Goal: Task Accomplishment & Management: Complete application form

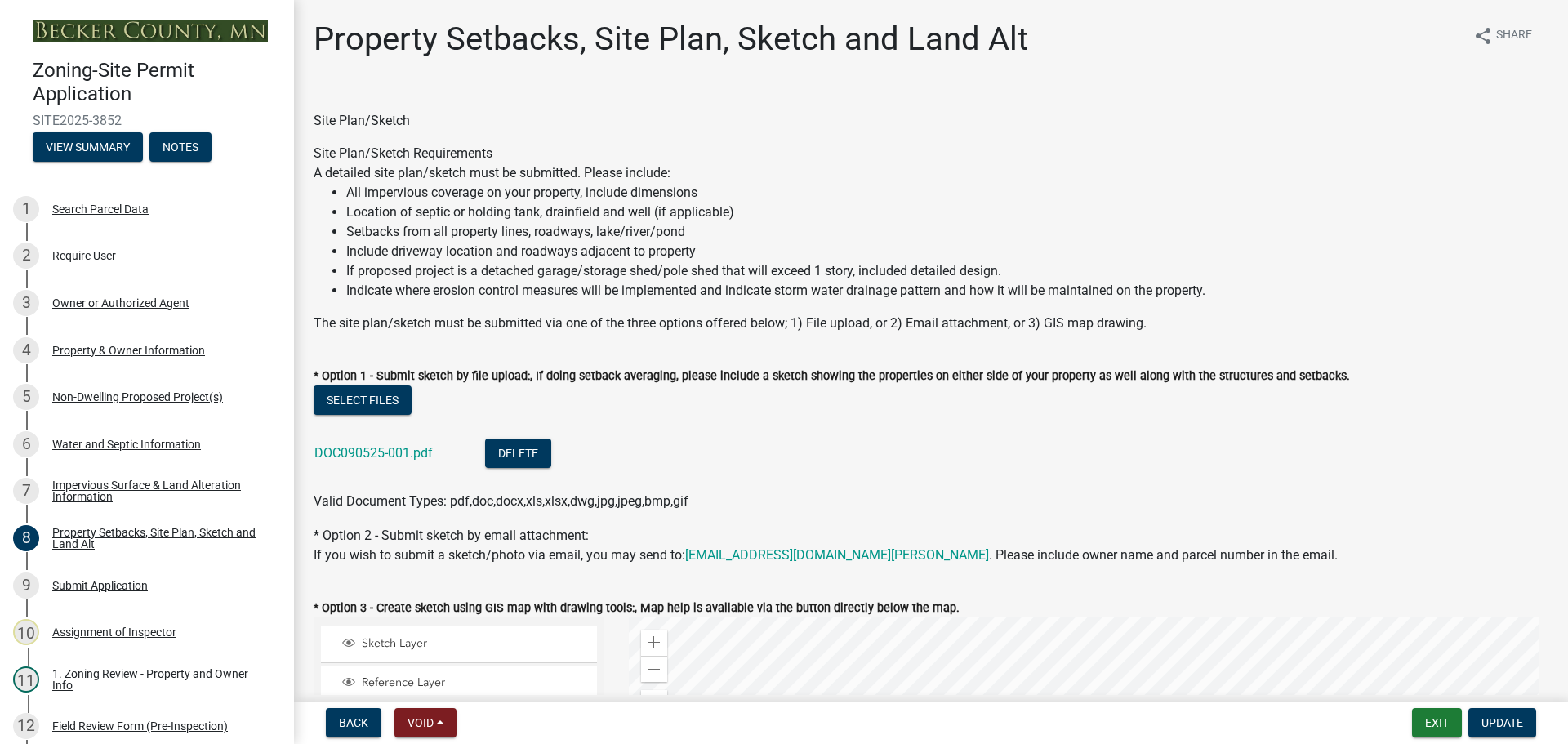
select select "bc359128-44fe-43a6-b559-d4174f4d38cf"
select select "b56a4575-9846-47cf-8067-c59a4853da22"
select select "12f785fb-c378-4b18-841c-21c73dc99083"
select select "12da6293-5841-4f5c-bd92-3658833964cd"
select select "b98836ba-4715-455d-97ab-be9a9df498a8"
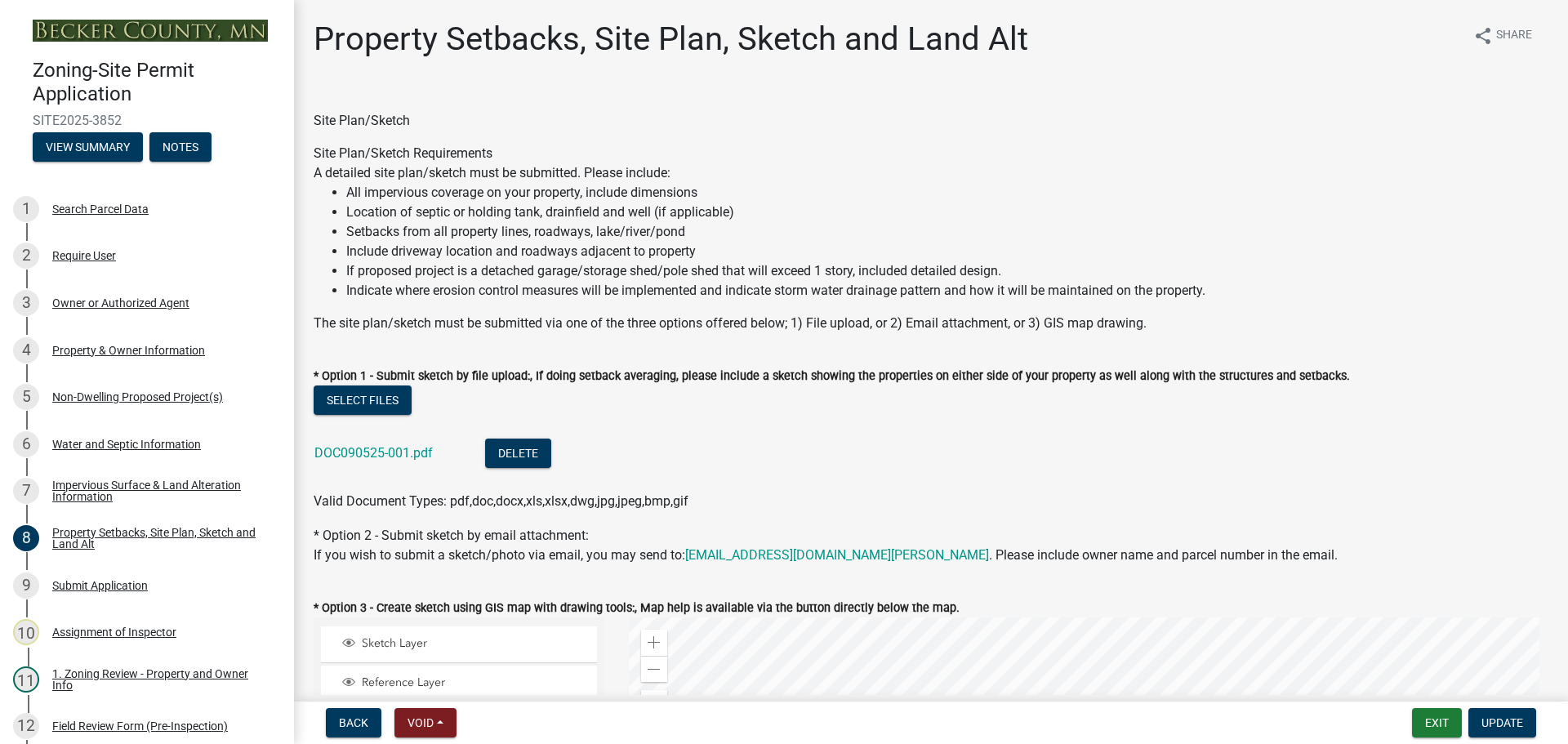
select select "c8b8ea71-7088-4e87-a493-7bc88cc2835b"
select select "1418c7e3-4054-4b00-84b5-d09b9560f30a"
select select "19d13e65-c93d-443e-910a-7a17299544cc"
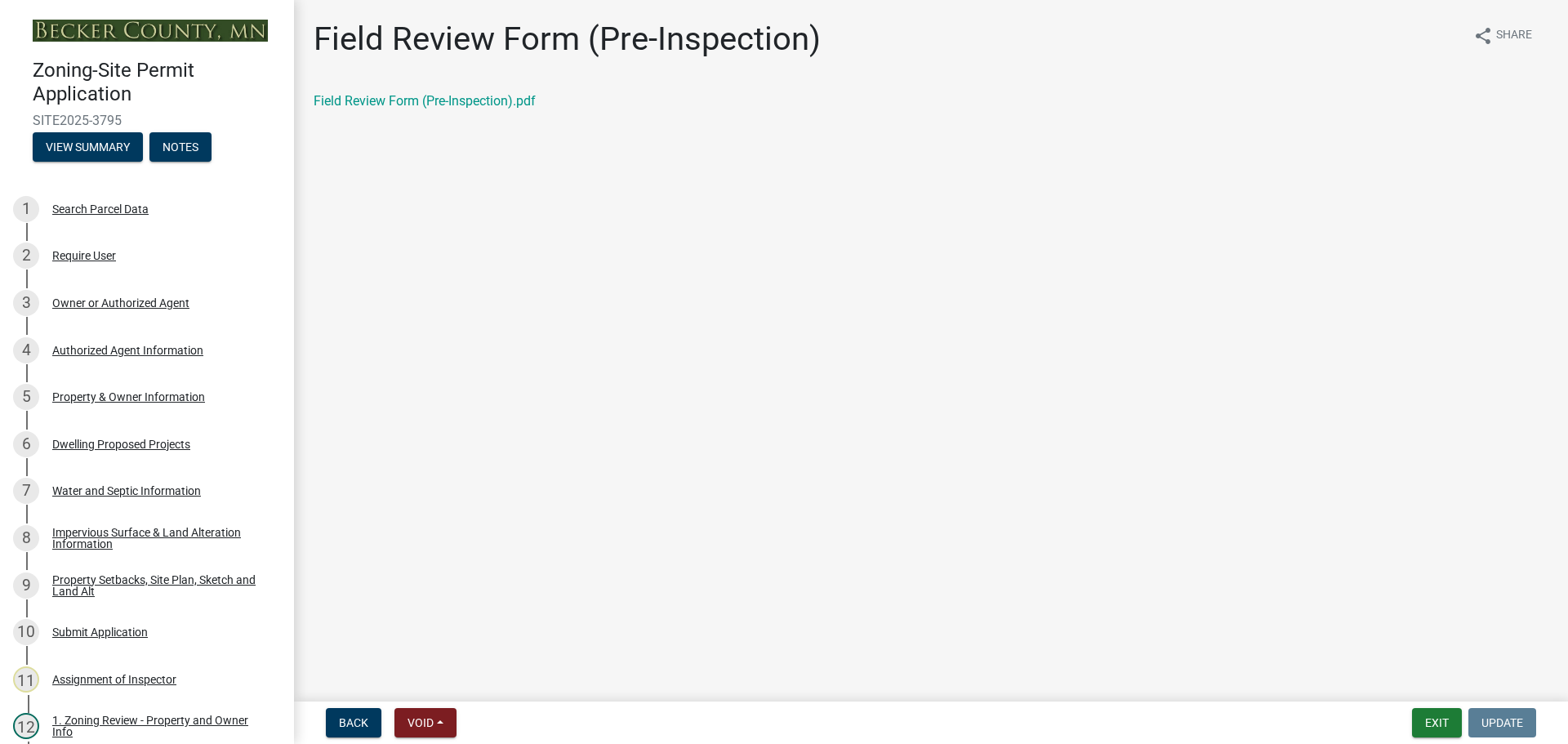
scroll to position [245, 0]
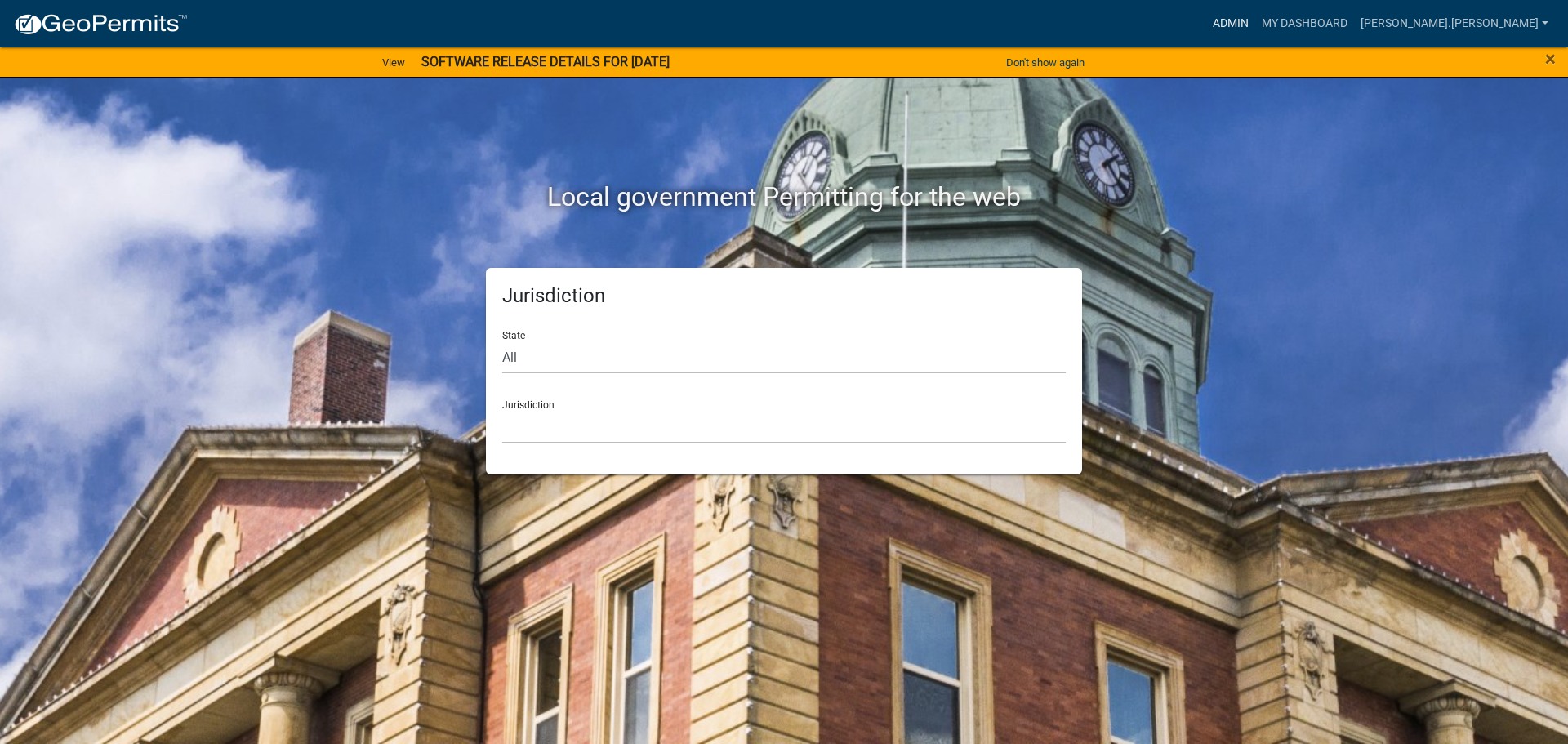
click at [1255, 22] on link "Admin" at bounding box center [1231, 24] width 49 height 31
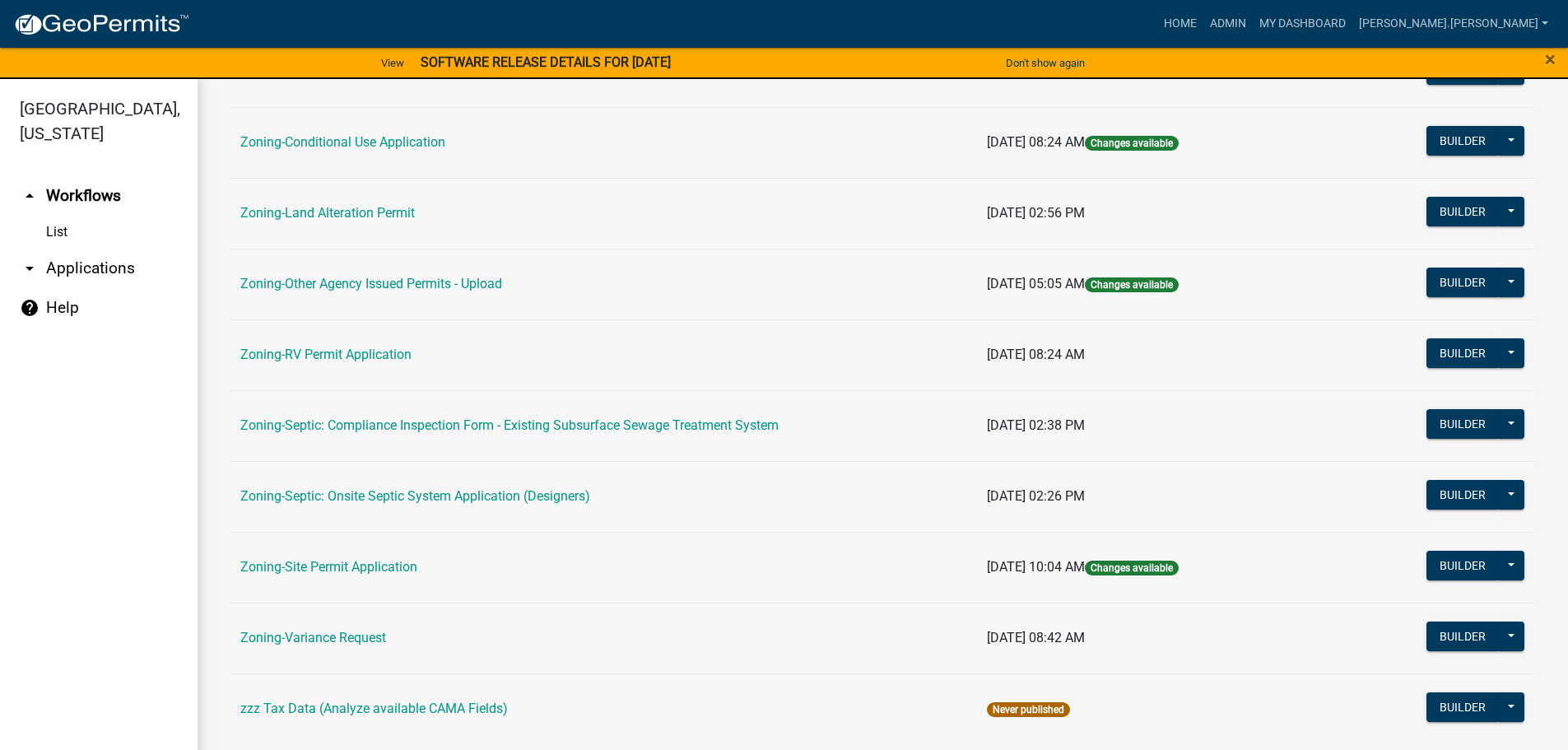
scroll to position [494, 0]
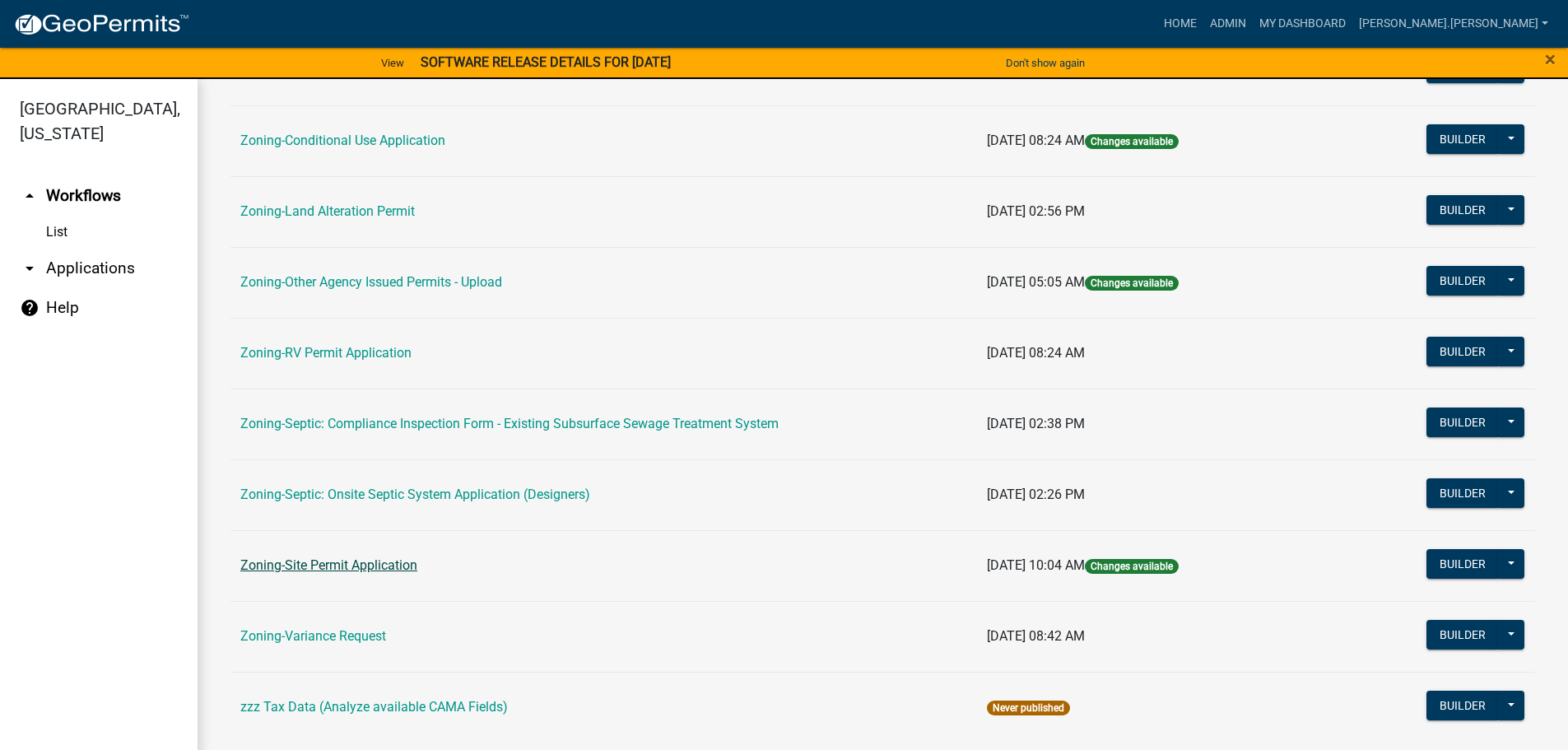
click at [339, 572] on link "Zoning-Site Permit Application" at bounding box center [329, 565] width 177 height 15
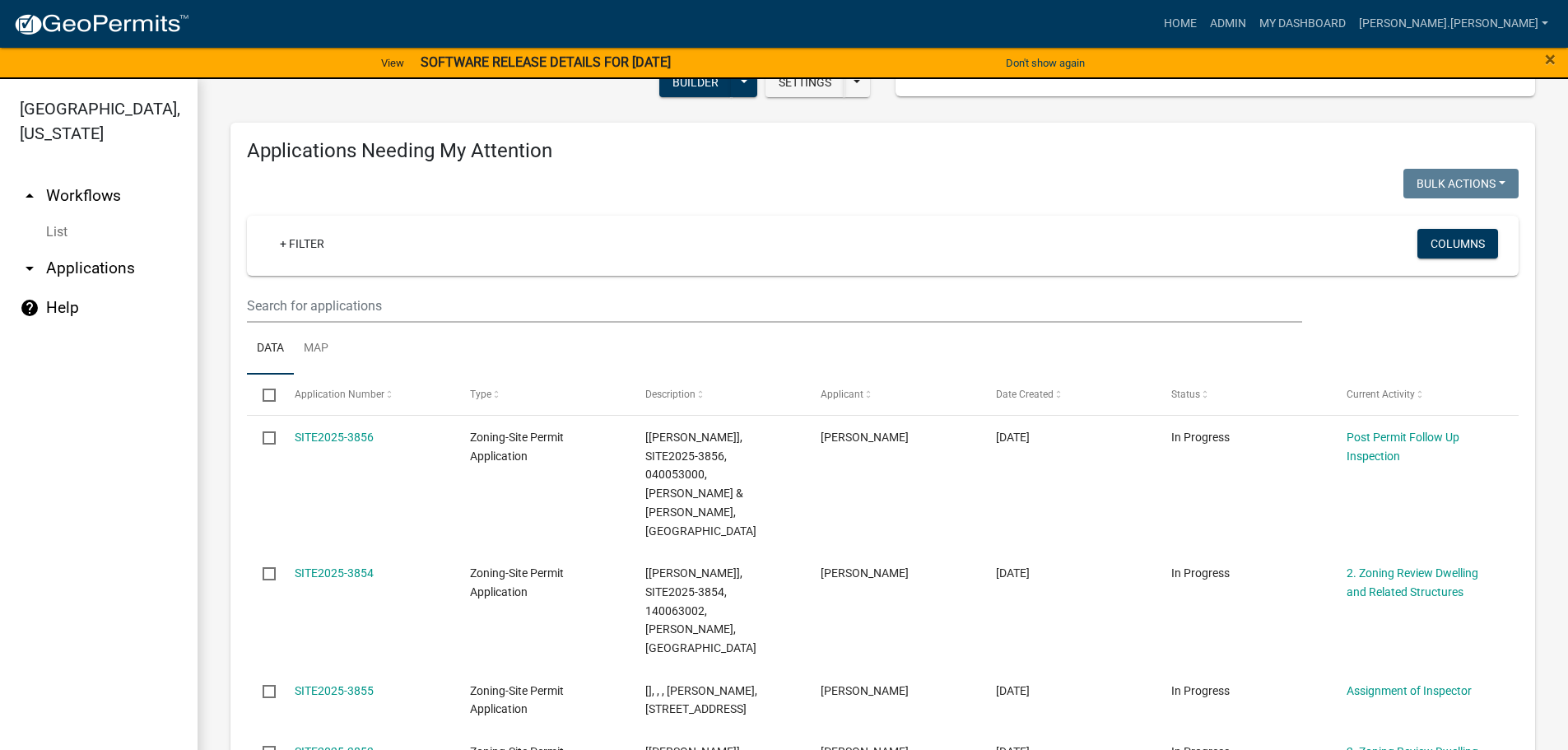
scroll to position [165, 0]
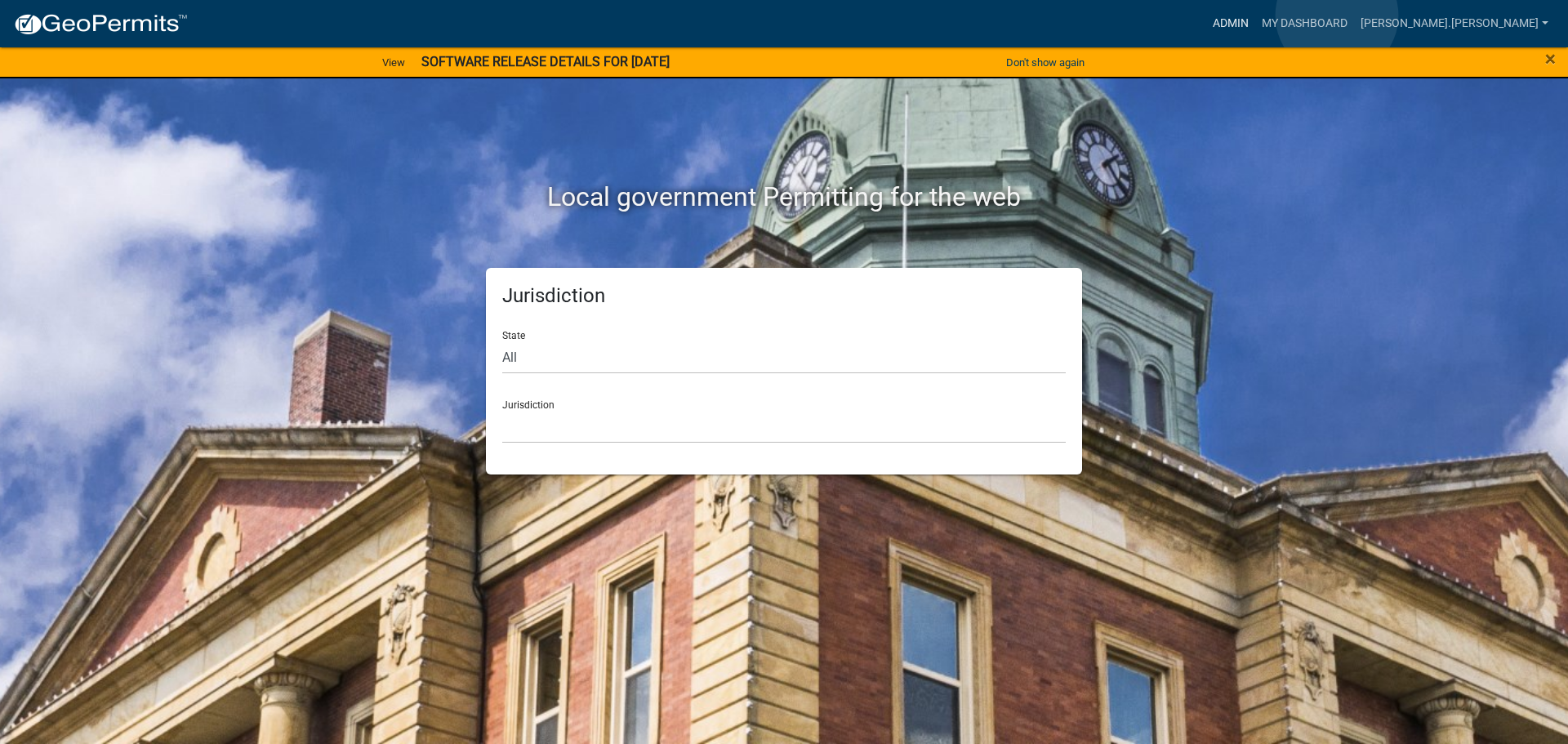
click at [1255, 15] on link "Admin" at bounding box center [1231, 24] width 49 height 31
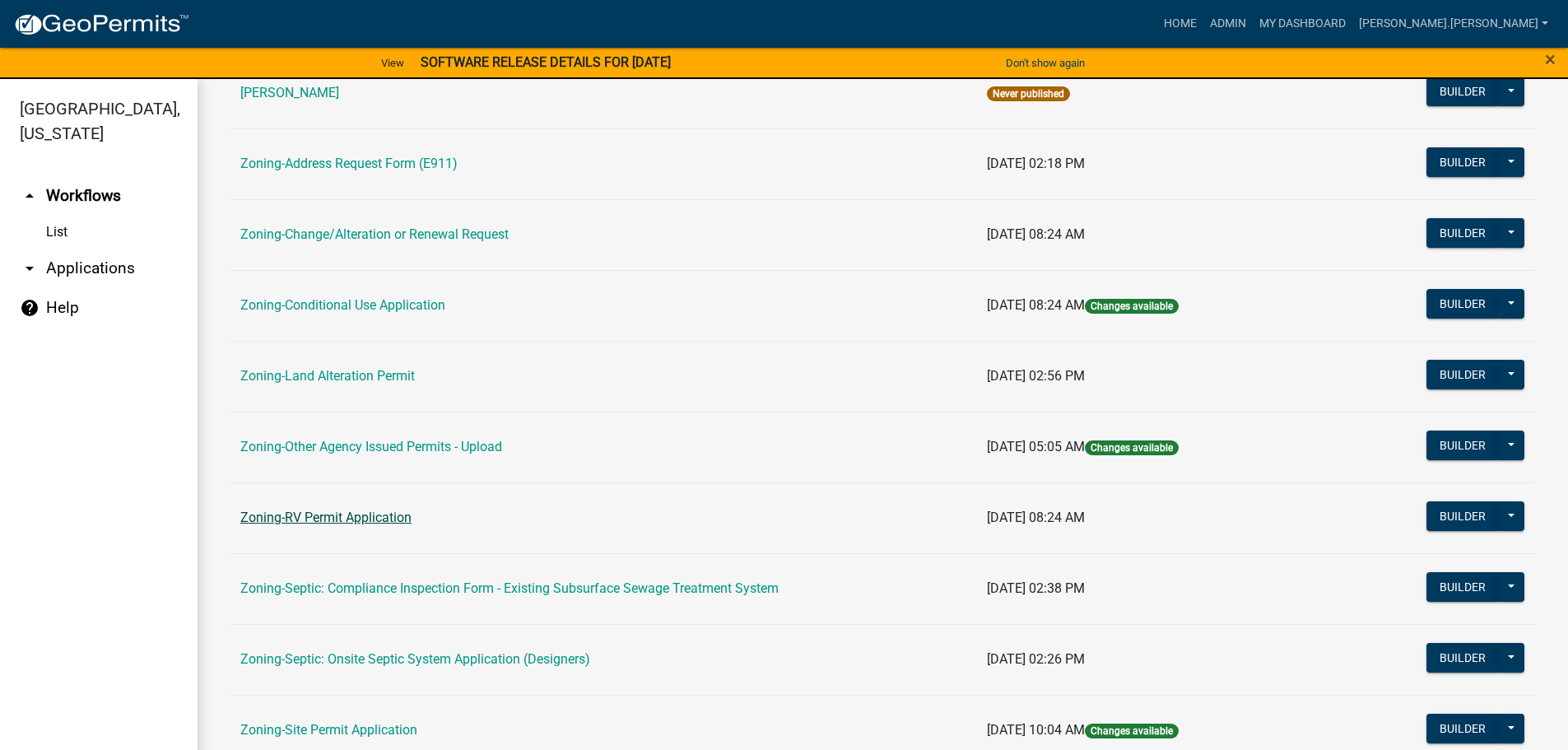
scroll to position [513, 0]
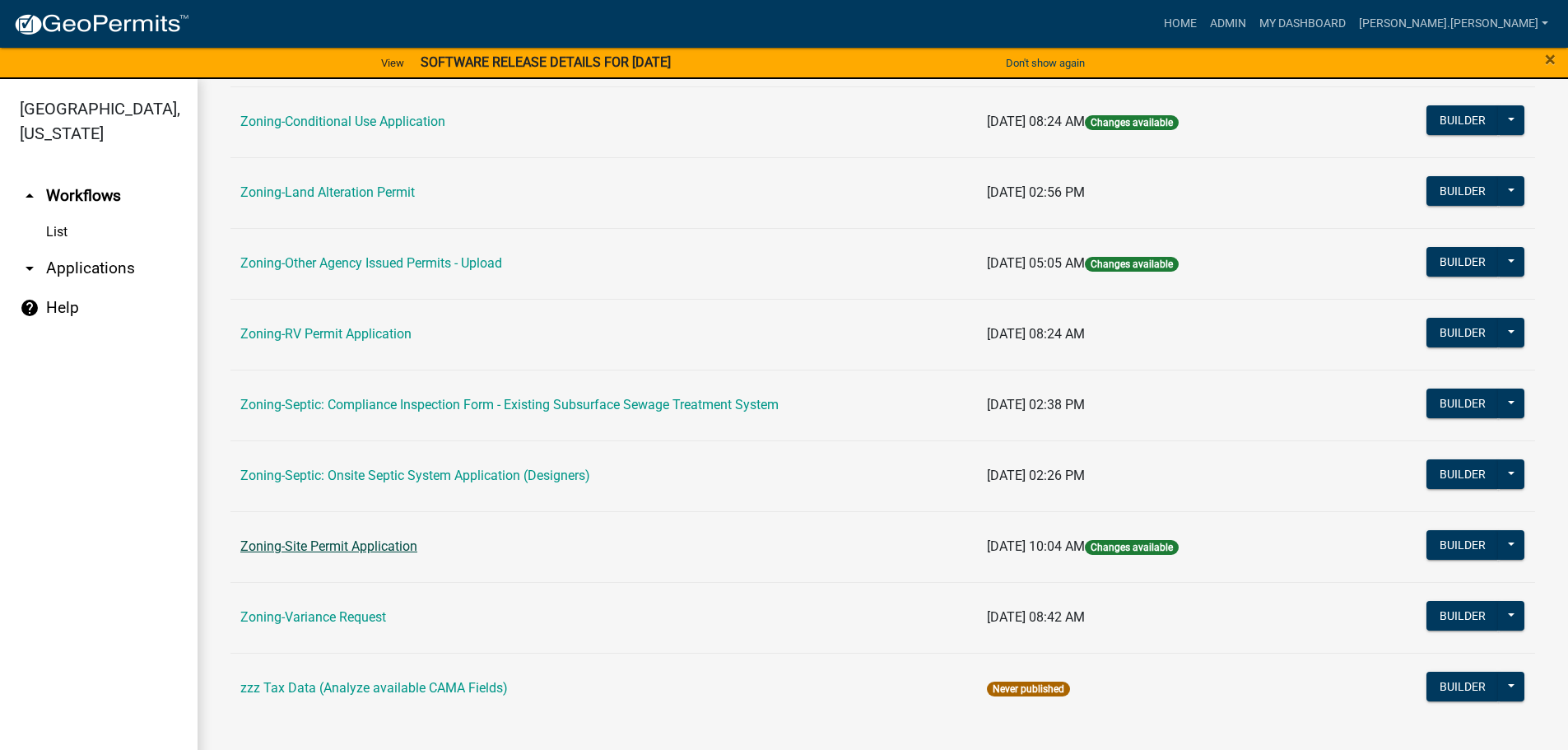
click at [376, 542] on link "Zoning-Site Permit Application" at bounding box center [329, 546] width 177 height 15
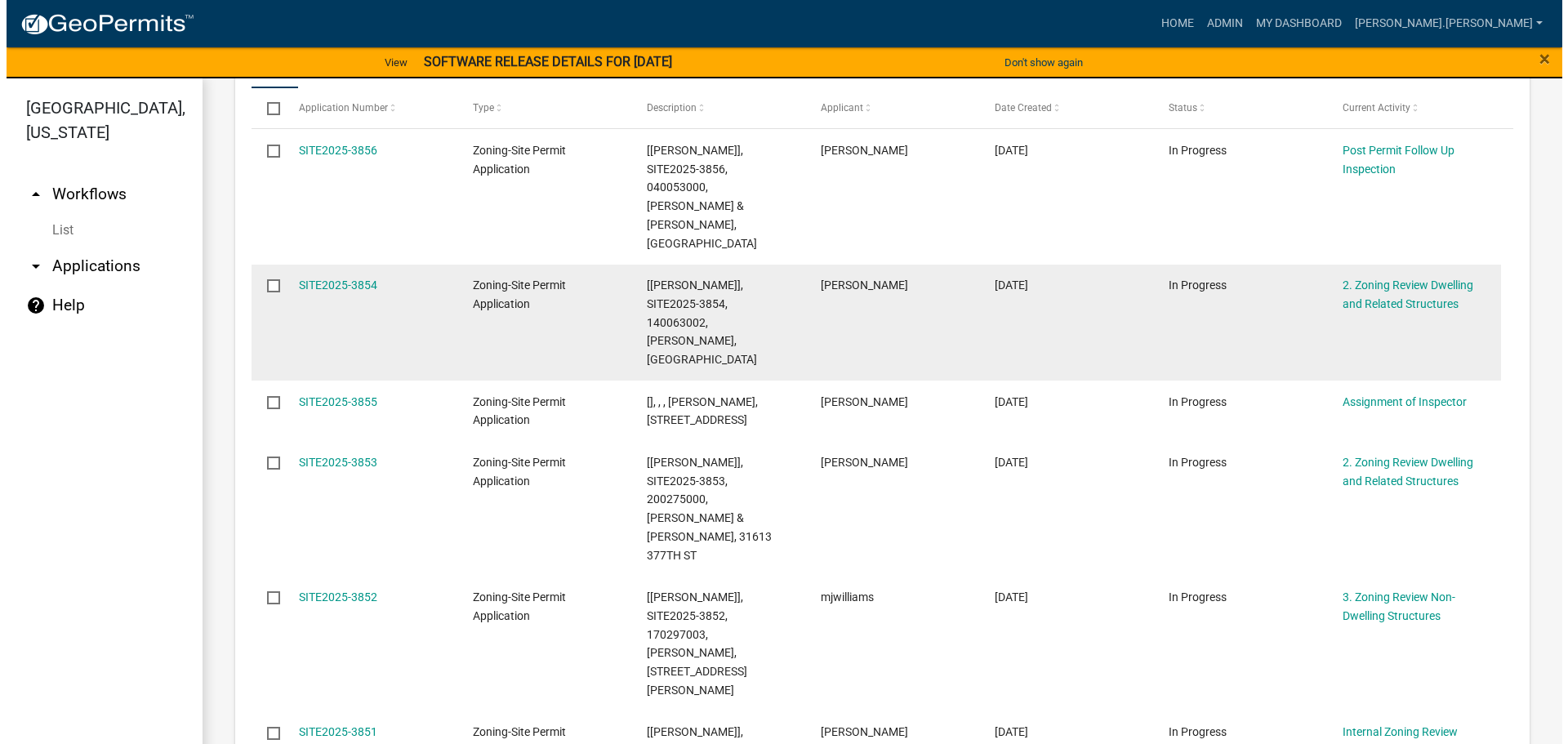
scroll to position [490, 0]
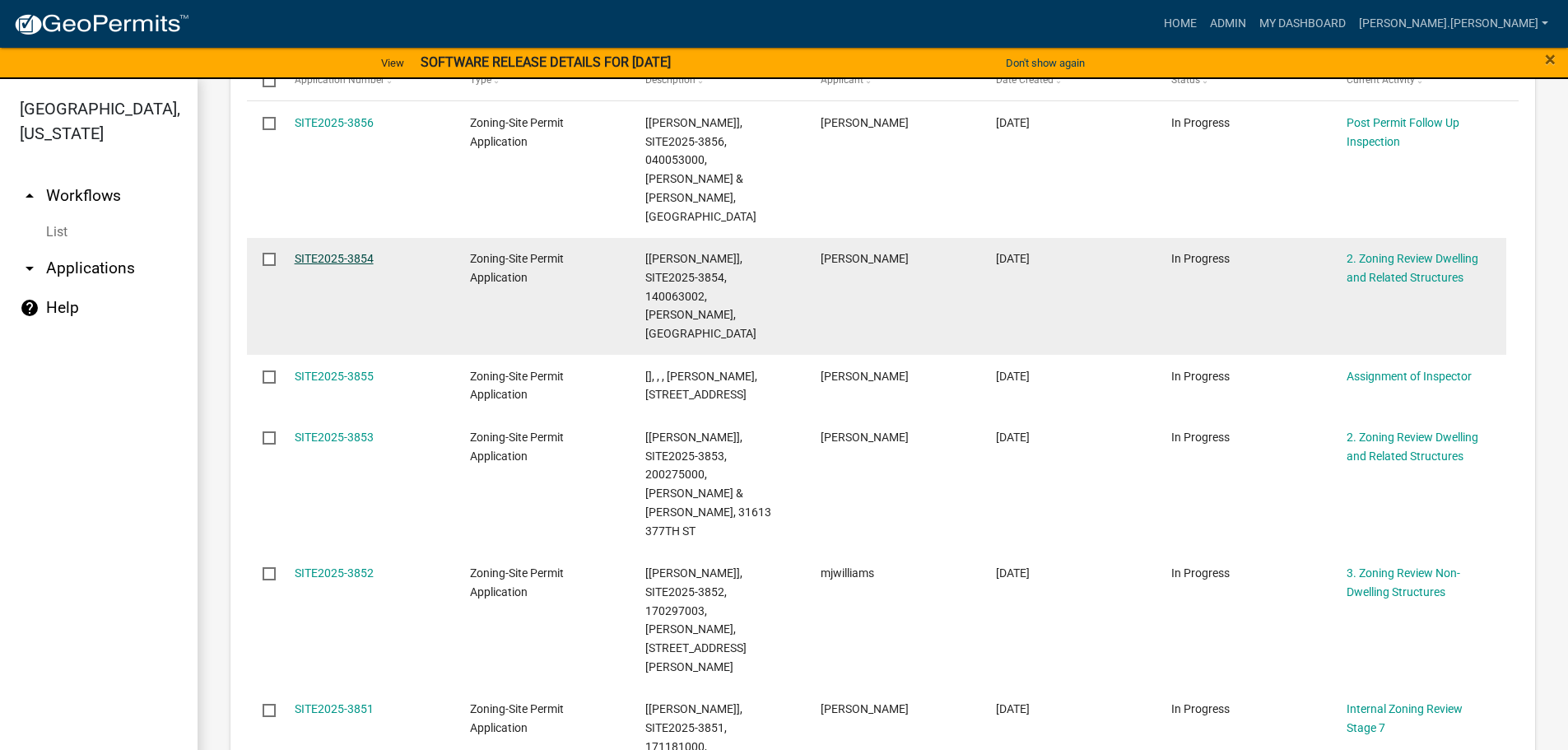
click at [311, 252] on link "SITE2025-3854" at bounding box center [334, 258] width 79 height 13
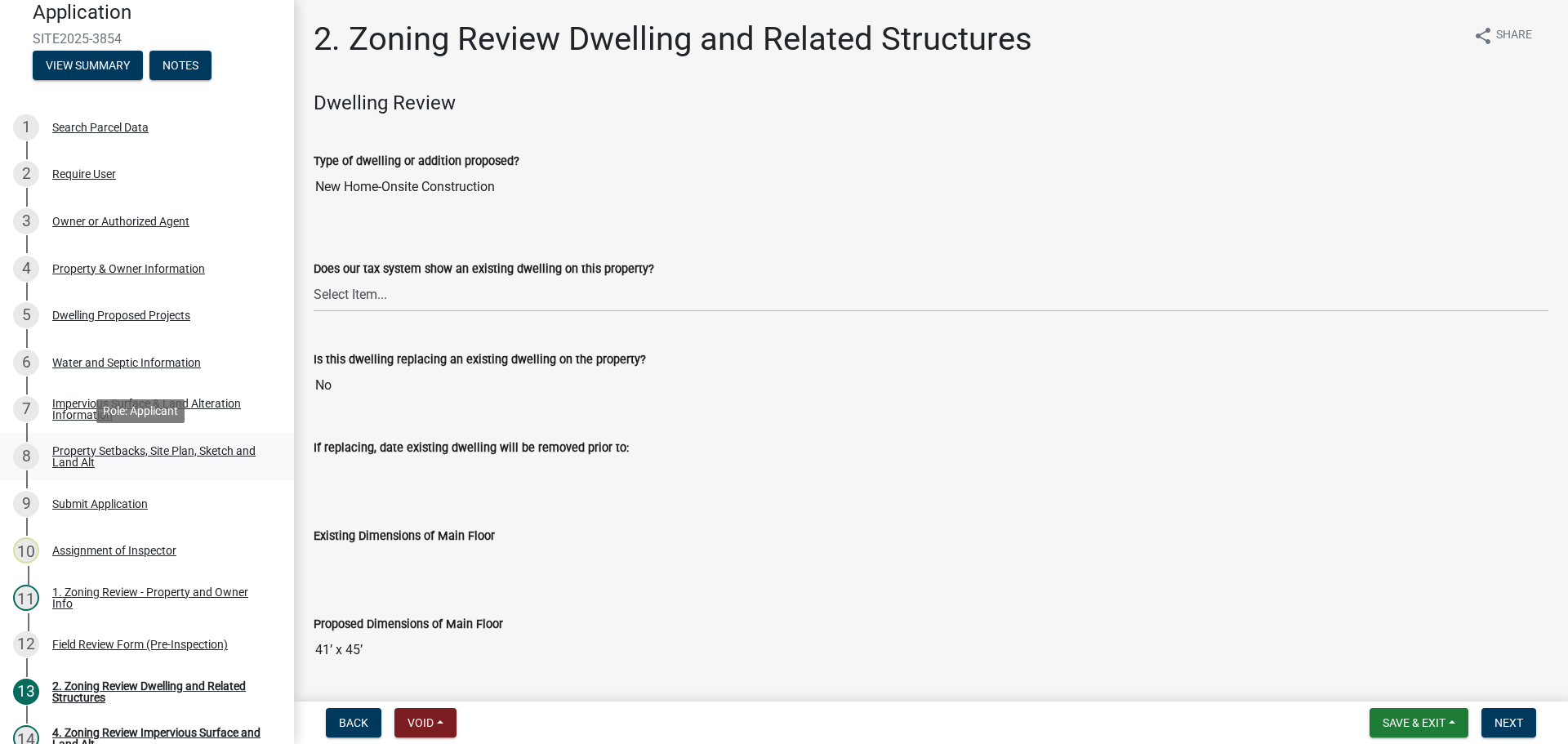
click at [111, 457] on div "Property Setbacks, Site Plan, Sketch and Land Alt" at bounding box center [159, 456] width 215 height 23
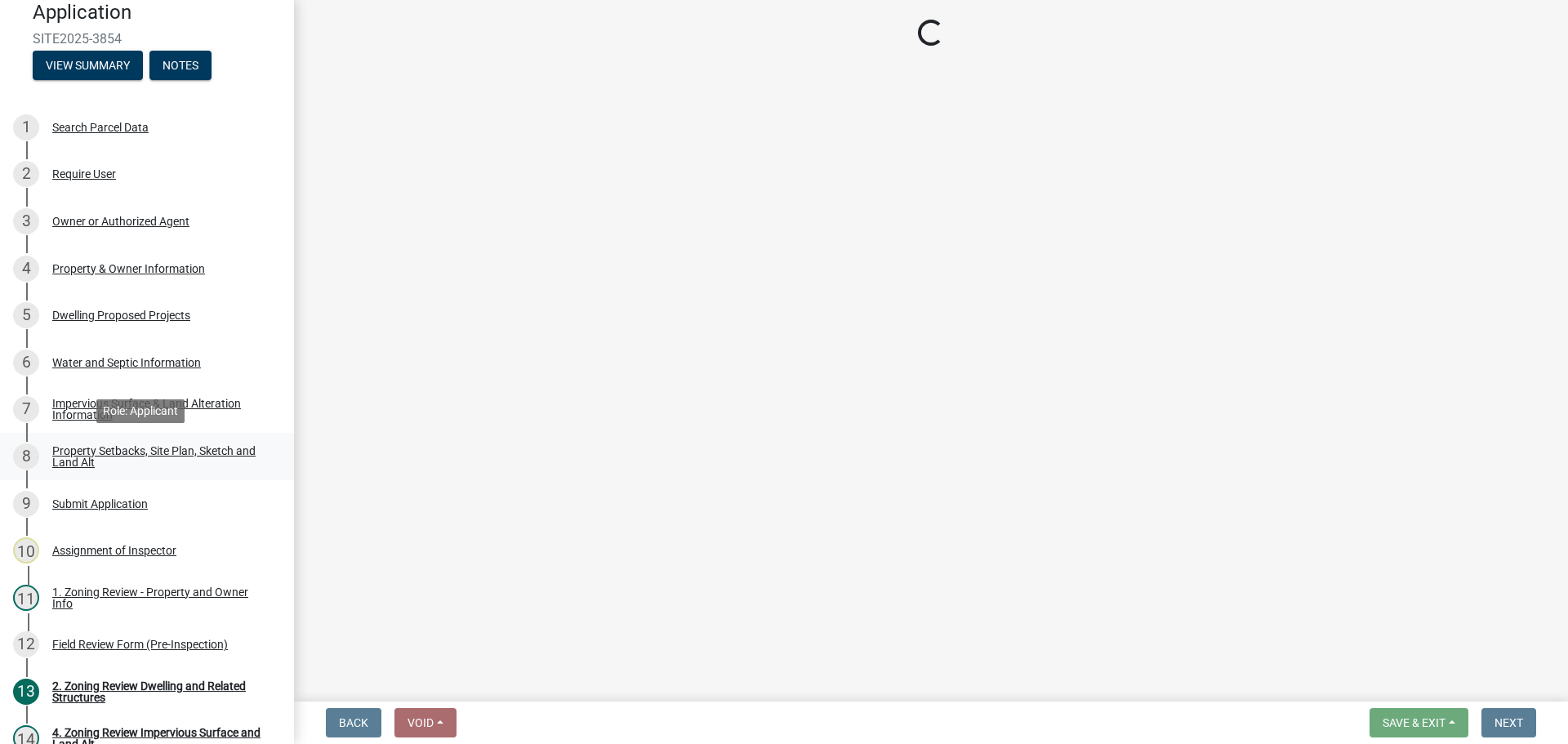
select select "d89fbfa0-1150-4954-b91c-9d482c9530a3"
select select "fd58f24c-a096-4195-863e-b494ea1fd324"
select select "12f785fb-c378-4b18-841c-21c73dc99083"
select select "12da6293-5841-4f5c-bd92-3658833964cd"
select select "27b2a8b4-abf6-463e-8c0c-7c5d2b4fe26f"
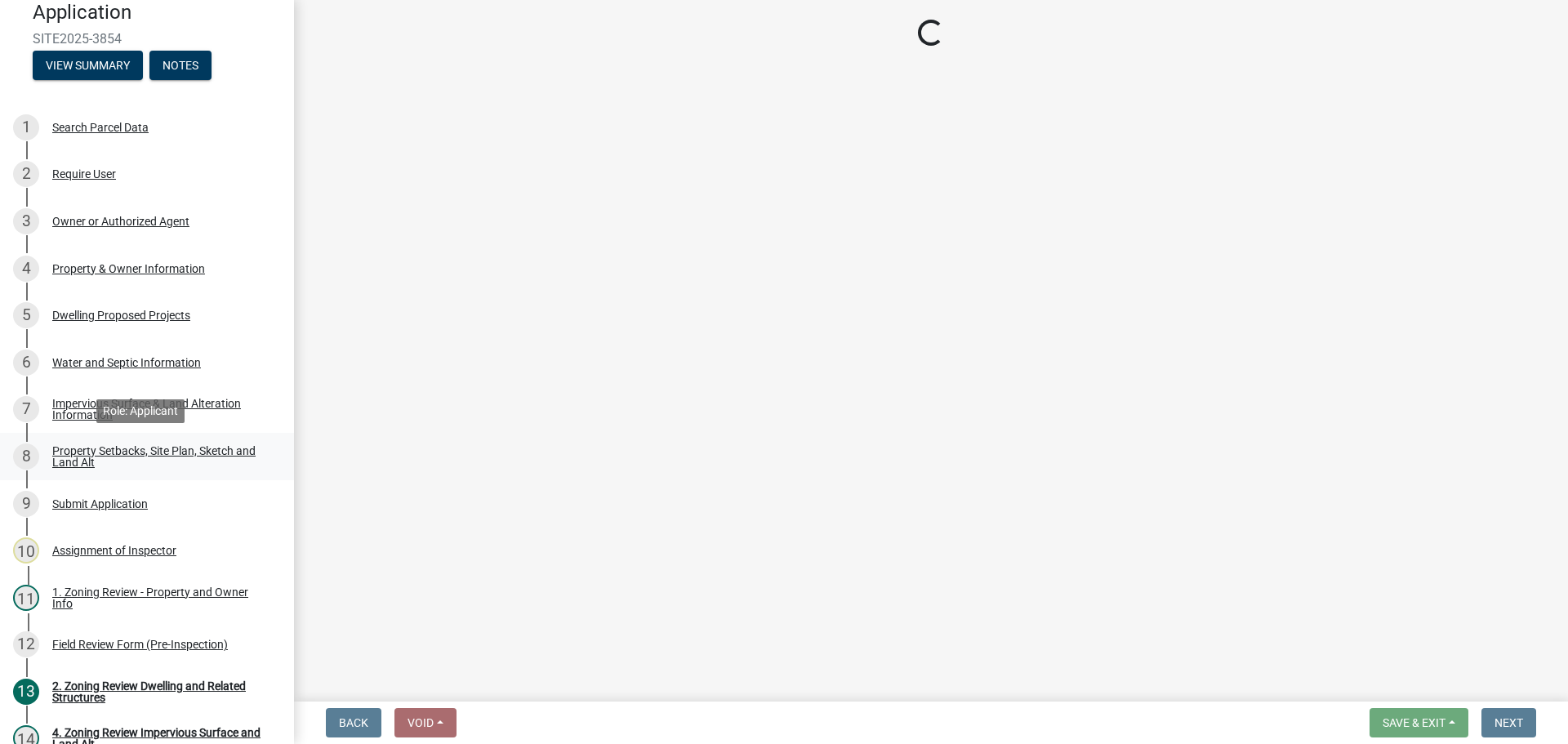
select select "28f6c7b2-2b88-4425-ae15-f67110f778a7"
select select "d61e3758-d187-40af-a435-5e09c3f3d509"
select select "c8b8ea71-7088-4e87-a493-7bc88cc2835b"
select select "a4ce8fad-3c47-4e2b-9375-28a8f2ee630b"
select select "19d13e65-c93d-443e-910a-7a17299544cc"
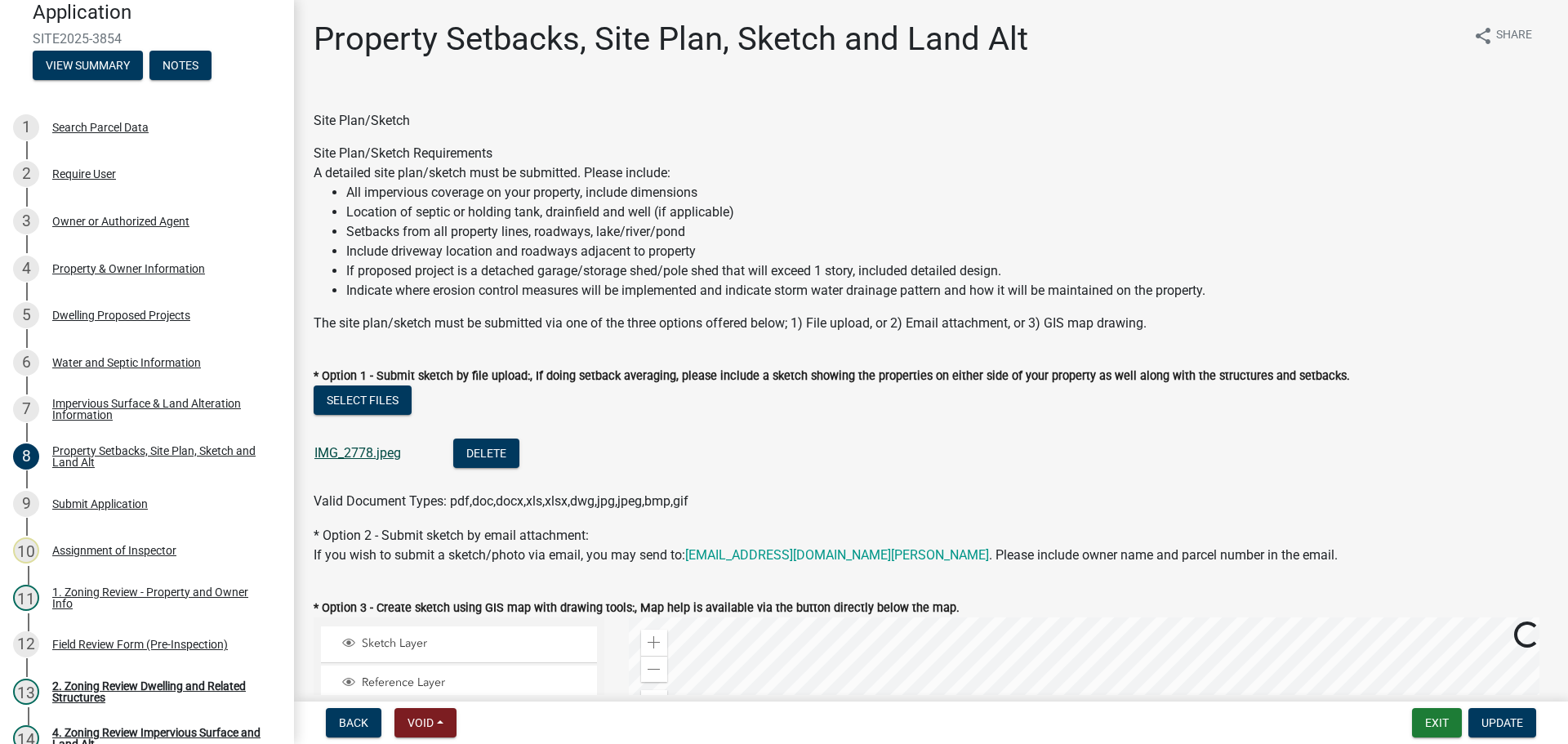
click at [371, 455] on link "IMG_2778.jpeg" at bounding box center [358, 453] width 87 height 15
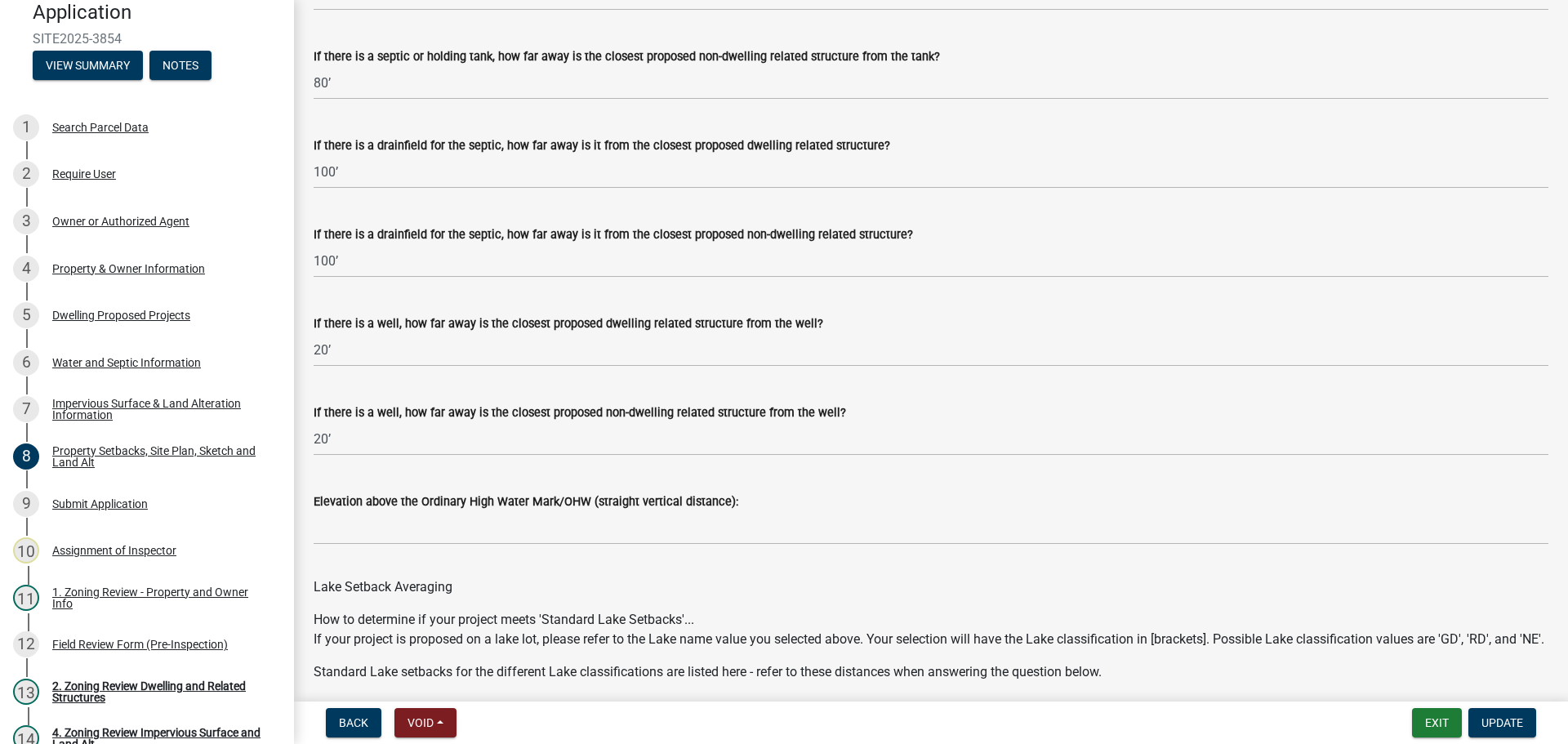
scroll to position [4699, 0]
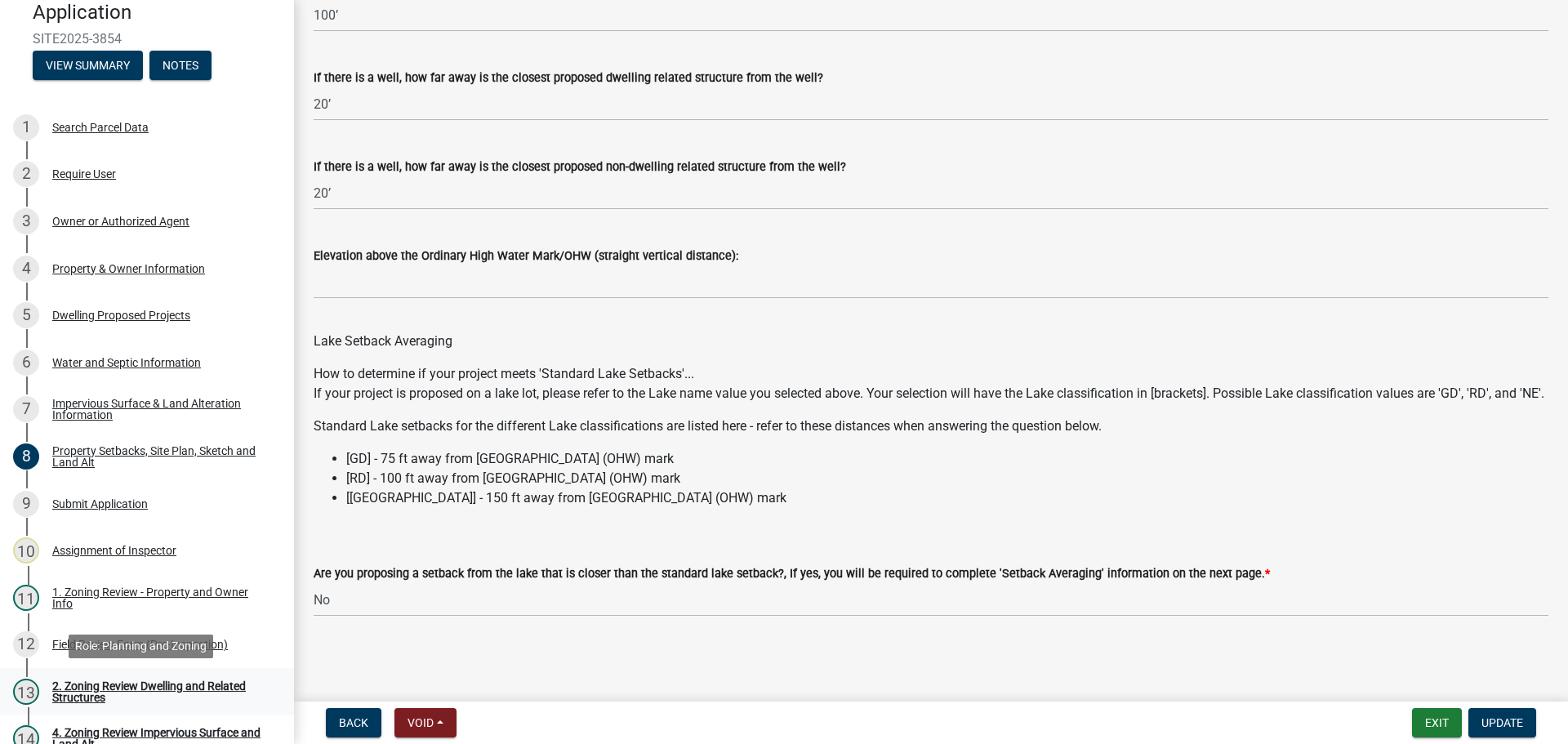
click at [84, 680] on div "2. Zoning Review Dwelling and Related Structures" at bounding box center [159, 691] width 215 height 23
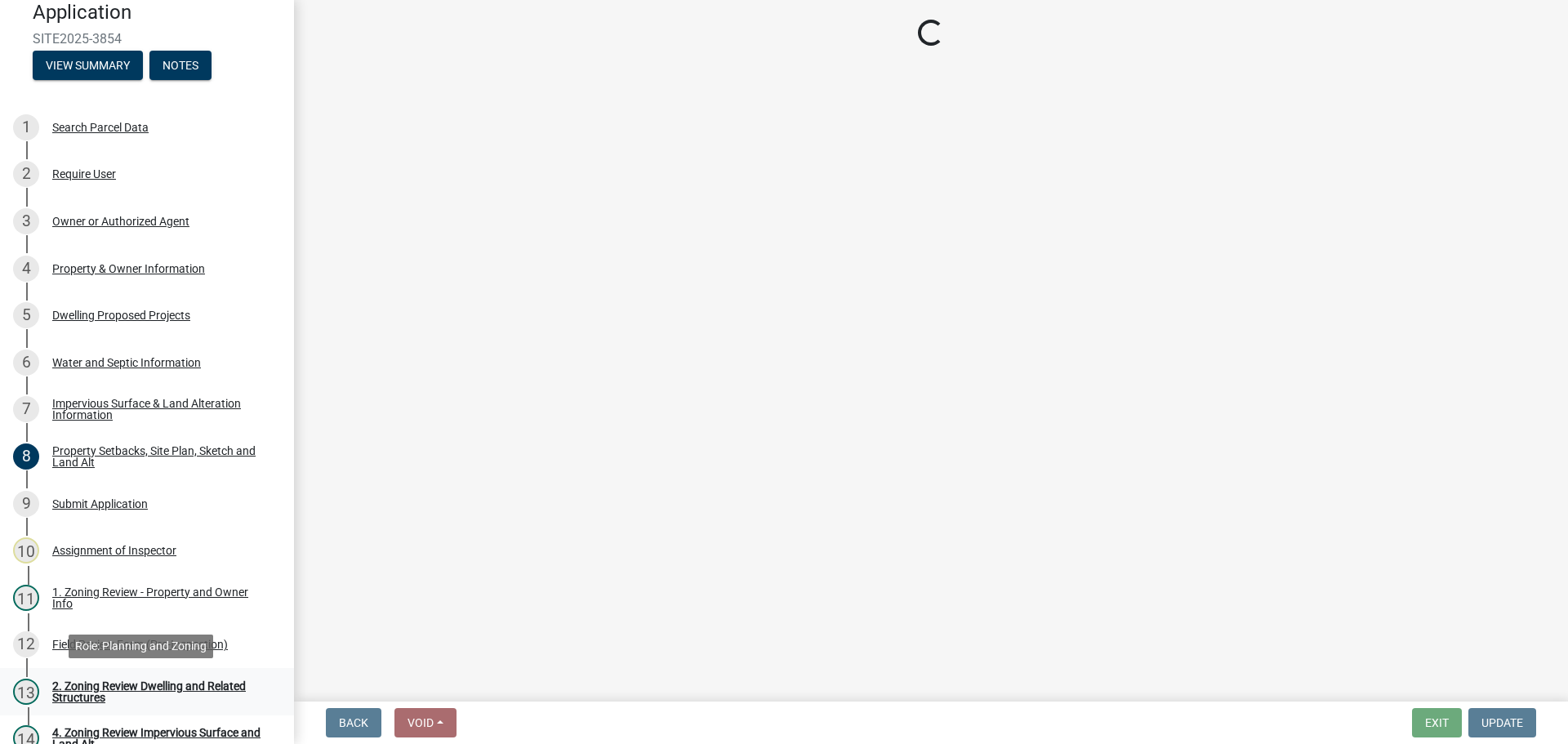
scroll to position [0, 0]
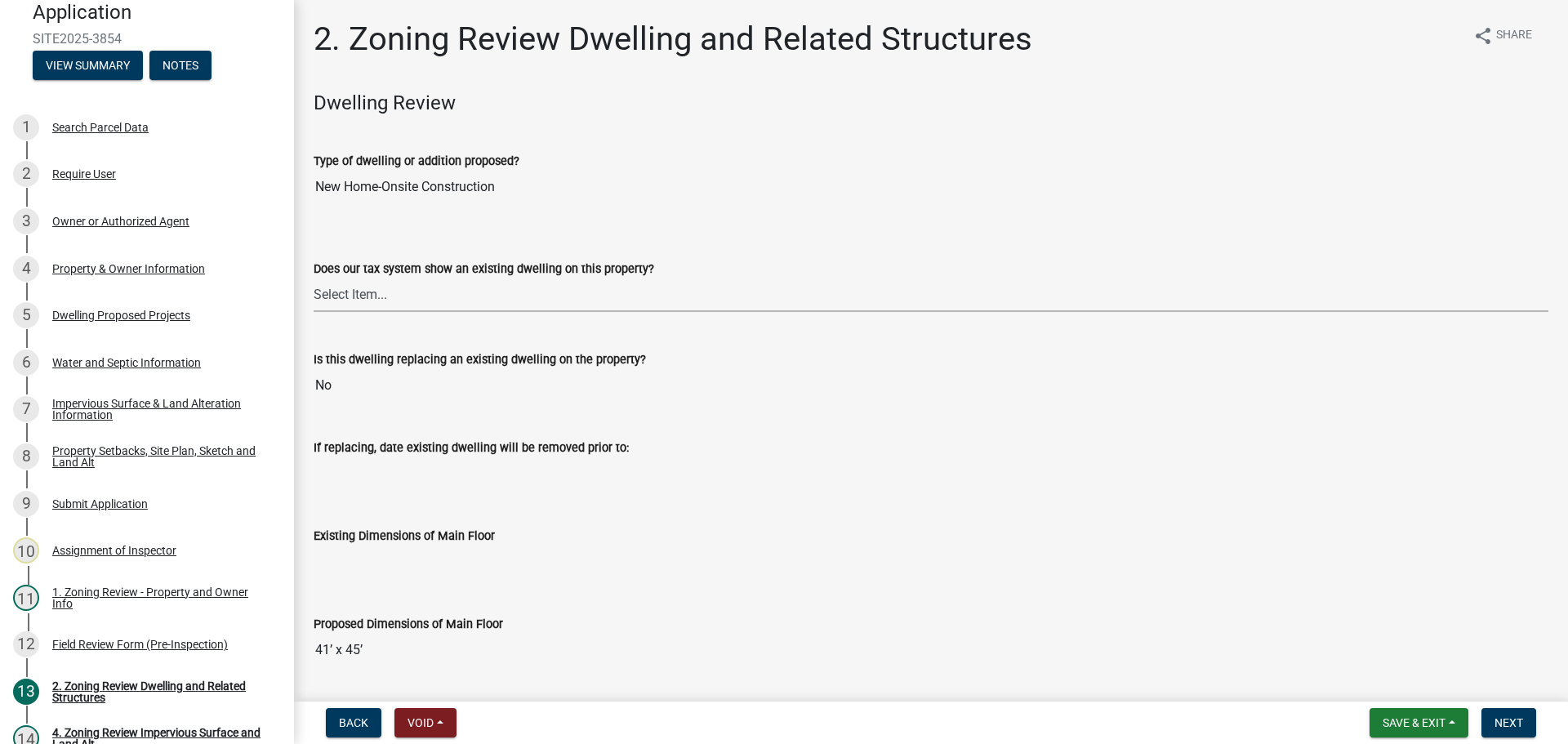
click at [366, 294] on select "Select Item... Yes No" at bounding box center [930, 295] width 1234 height 33
click at [313, 278] on select "Select Item... Yes No" at bounding box center [930, 295] width 1234 height 33
select select "95f121c6-c194-4f7a-b278-ad77396394df"
click at [156, 595] on div "1. Zoning Review - Property and Owner Info" at bounding box center [159, 598] width 215 height 23
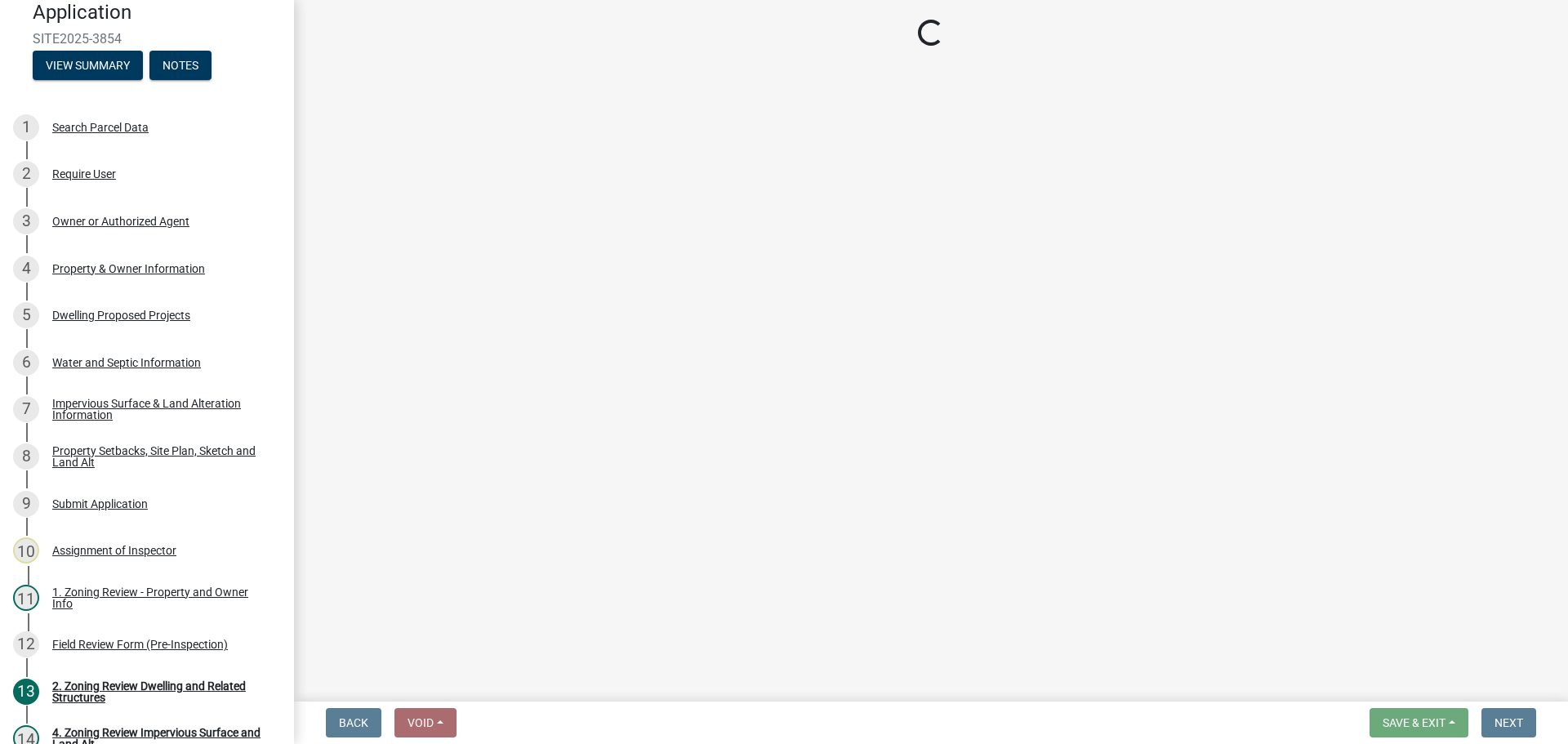
select select "b279cdb4-a9c7-4e65-a8bd-797316f5be14"
select select "b4f32c46-6248-4748-b47c-fa4933858724"
select select "ab6c2257-4786-48e5-86d0-1194833f57c8"
select select "e1f6b8d3-daec-4023-803a-68e50f8a9a47"
select select "d94a228a-13b2-461d-ba2b-a9964ed903a2"
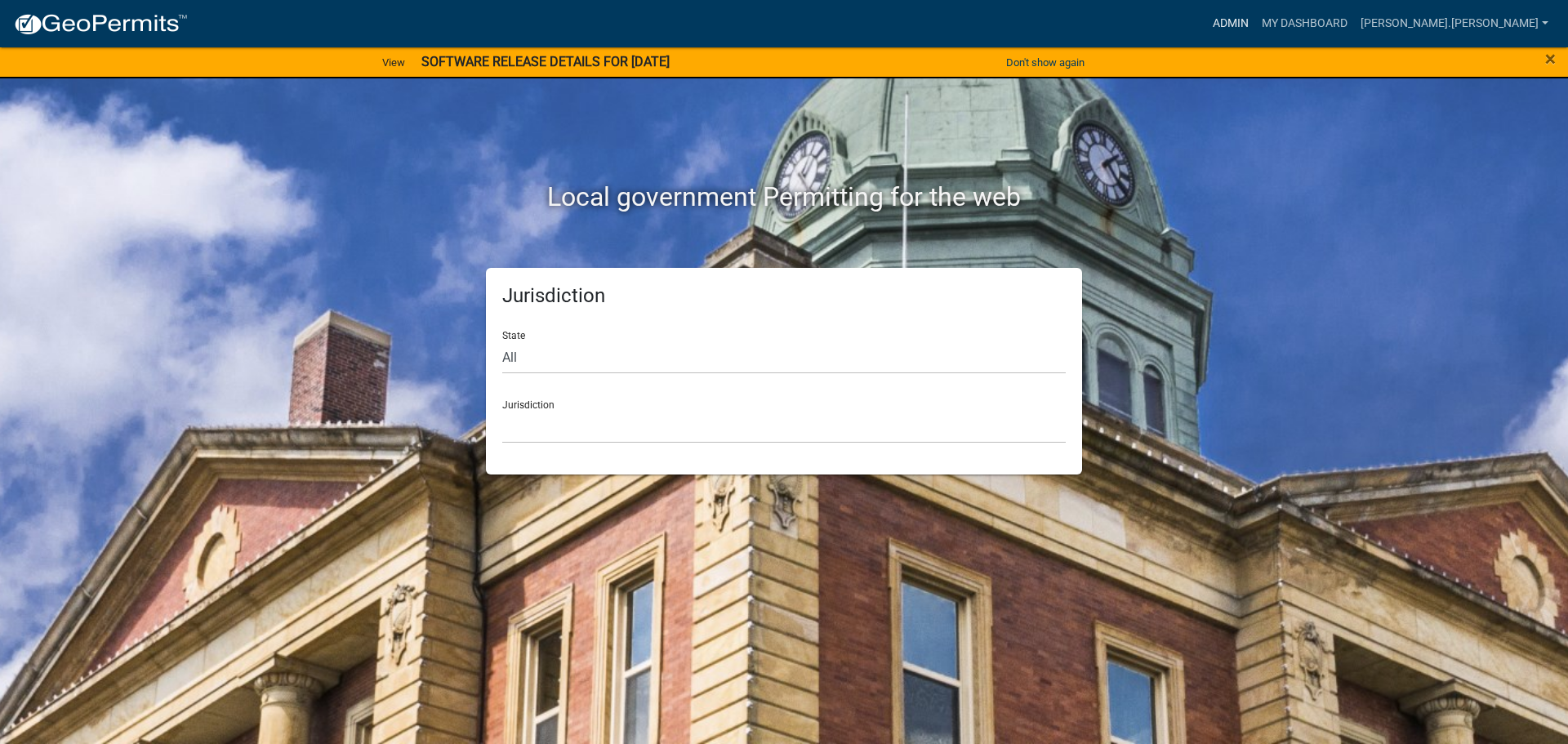
click at [1255, 20] on link "Admin" at bounding box center [1231, 24] width 49 height 31
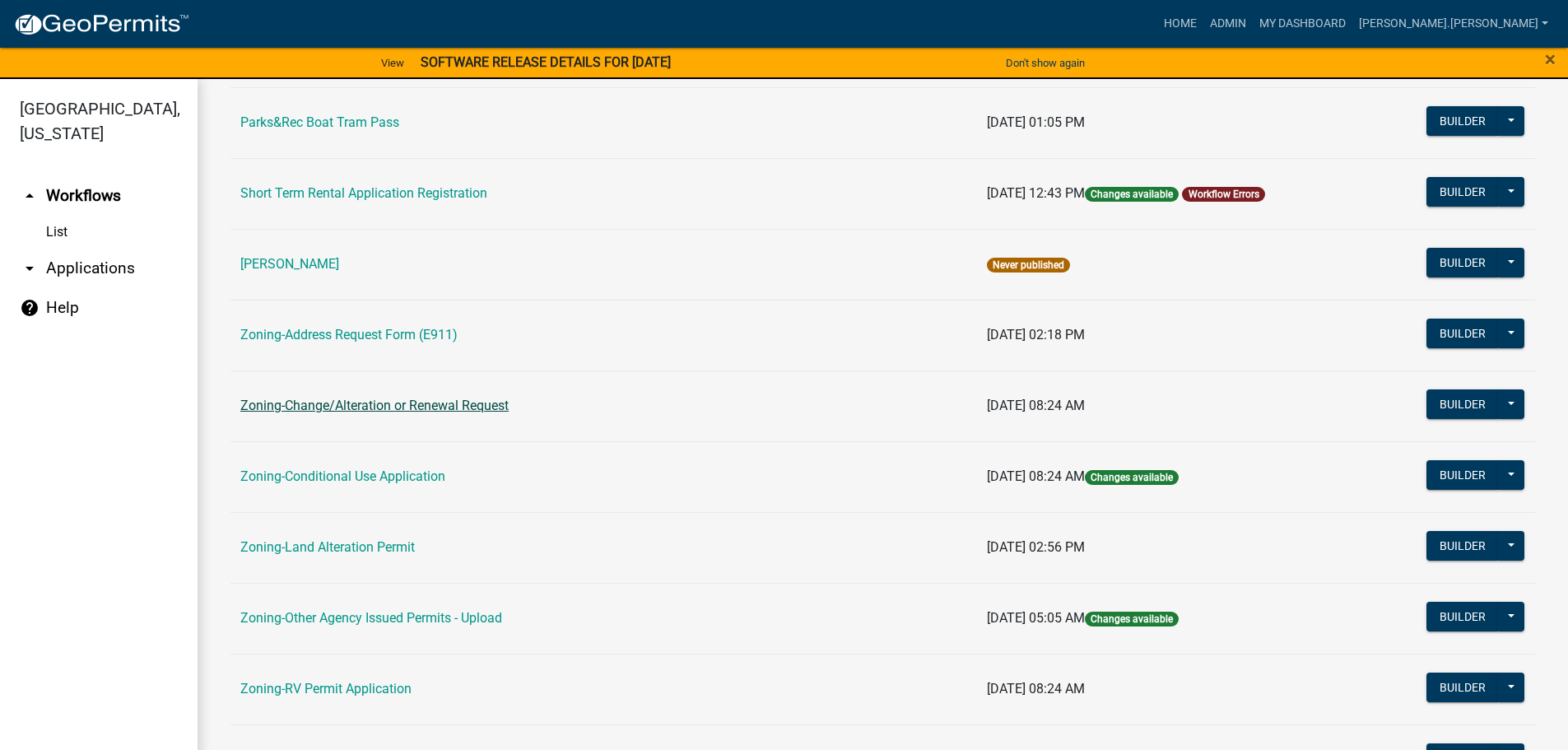
scroll to position [165, 0]
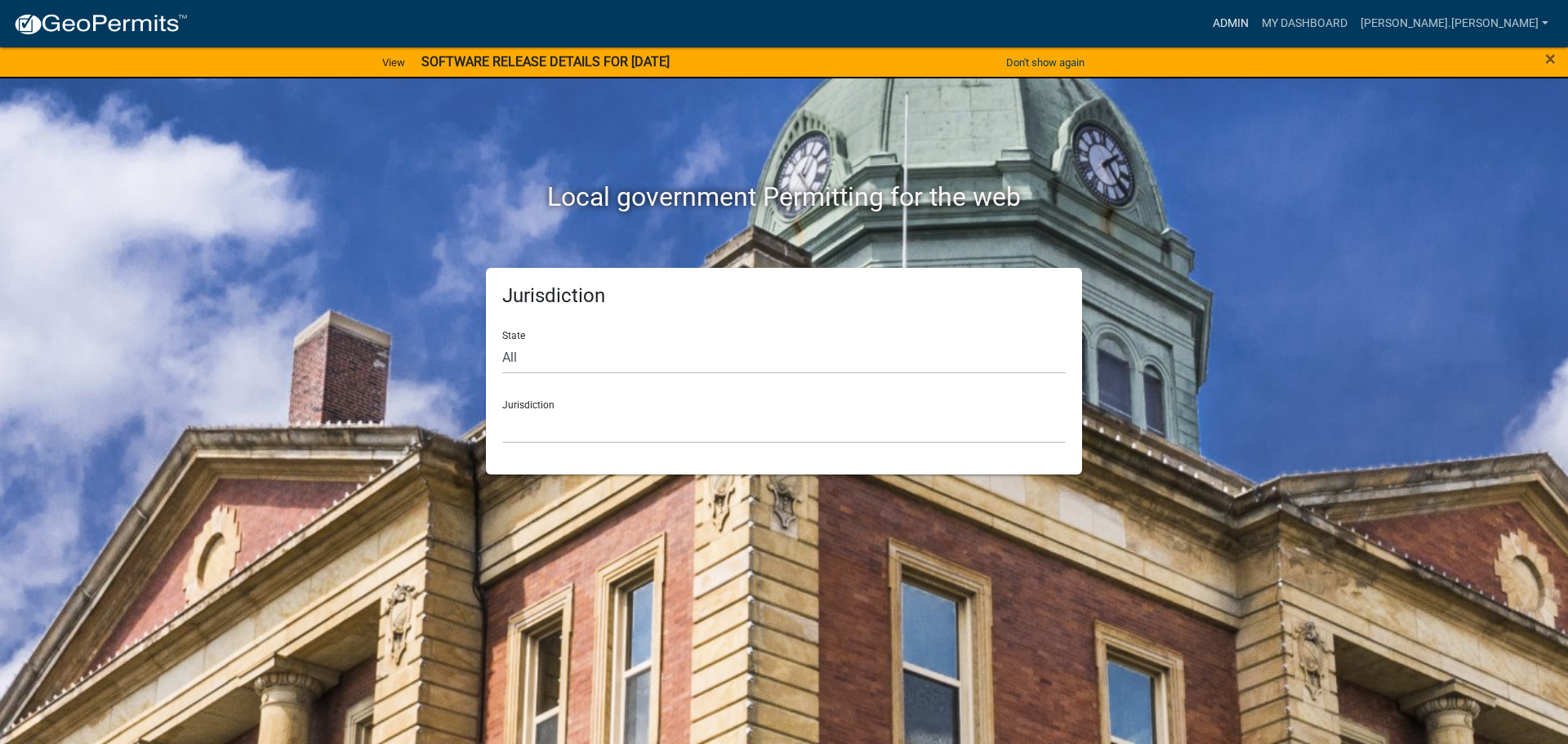
click at [1255, 28] on link "Admin" at bounding box center [1231, 24] width 49 height 31
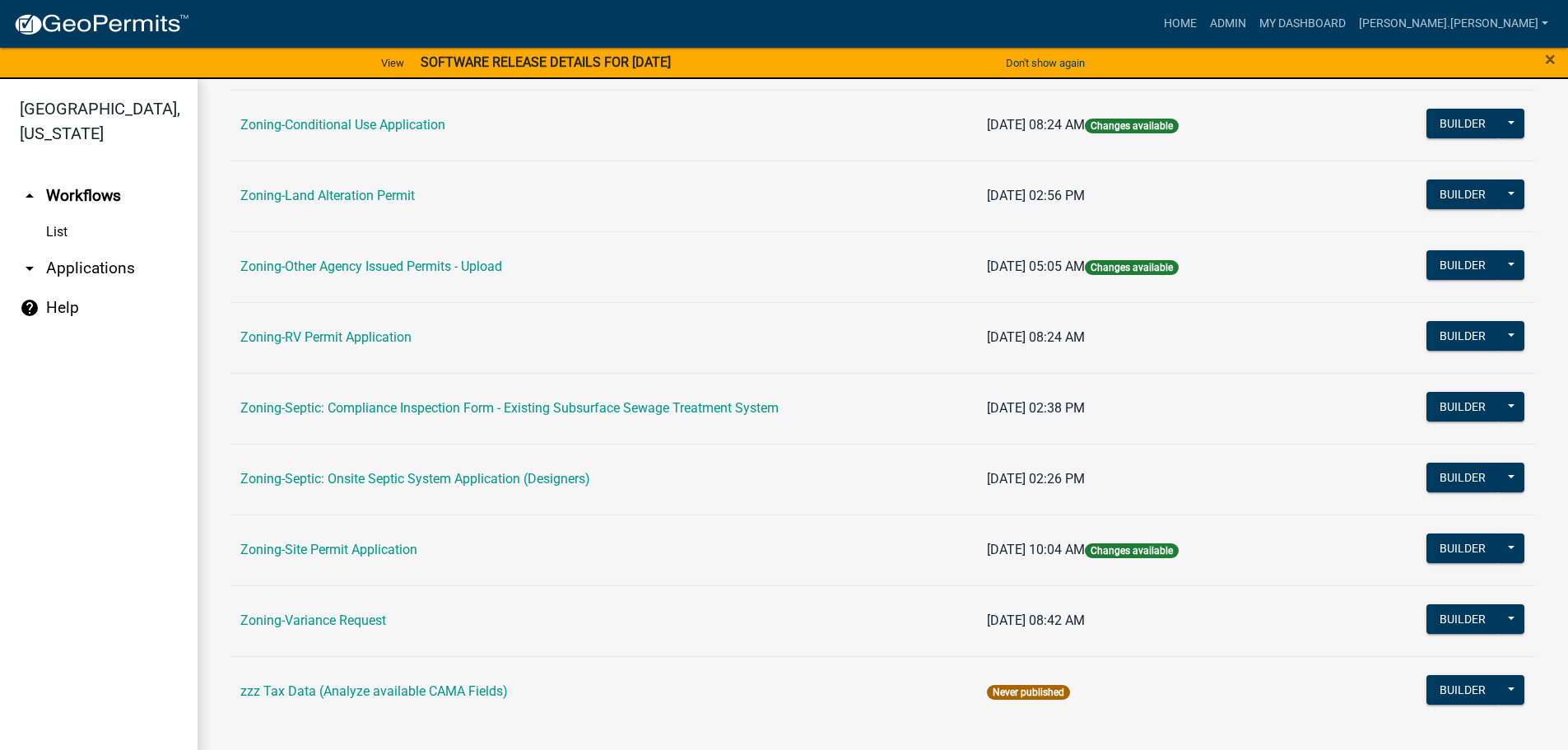
scroll to position [513, 0]
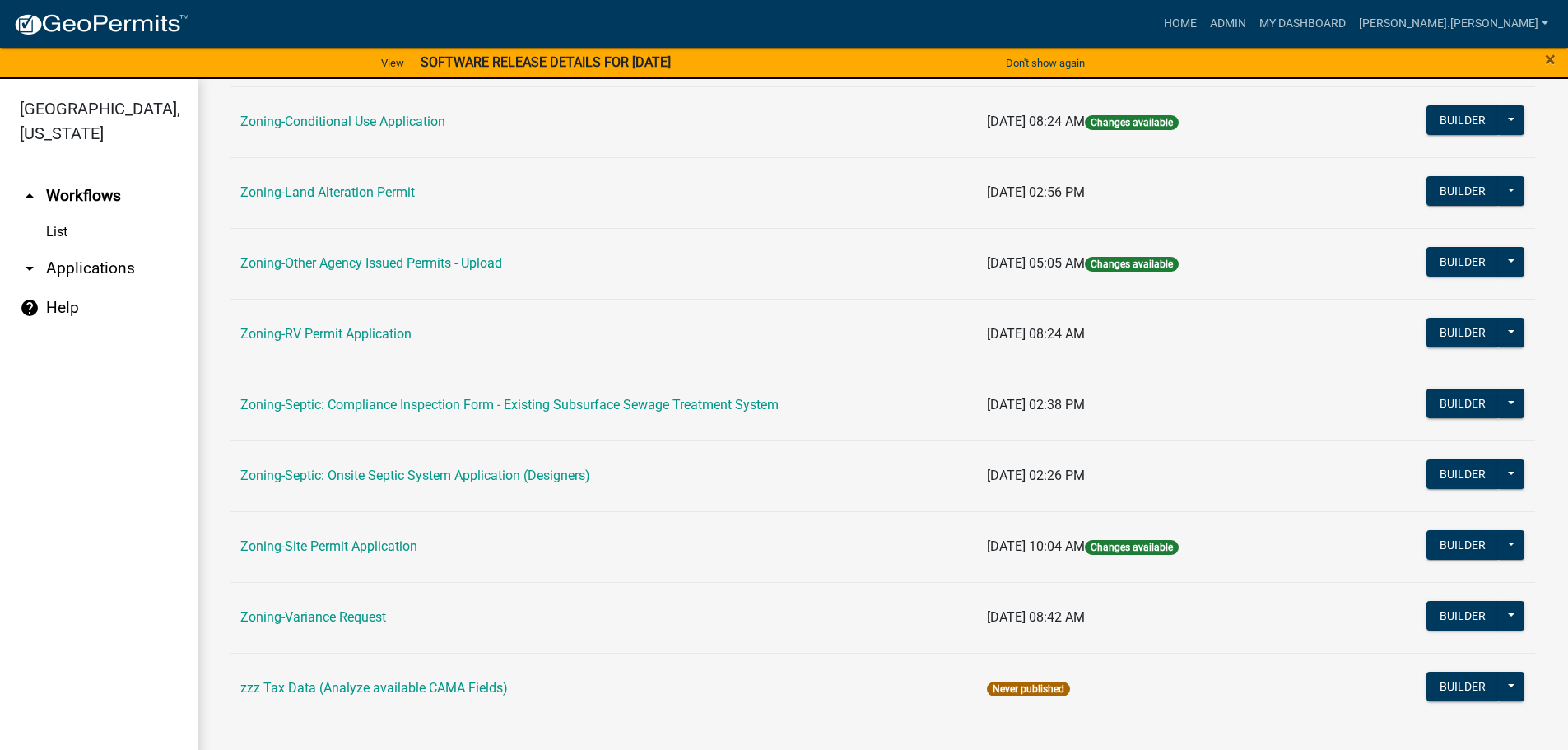
click at [360, 547] on link "Zoning-Site Permit Application" at bounding box center [329, 546] width 177 height 15
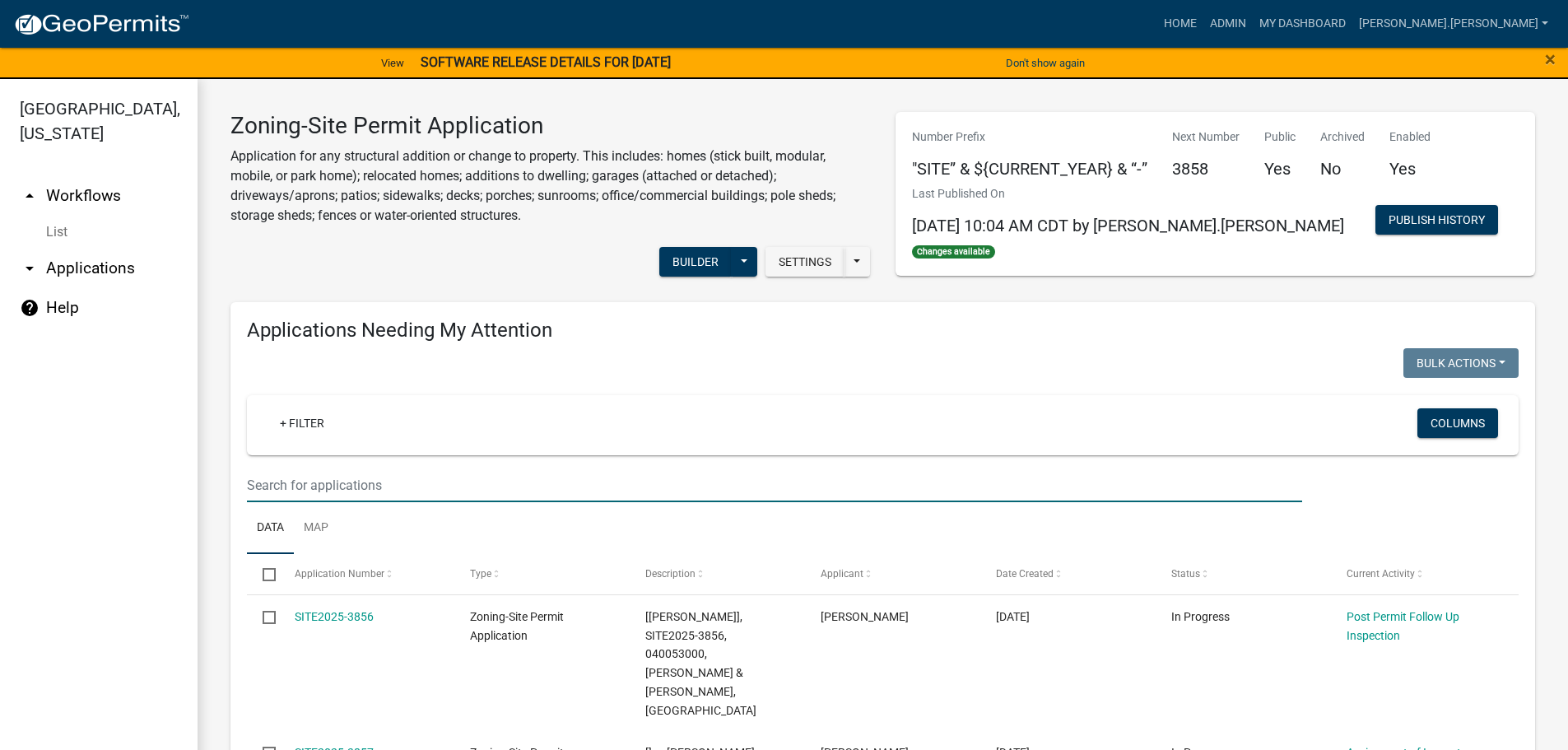
paste input "080058000"
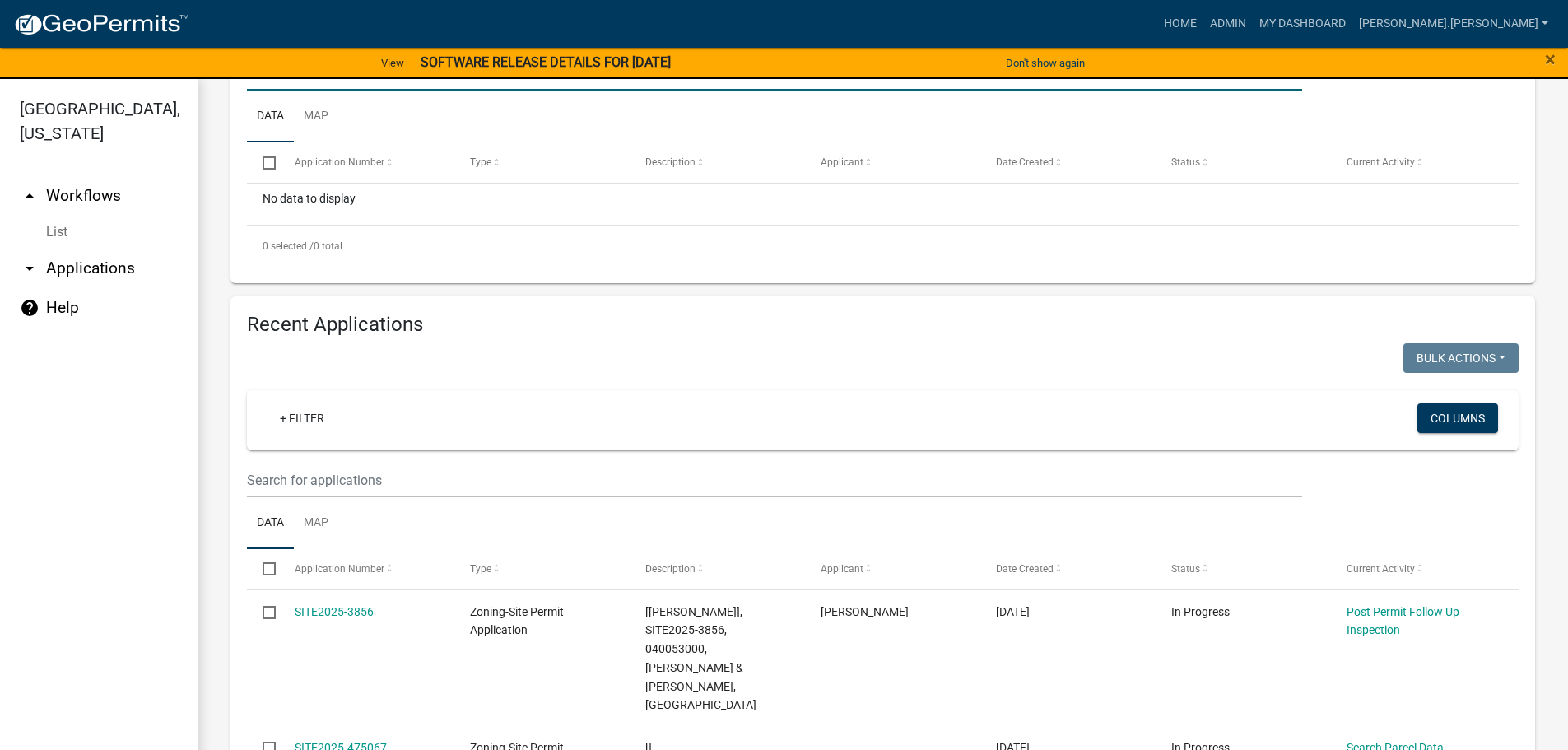
scroll to position [247, 0]
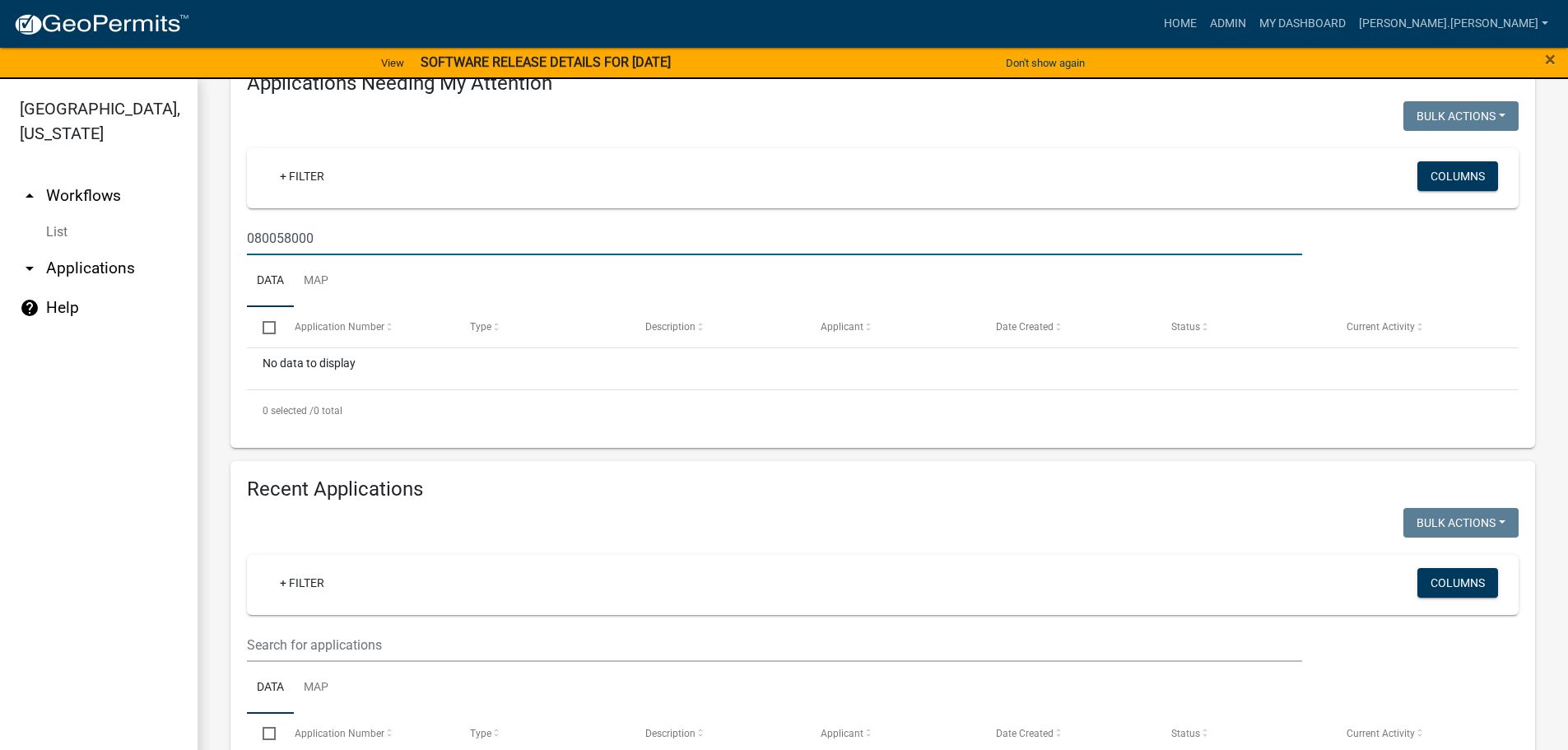
type input "080058000"
click at [462, 636] on input "text" at bounding box center [775, 644] width 1056 height 33
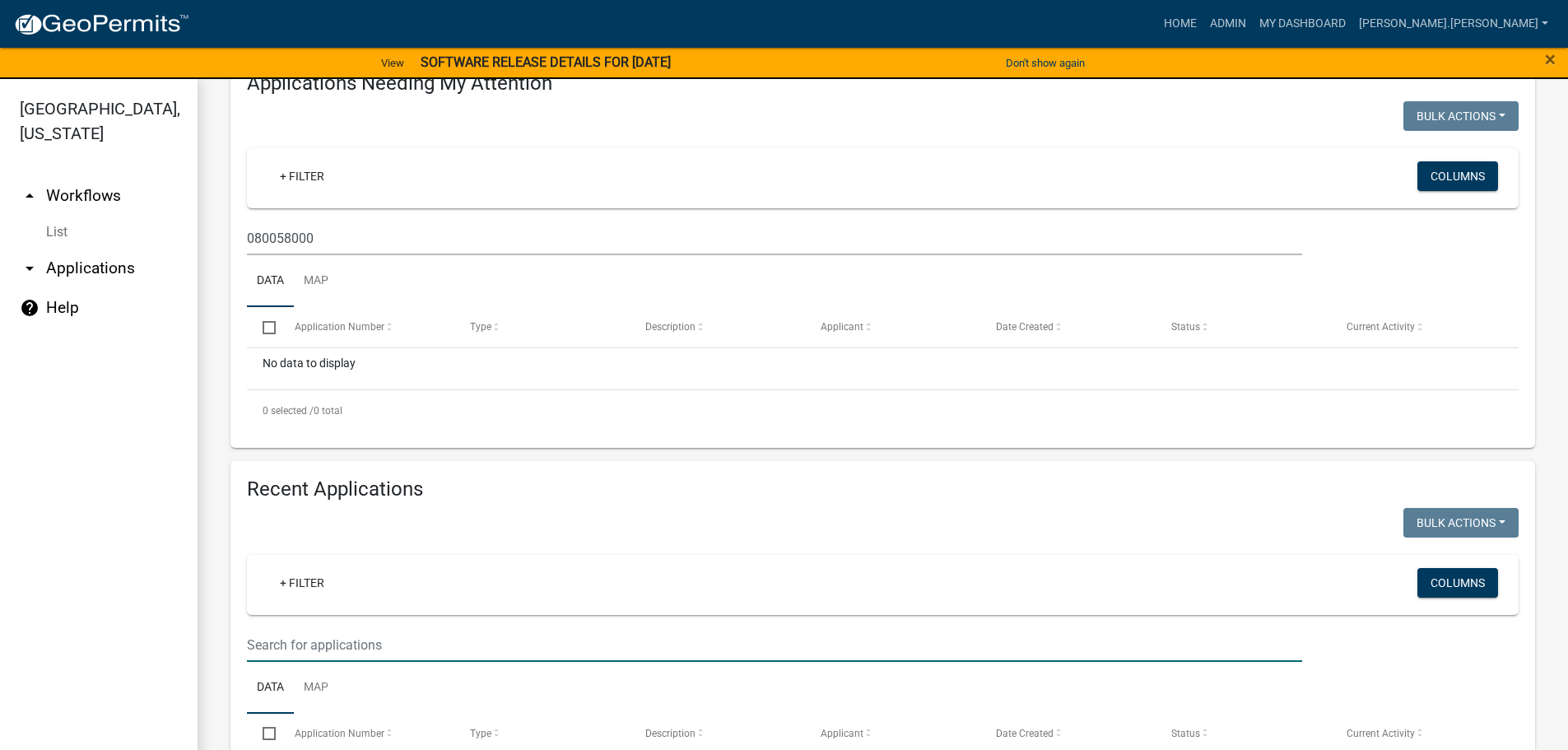
paste input "080058000"
type input "080058000"
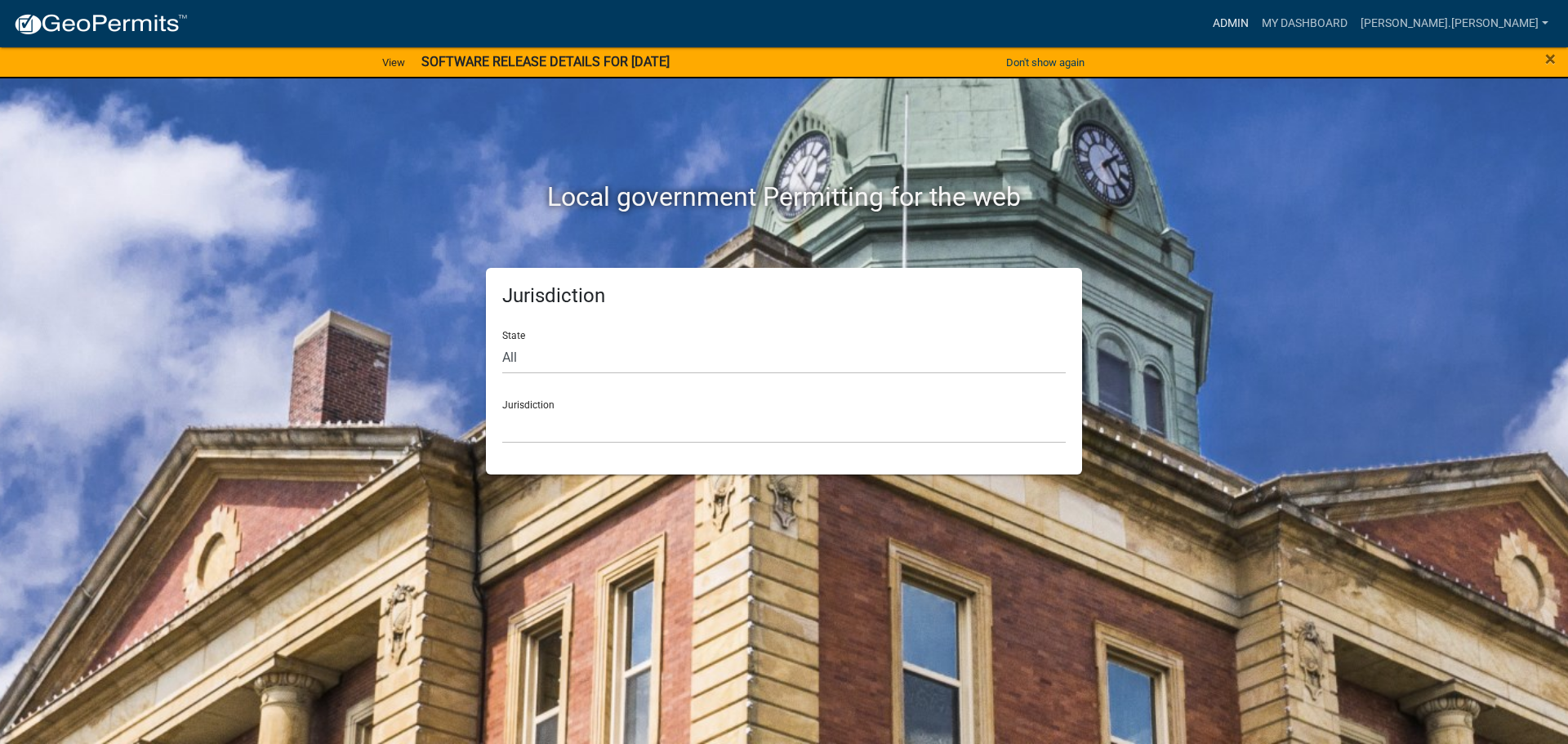
click at [1255, 26] on link "Admin" at bounding box center [1231, 24] width 49 height 31
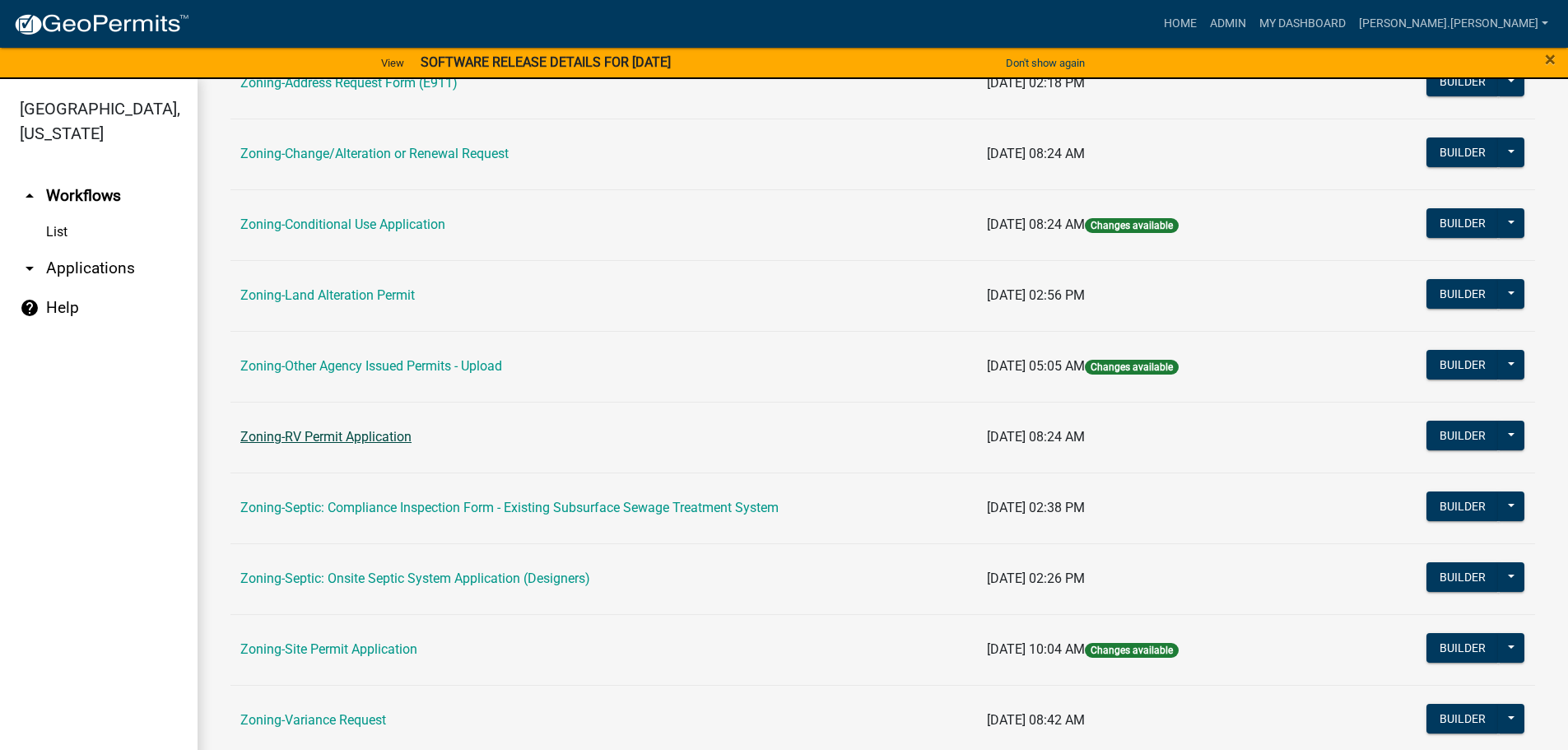
scroll to position [513, 0]
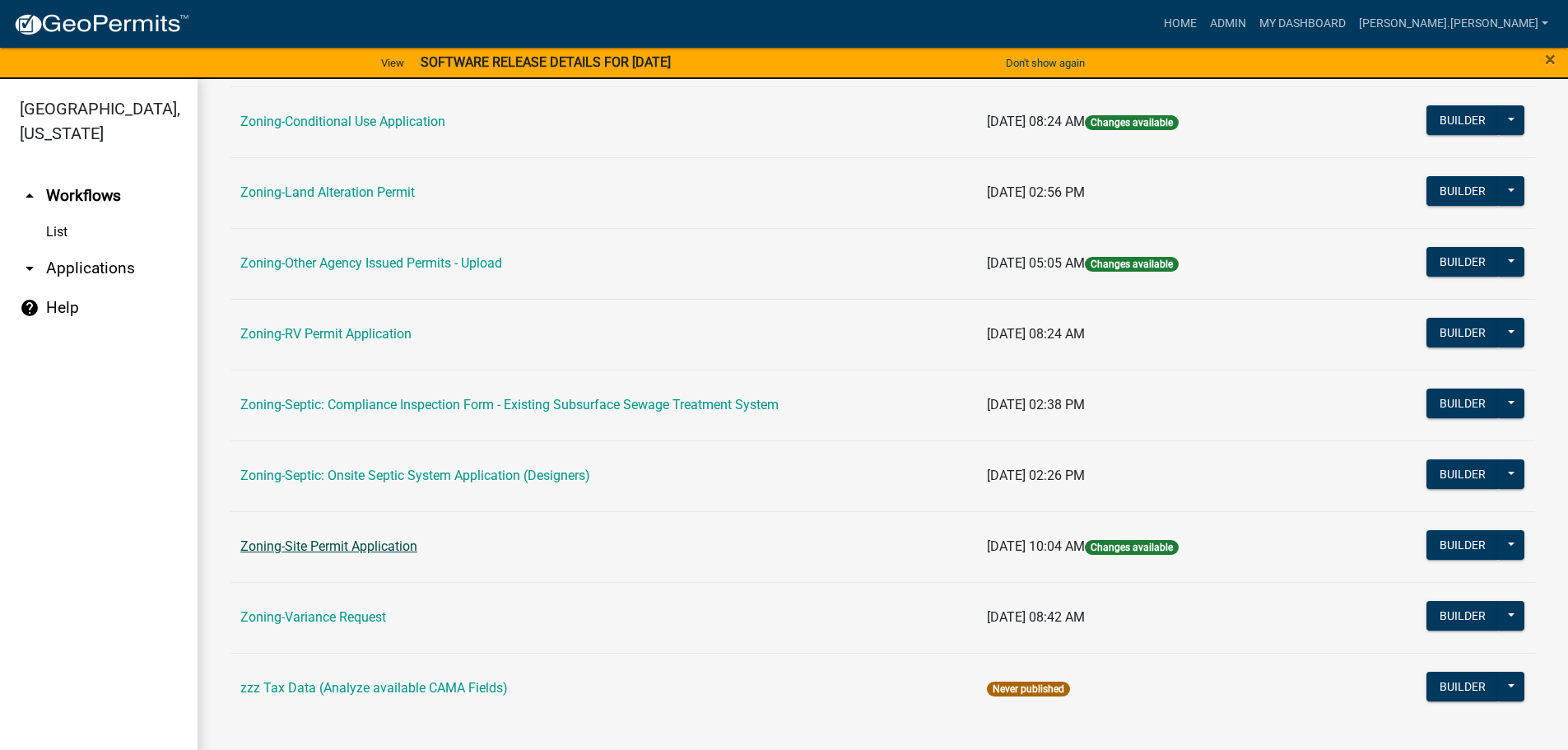
click at [360, 550] on link "Zoning-Site Permit Application" at bounding box center [329, 546] width 177 height 15
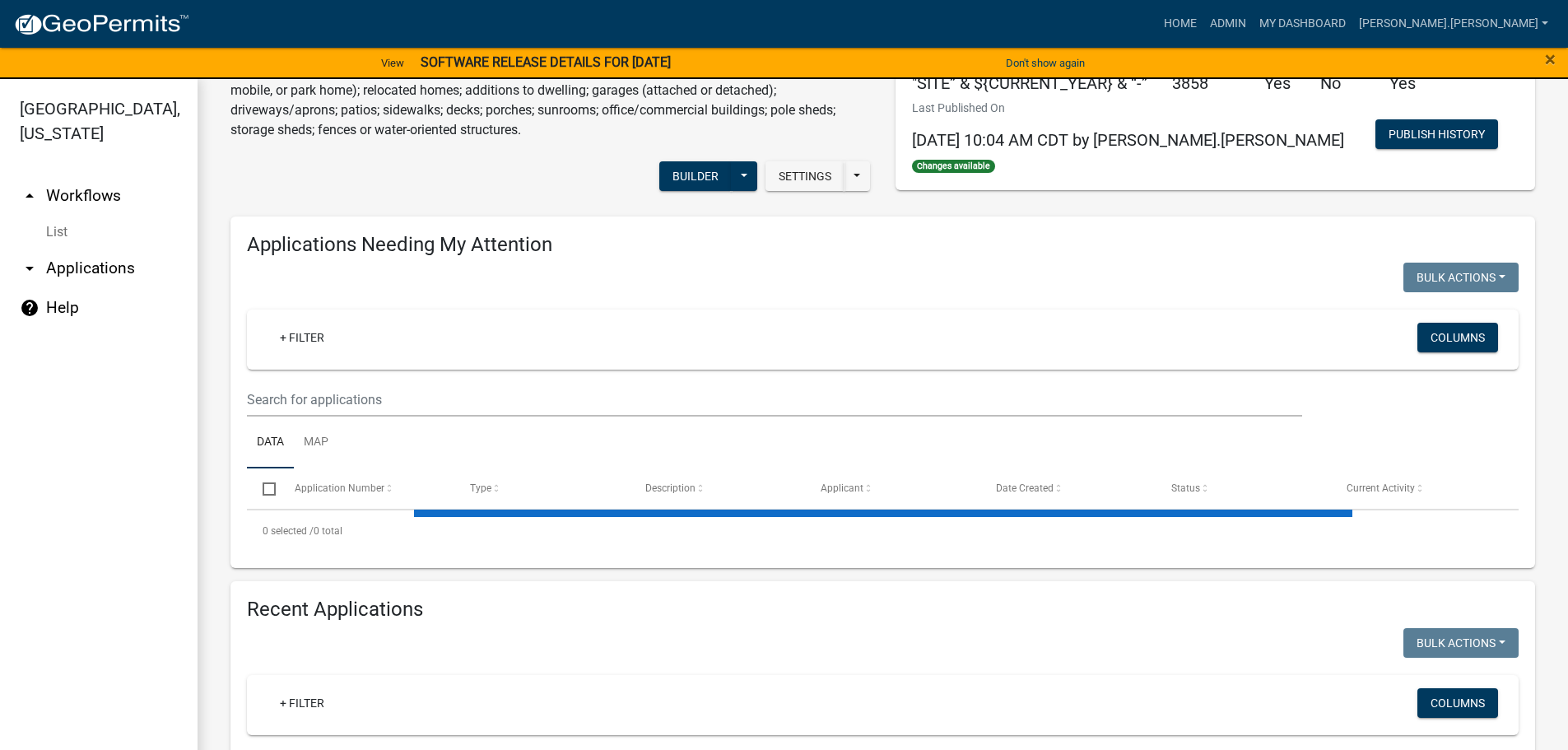
scroll to position [165, 0]
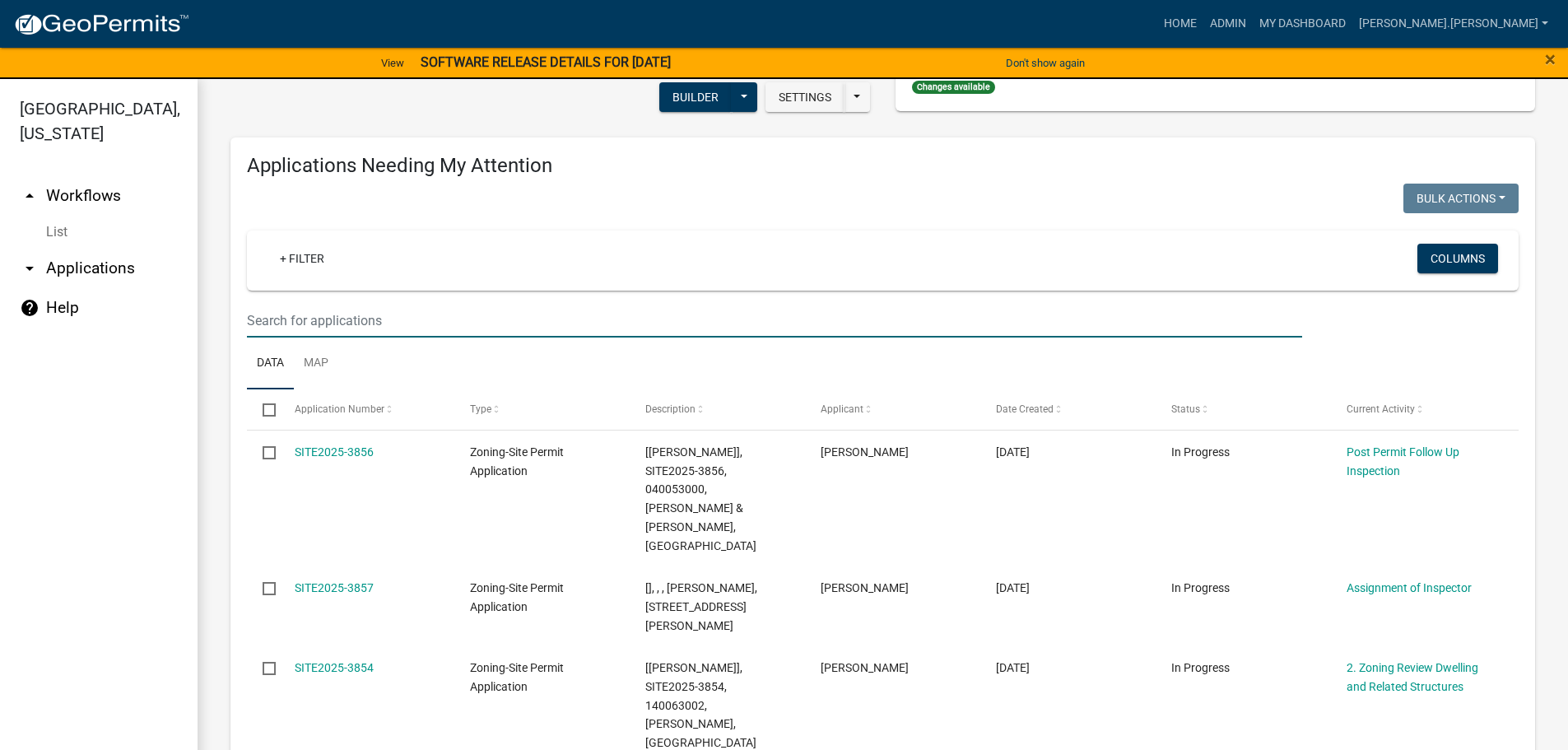
click at [457, 313] on input "text" at bounding box center [775, 320] width 1056 height 33
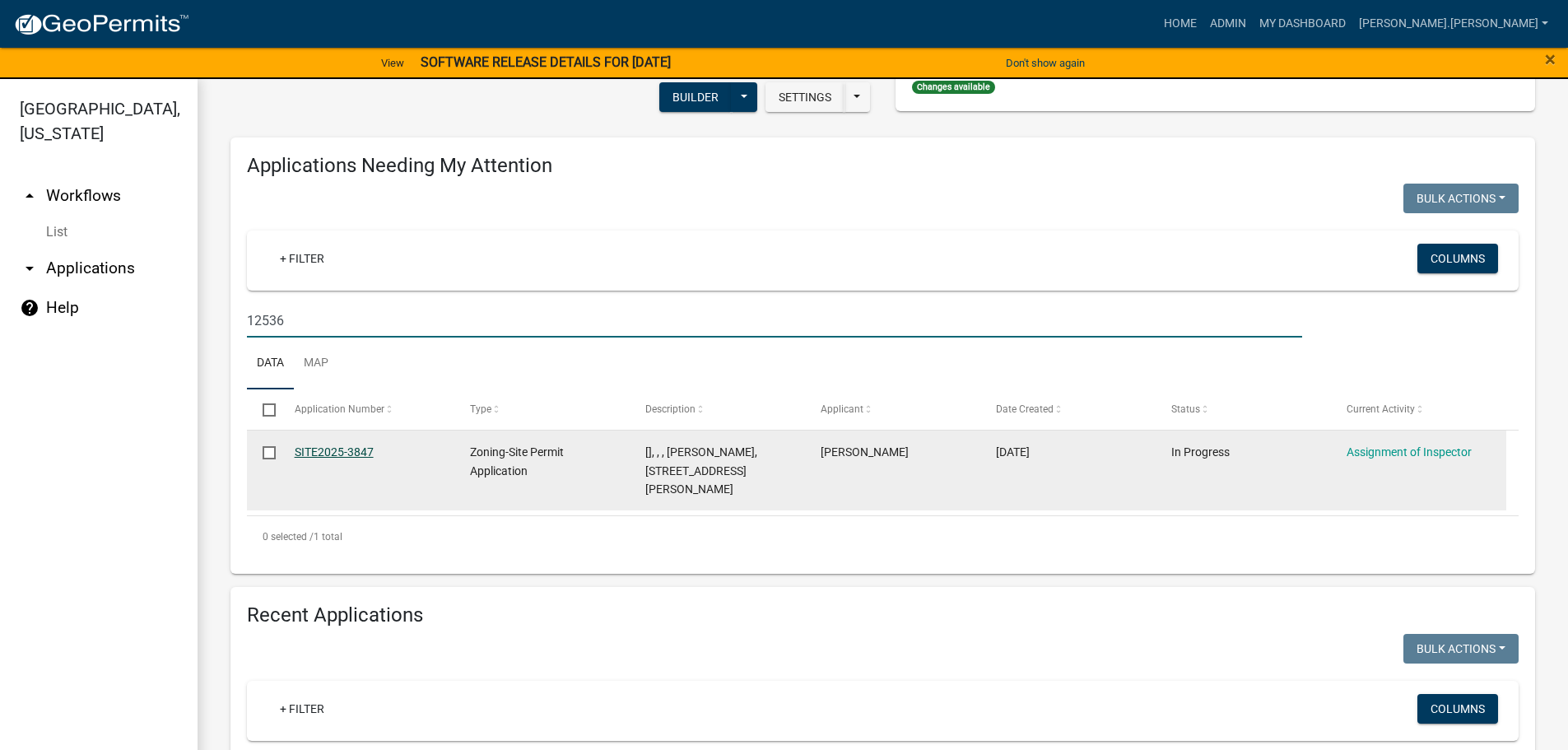
type input "12536"
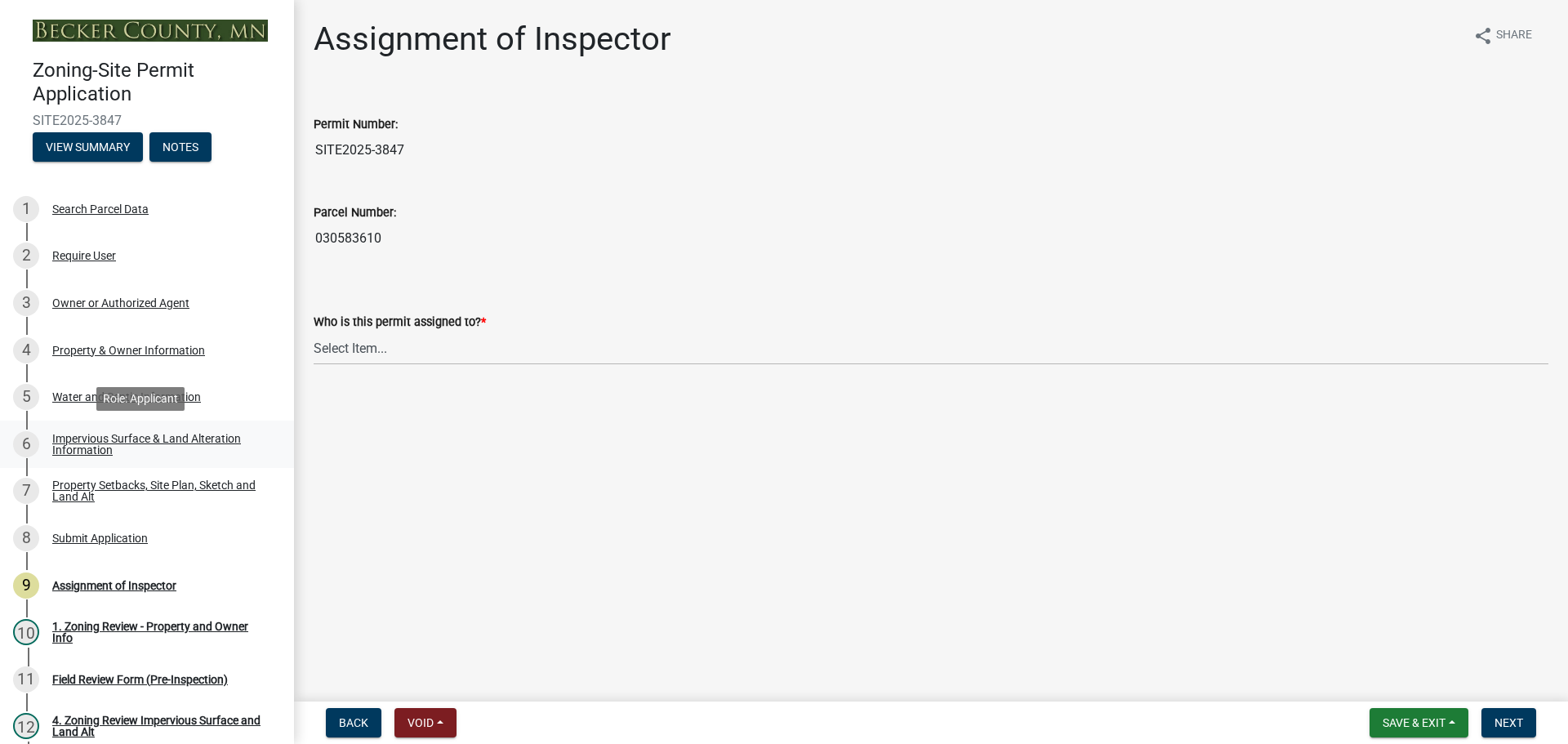
click at [94, 433] on div "Impervious Surface & Land Alteration Information" at bounding box center [159, 444] width 215 height 23
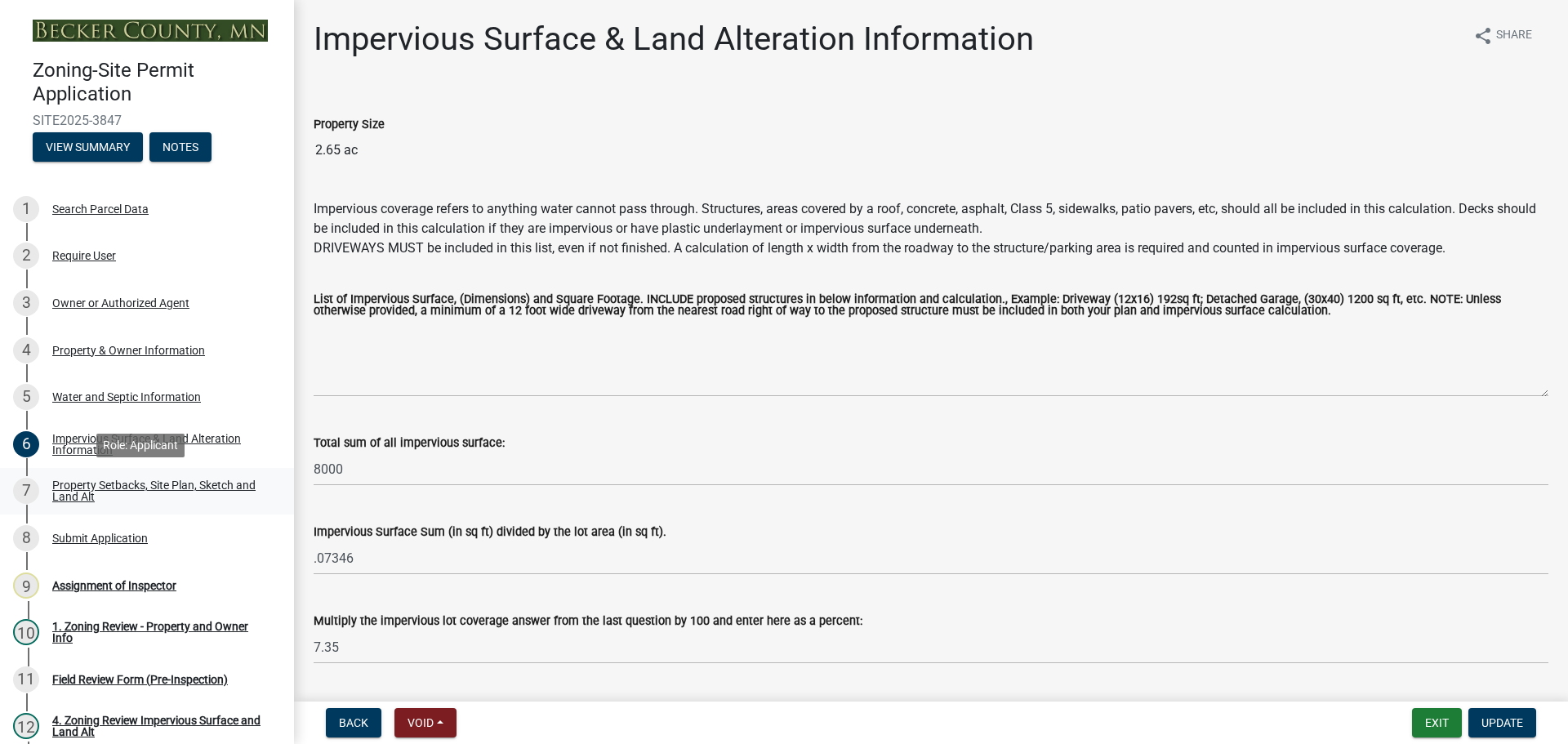
click at [77, 489] on div "Property Setbacks, Site Plan, Sketch and Land Alt" at bounding box center [159, 490] width 215 height 23
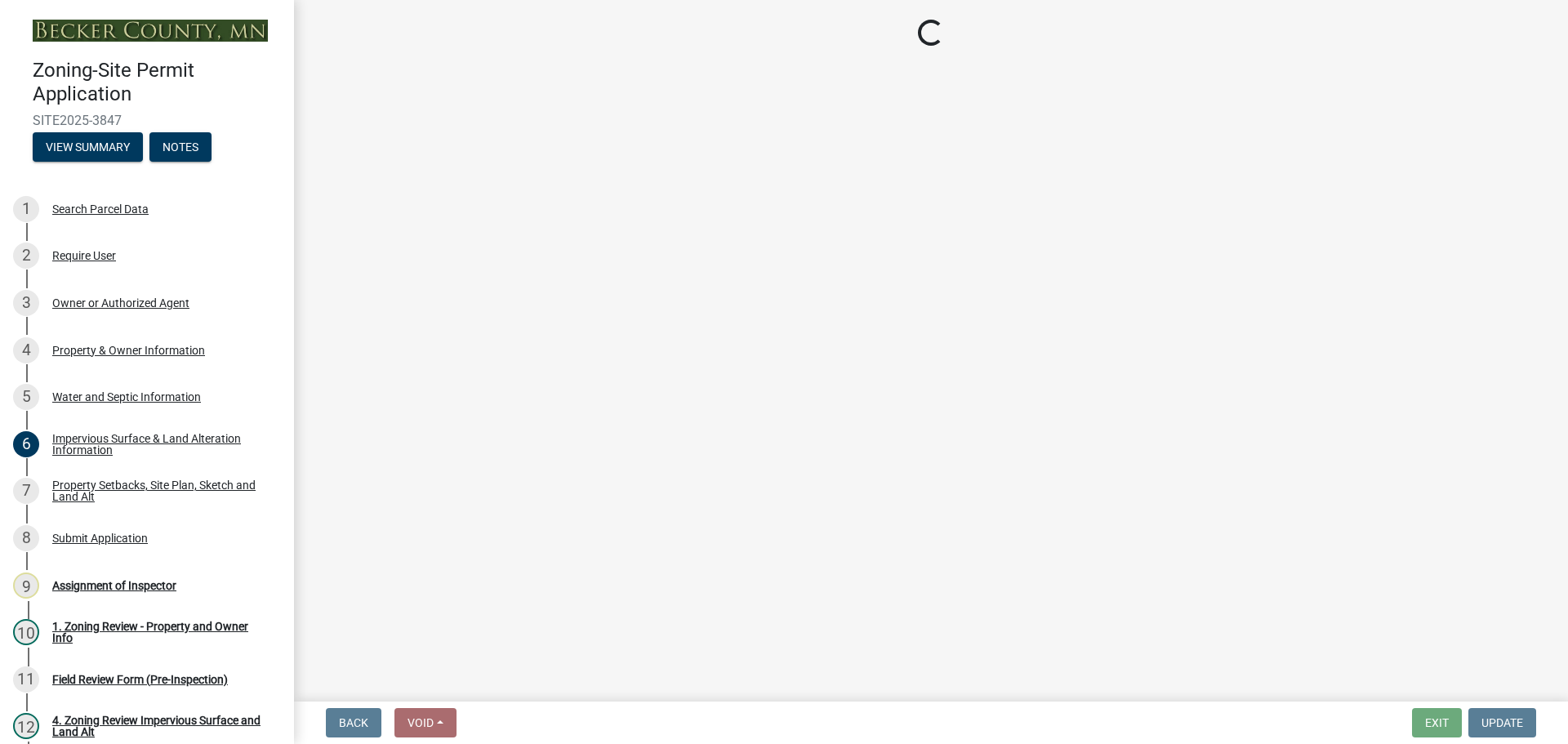
select select "d89fbfa0-1150-4954-b91c-9d482c9530a3"
select select "b56a4575-9846-47cf-8067-c59a4853da22"
select select "e8ab2dc3-aa3f-46f3-9b4a-37eb25ad84af"
select select "27b2a8b4-abf6-463e-8c0c-7c5d2b4fe26f"
select select "5ad4ab64-b44e-481c-9000-9e5907aa74e1"
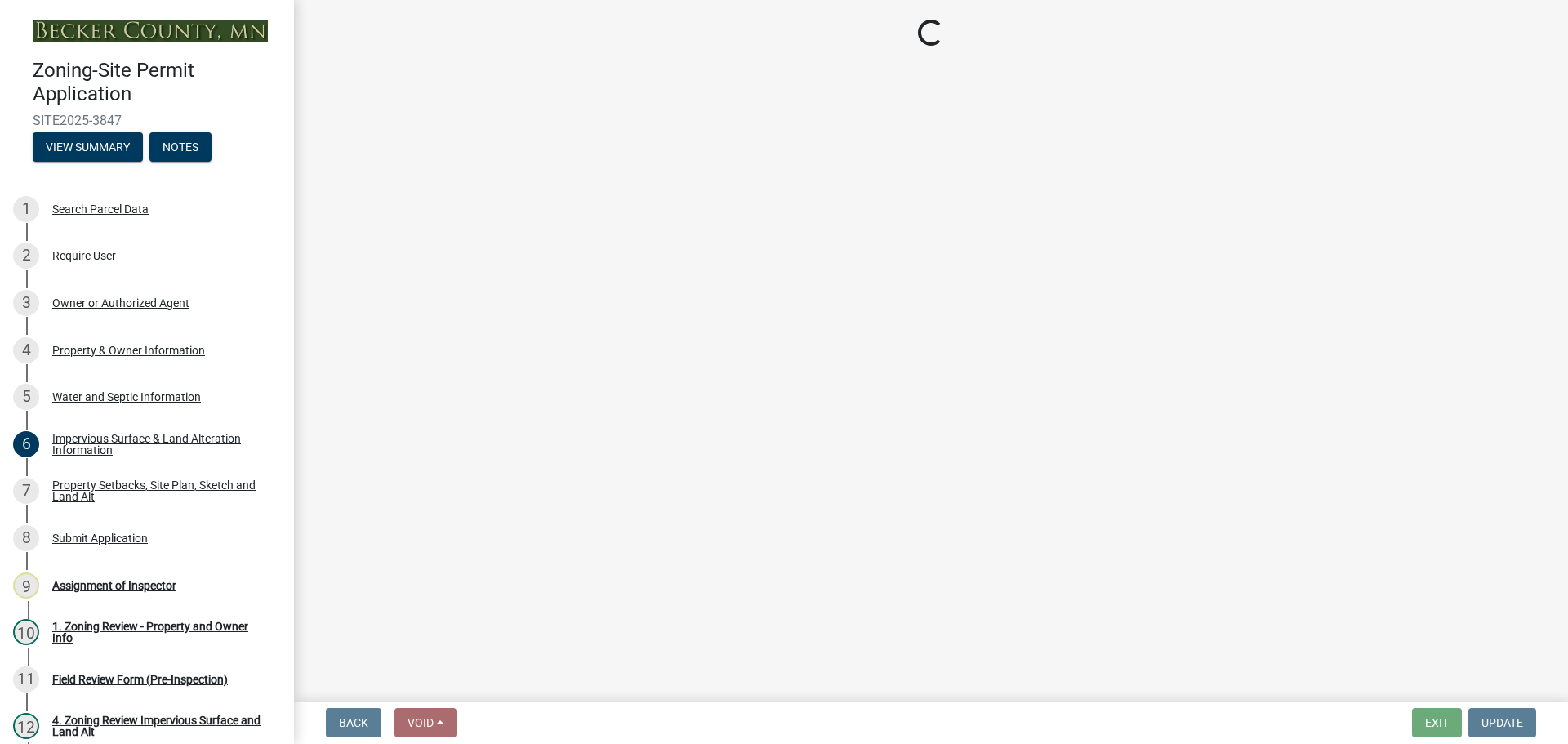
select select "e019de12-4845-45f2-ad10-5fb76eee0e55"
select select "c8b8ea71-7088-4e87-a493-7bc88cc2835b"
select select "133211ff-91ce-4a0a-9235-b48a7e2069a0"
select select "19d13e65-c93d-443e-910a-7a17299544cc"
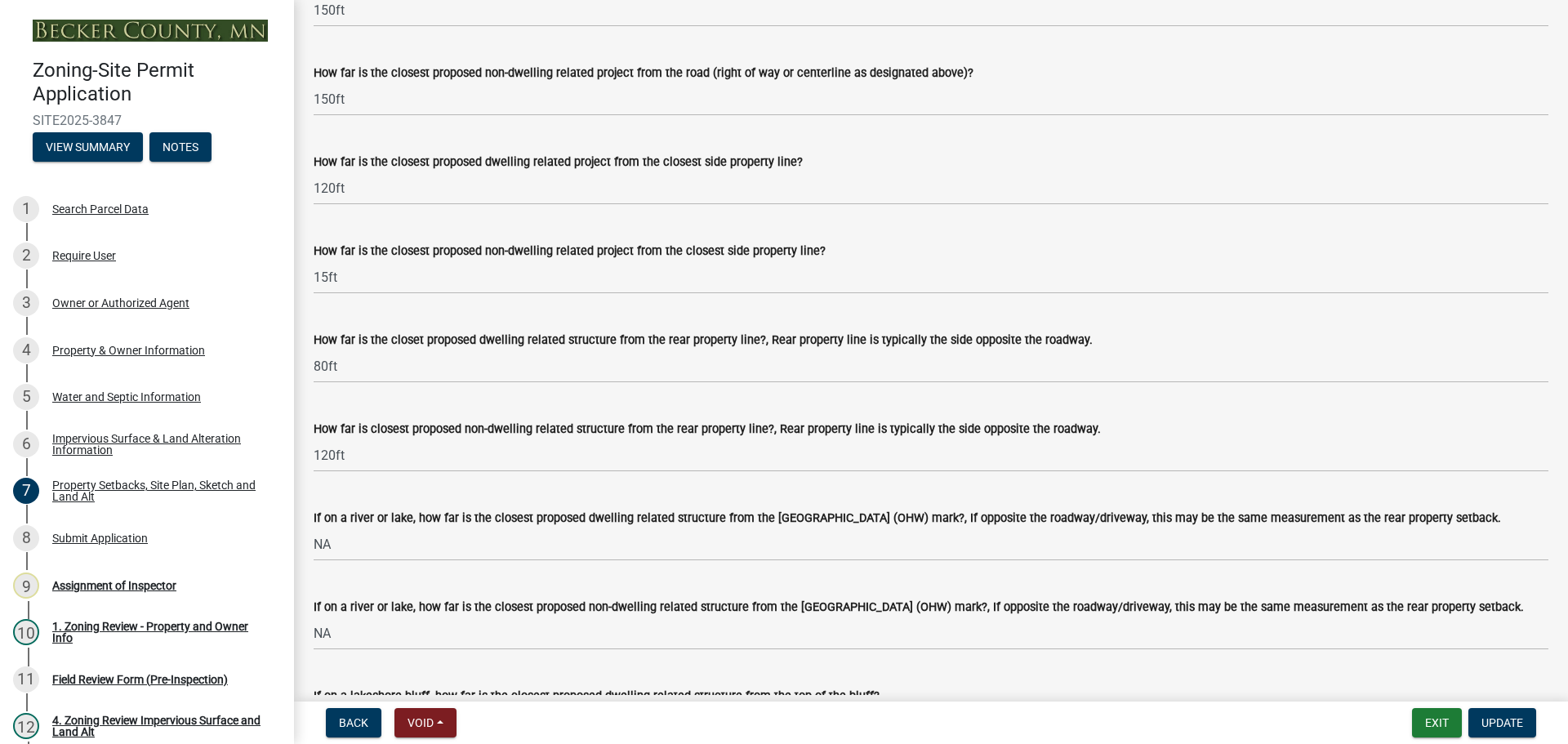
scroll to position [3430, 0]
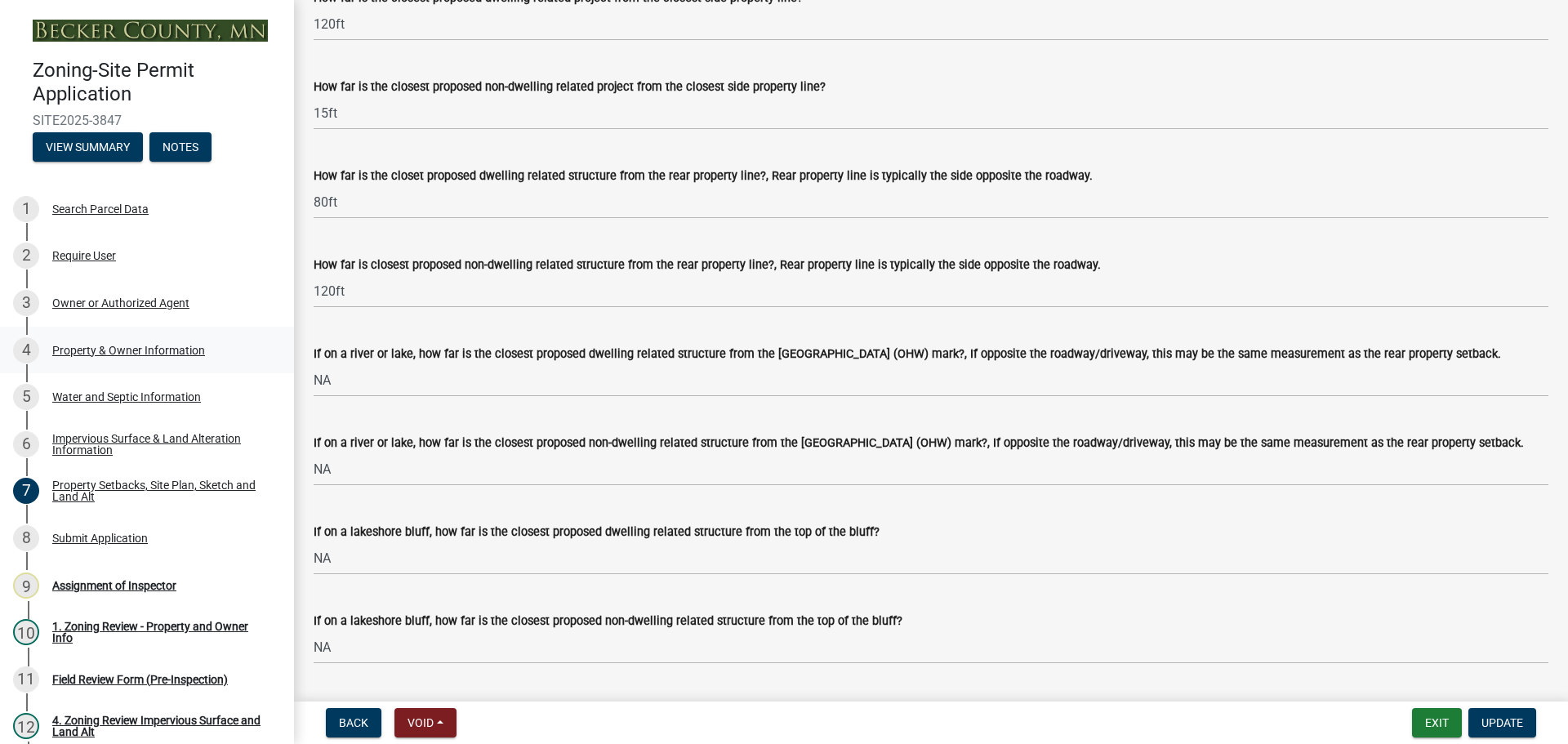
click at [165, 346] on div "Property & Owner Information" at bounding box center [128, 350] width 152 height 11
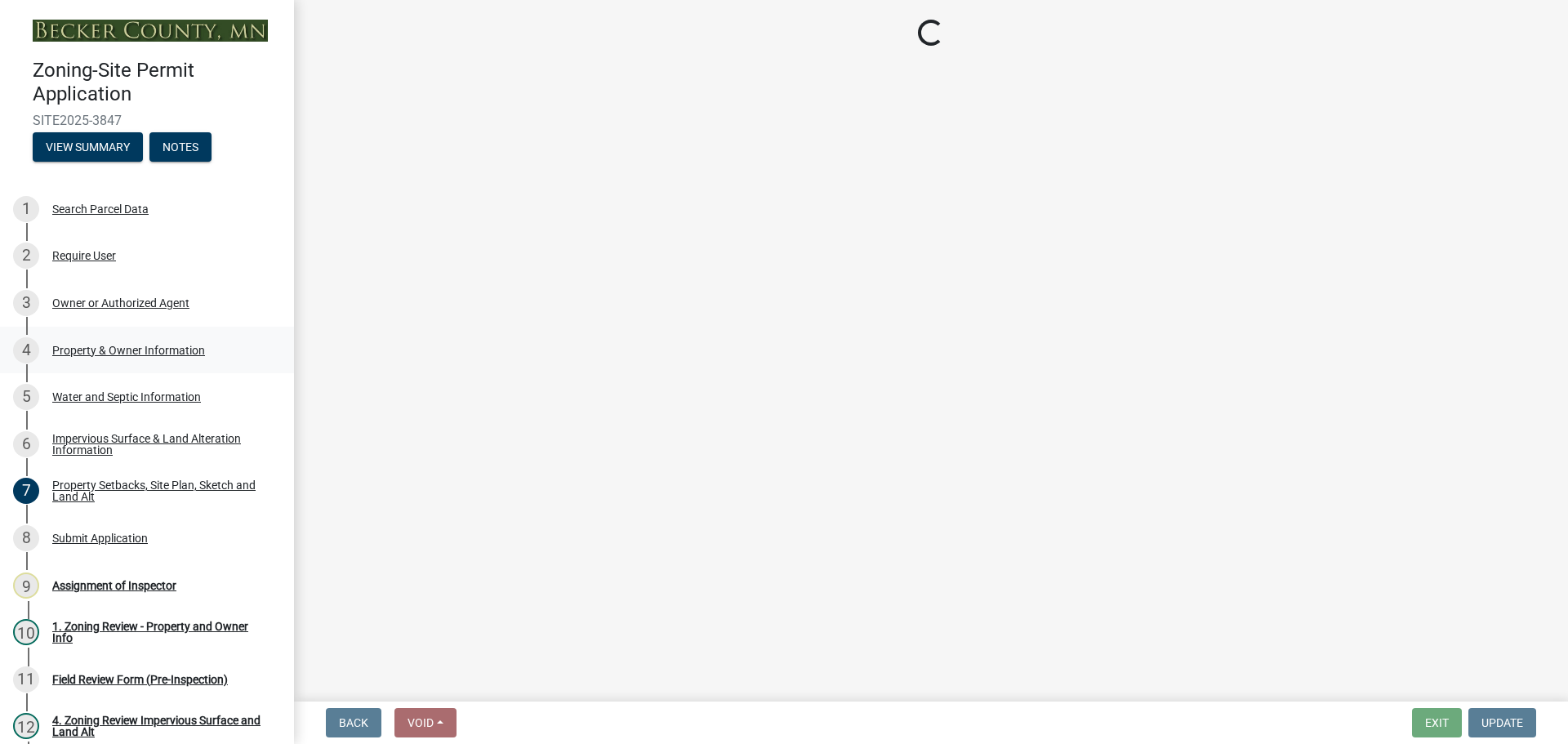
select select "a752e4d6-14bd-4f0f-bfe8-5b67ead45659"
select select "b4fc589a-01c8-47e4-a72e-871857921bc6"
select select "fcf6d223-6c57-4dc5-b63a-a94704169022"
select select "393a978c-6bd5-4cb2-a6a0-db6feb8732b8"
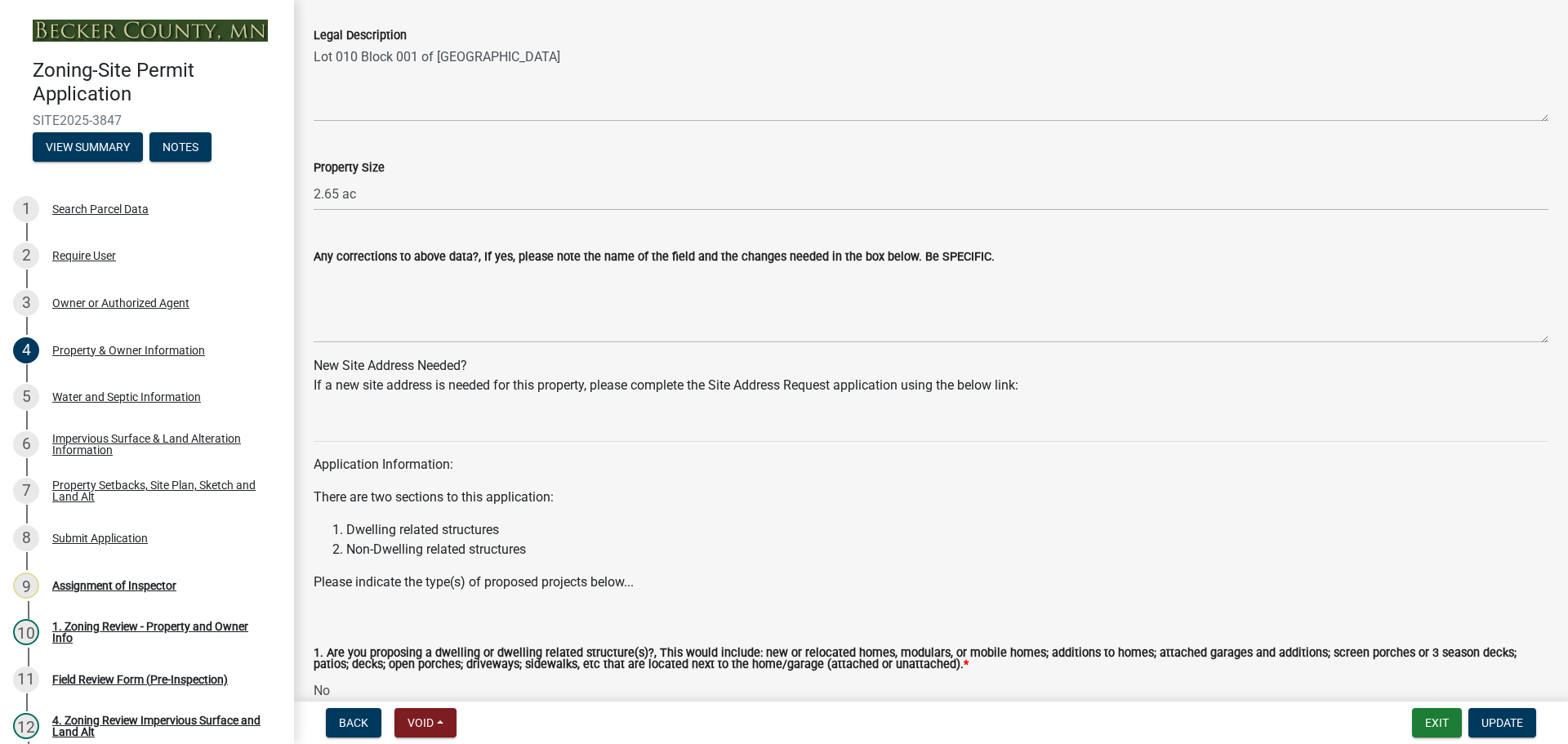
scroll to position [1462, 0]
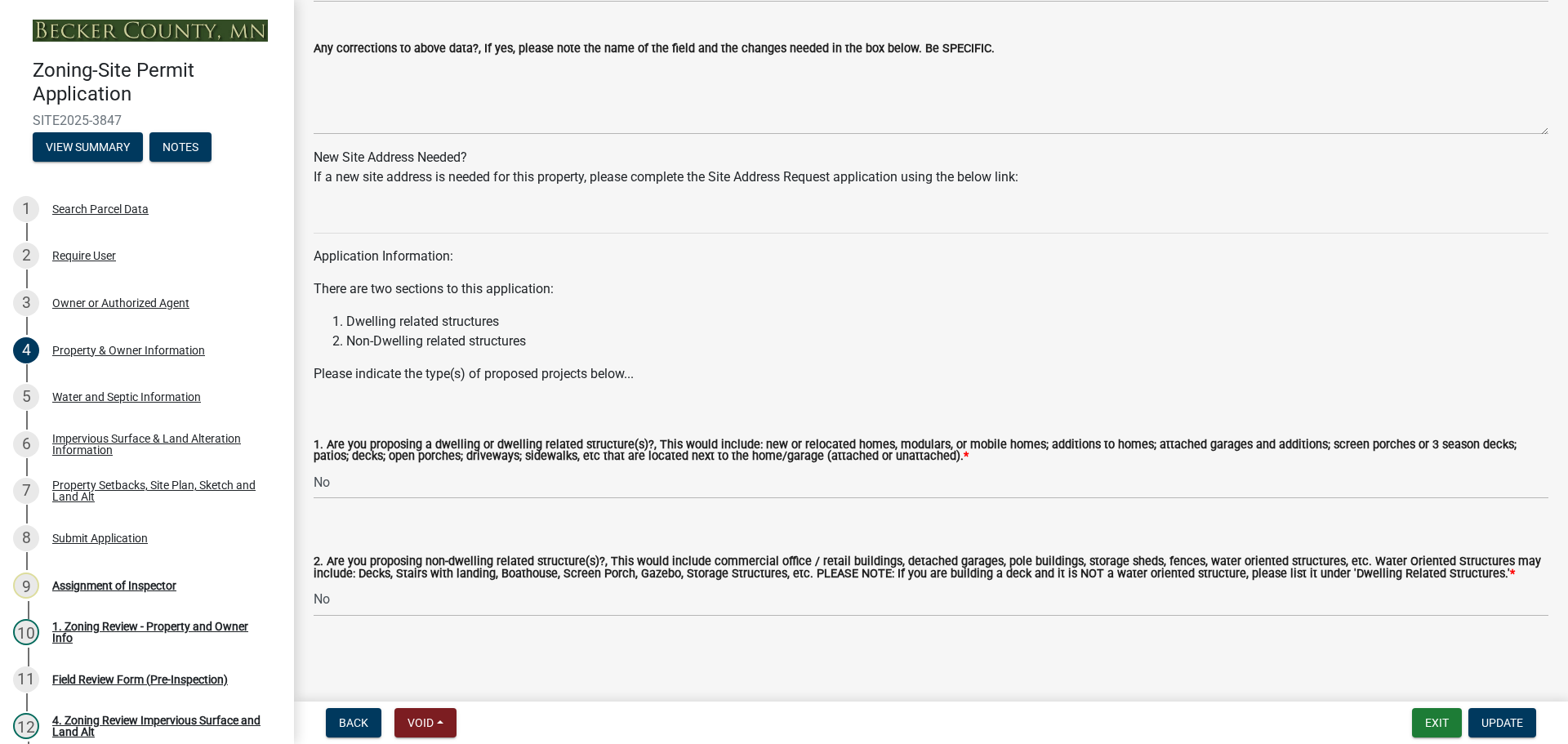
drag, startPoint x: 644, startPoint y: 318, endPoint x: 635, endPoint y: 454, distance: 136.3
click at [423, 482] on select "Select Item... Yes No" at bounding box center [930, 482] width 1234 height 33
click at [313, 466] on select "Select Item... Yes No" at bounding box center [930, 482] width 1234 height 33
select select "f87eba17-8ed9-4ad8-aefc-fe36a3f3544b"
click at [1491, 722] on span "Update" at bounding box center [1502, 722] width 42 height 13
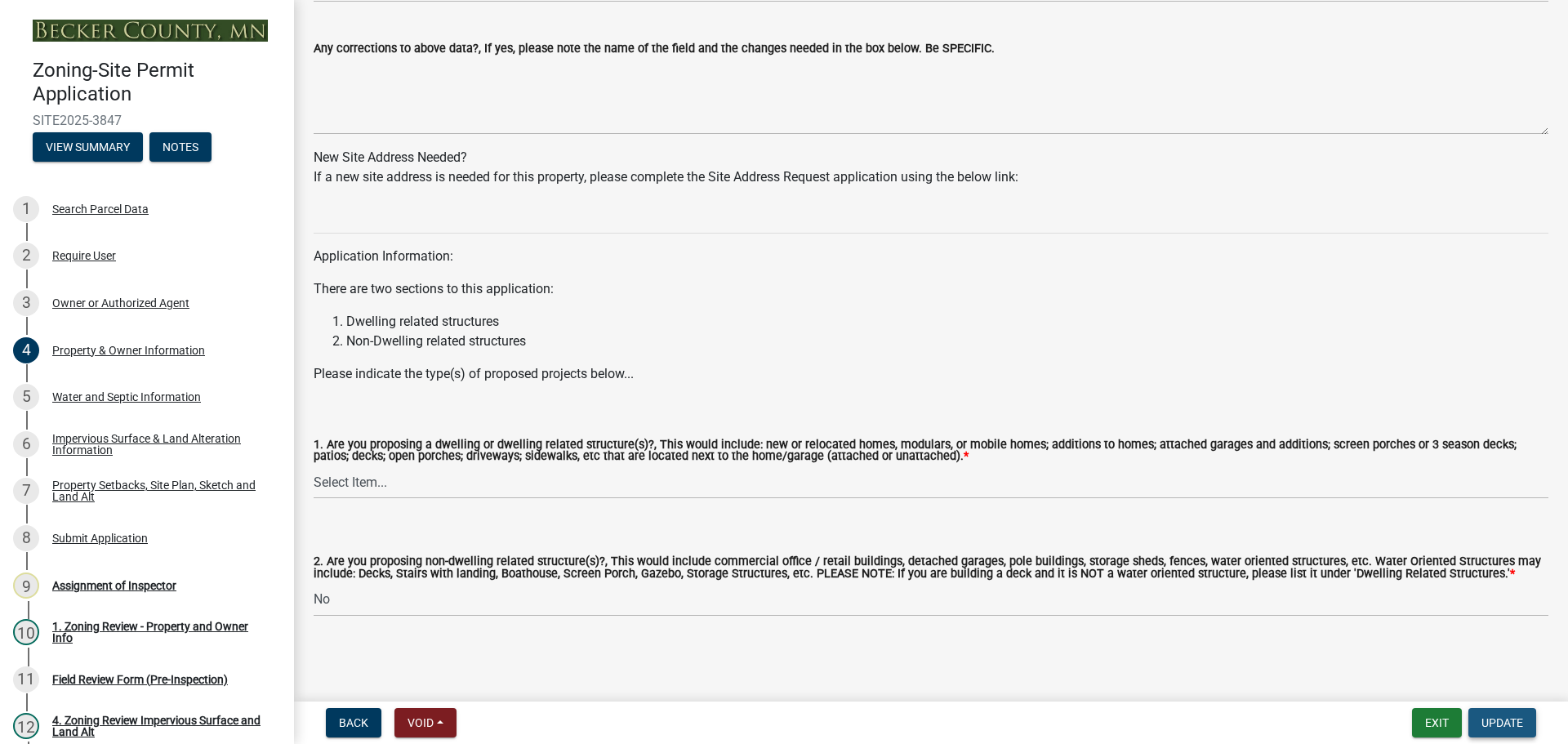
scroll to position [0, 0]
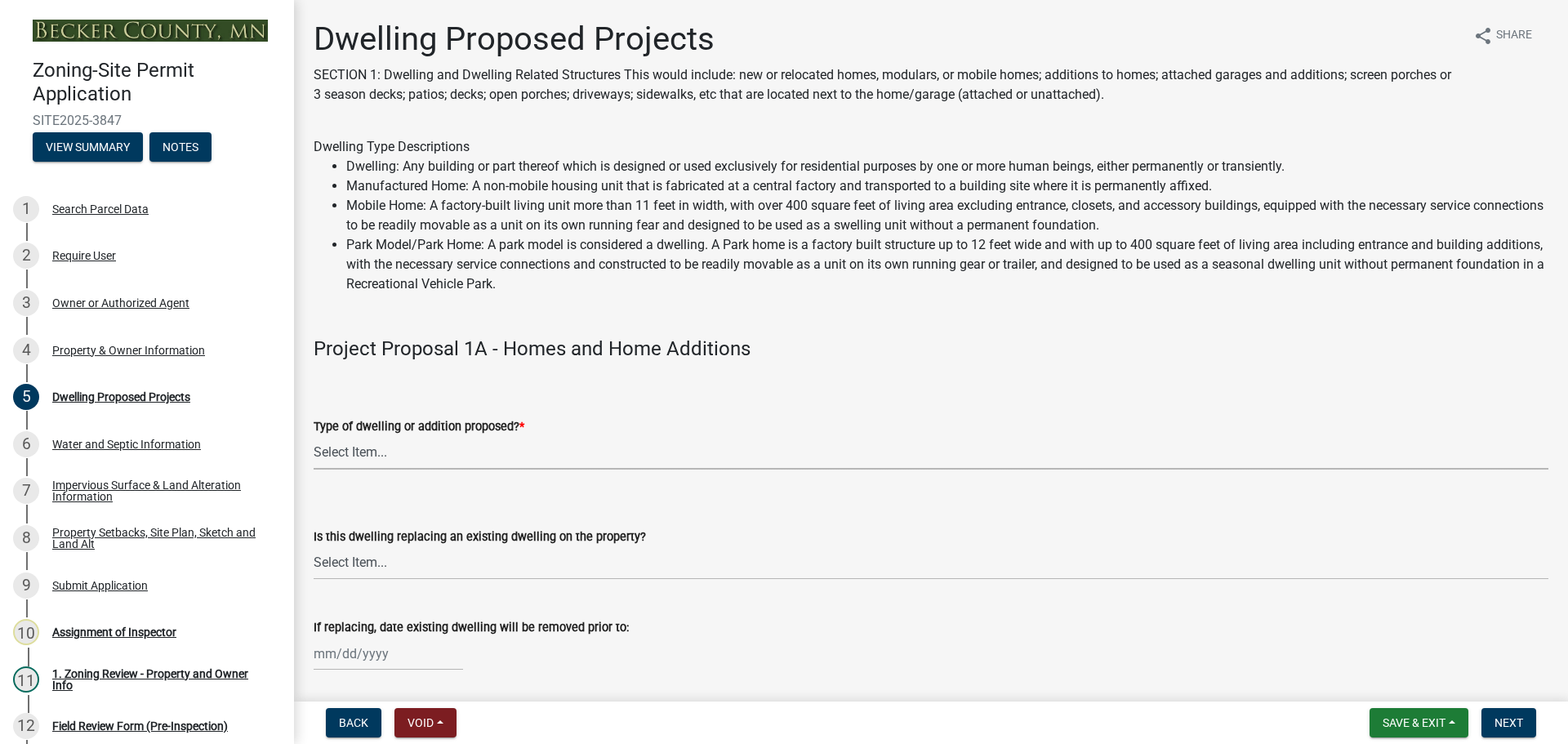
click at [449, 456] on select "Select Item... N/A - Not a dwelling New Home-Onsite Construction New Modular (E…" at bounding box center [930, 452] width 1234 height 33
click at [313, 436] on select "Select Item... N/A - Not a dwelling New Home-Onsite Construction New Modular (E…" at bounding box center [930, 452] width 1234 height 33
select select "5b8abcc6-67f7-49fb-8f25-c295ccc2b339"
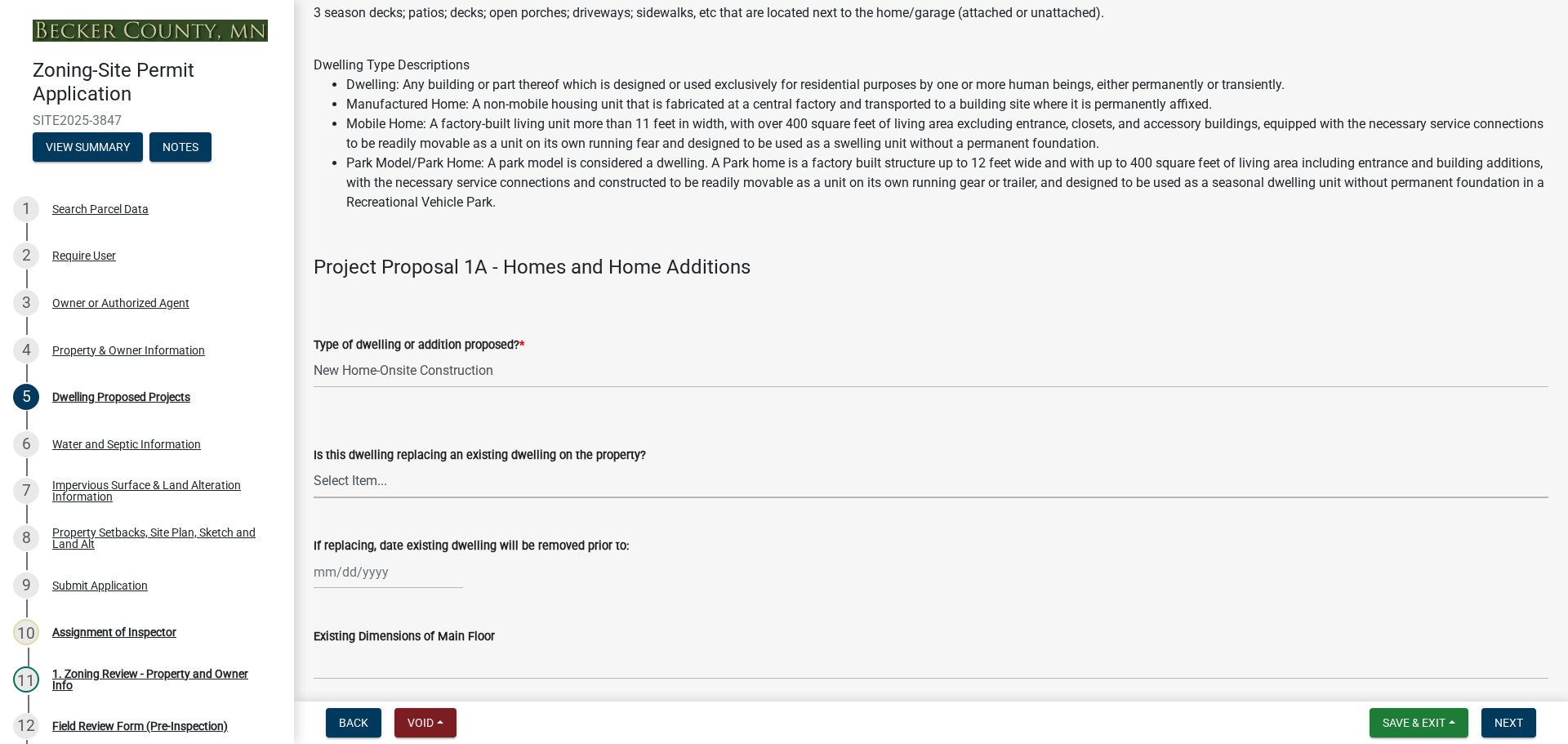
click at [425, 480] on select "Select Item... N/A Yes No" at bounding box center [930, 481] width 1234 height 33
click at [313, 465] on select "Select Item... N/A Yes No" at bounding box center [930, 481] width 1234 height 33
select select "2dc577ba-aef6-4196-bc52-35577603d189"
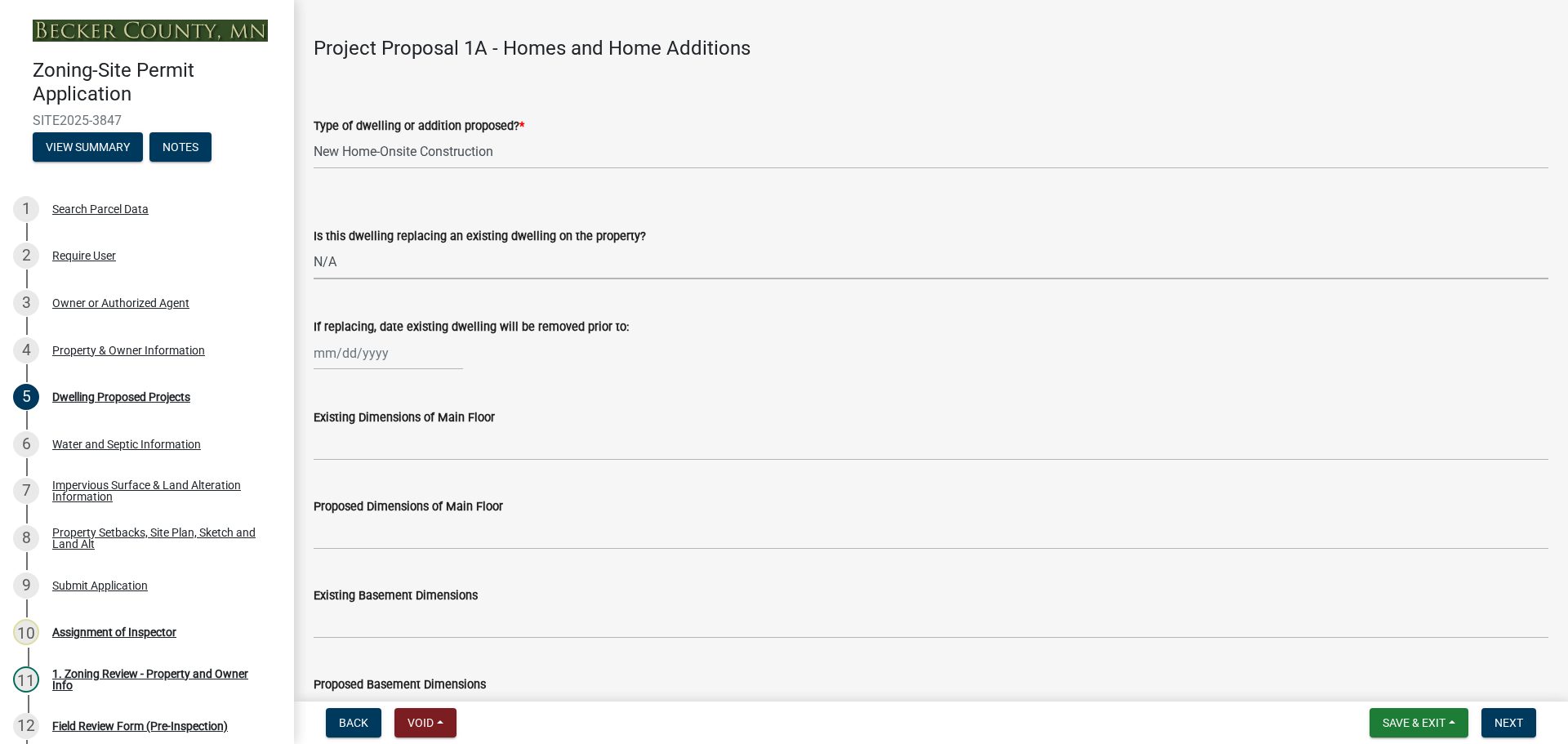
scroll to position [327, 0]
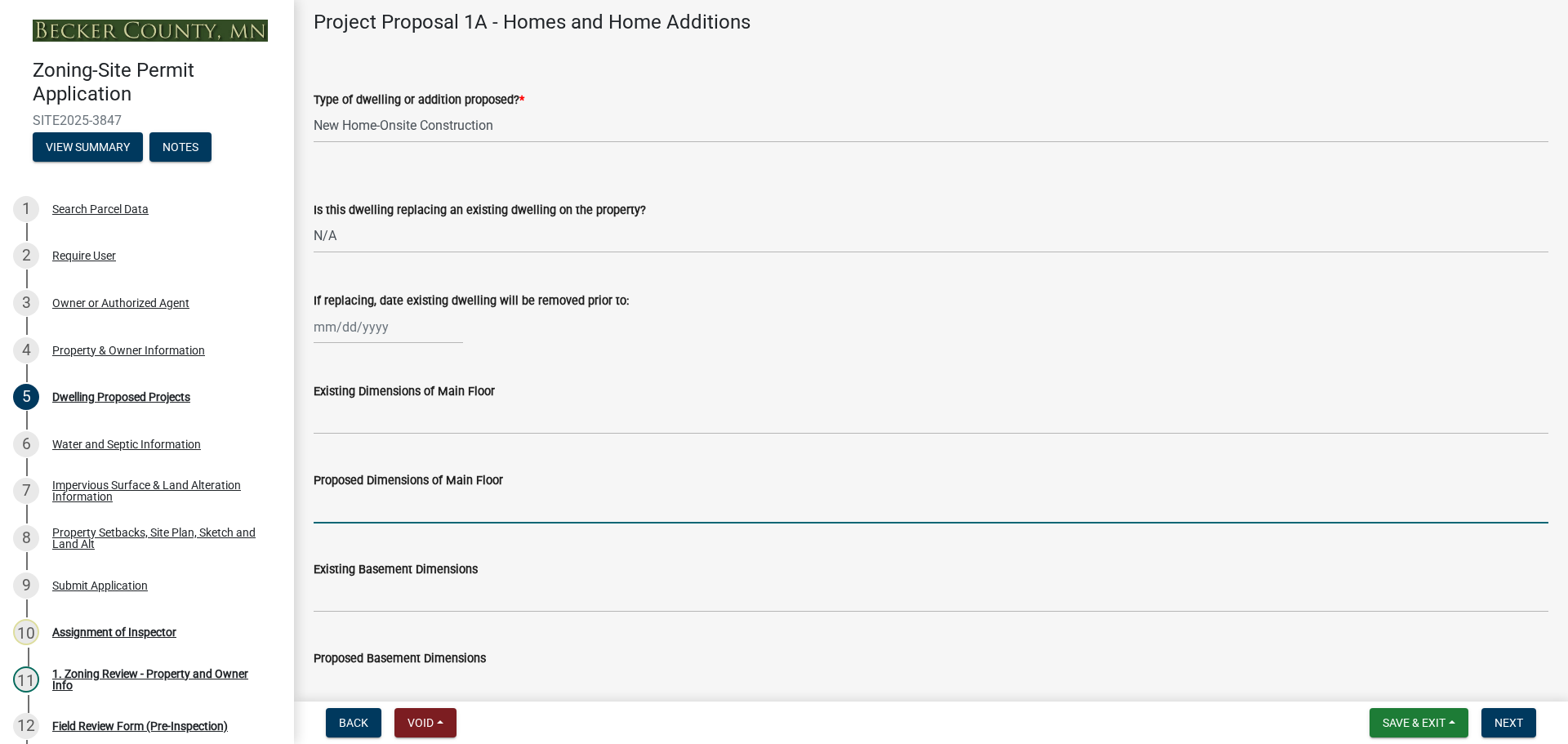
click at [406, 506] on input "Proposed Dimensions of Main Floor" at bounding box center [930, 506] width 1234 height 33
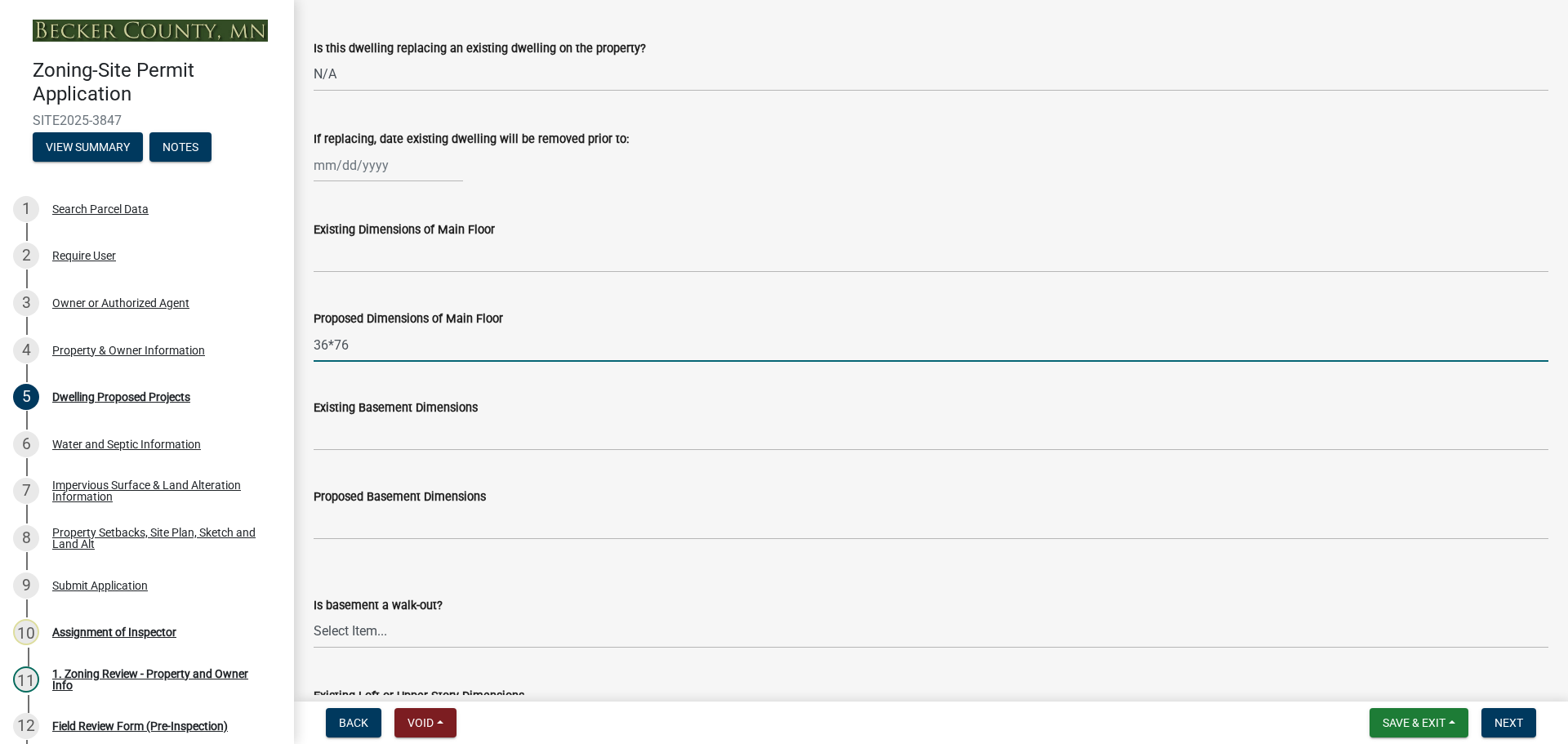
scroll to position [490, 0]
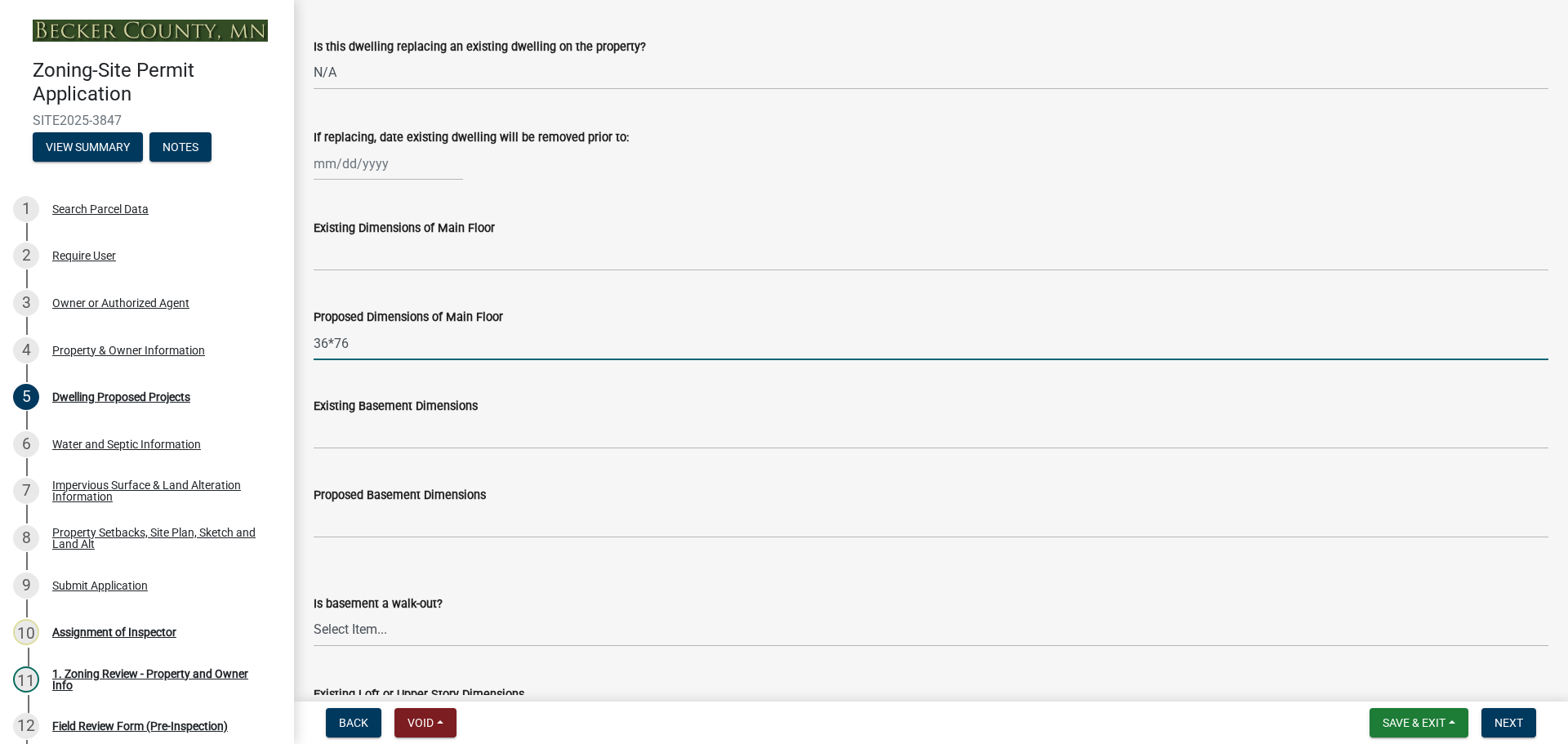
type input "36*76"
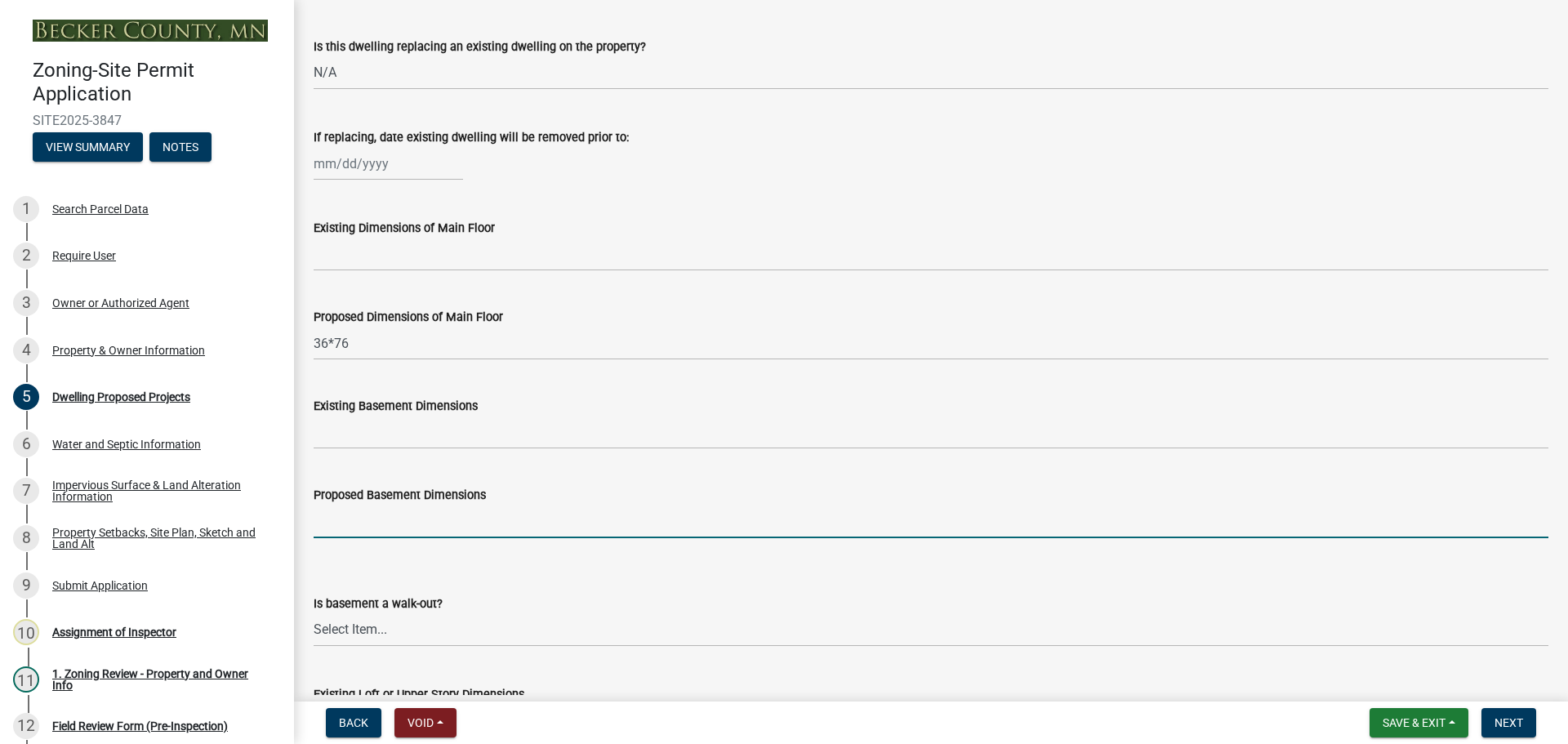
click at [406, 512] on input "Proposed Basement Dimensions" at bounding box center [930, 521] width 1234 height 33
type input "N/A"
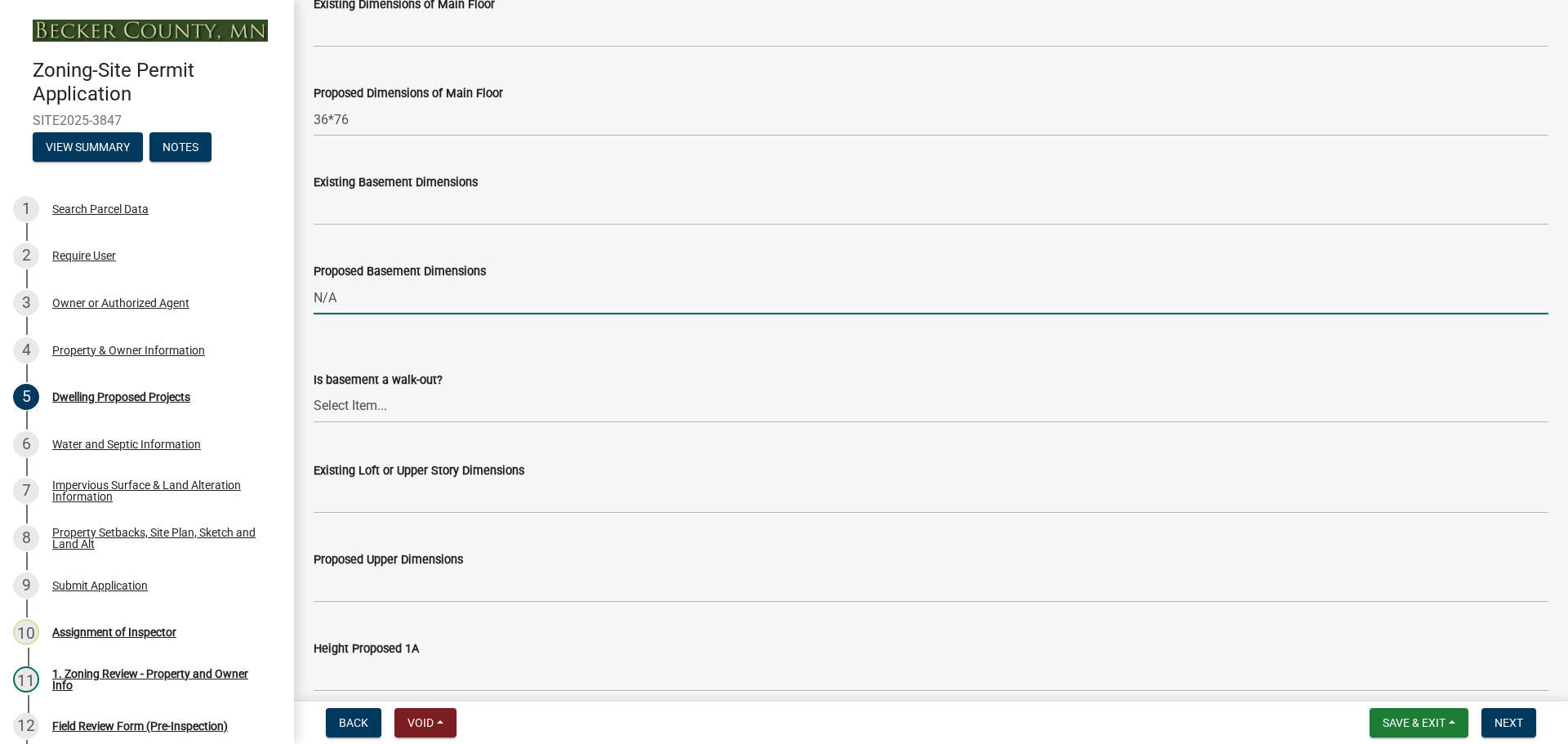
scroll to position [735, 0]
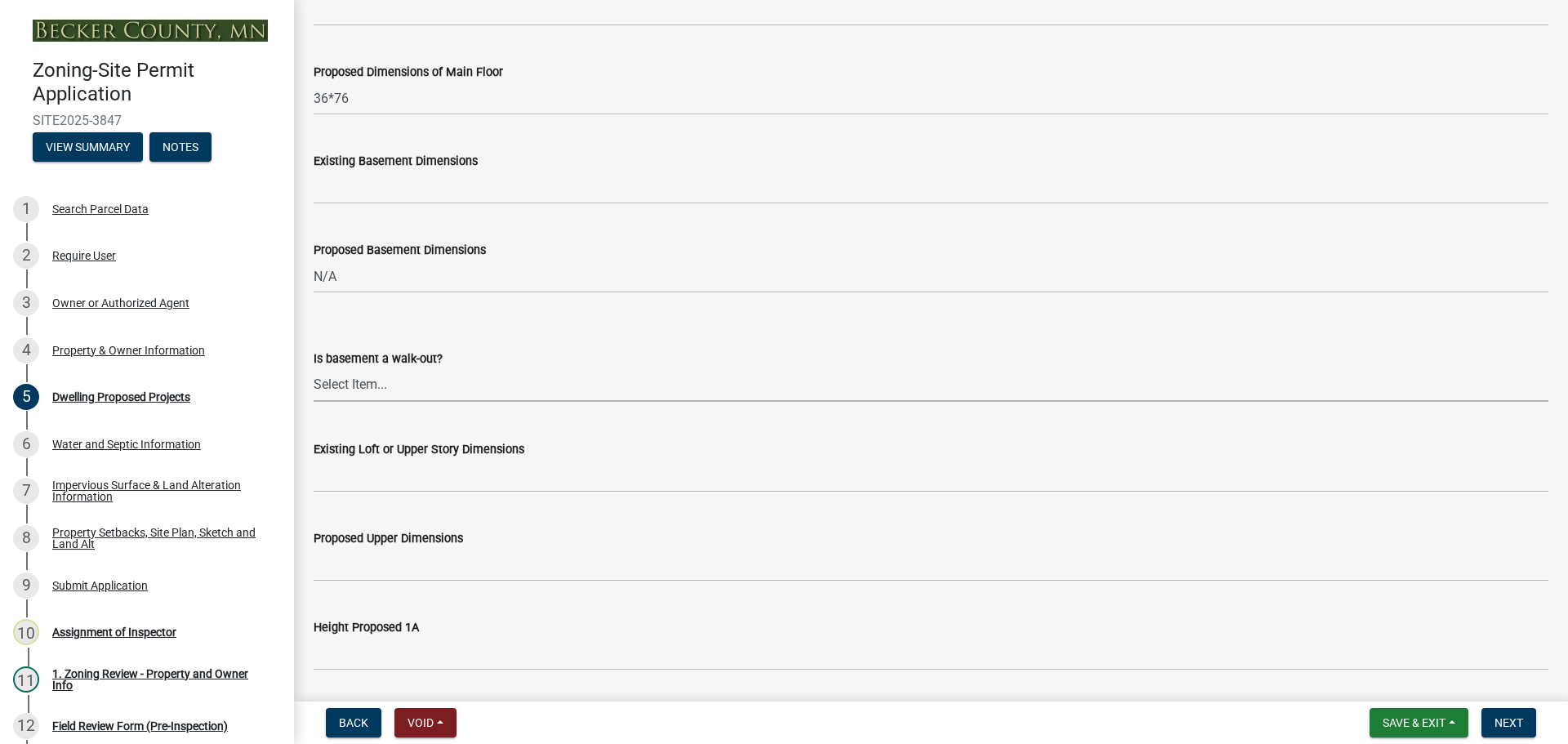
click at [410, 387] on select "Select Item... Yes No N/A" at bounding box center [930, 385] width 1234 height 33
click at [313, 369] on select "Select Item... Yes No N/A" at bounding box center [930, 385] width 1234 height 33
select select "f4ae0446-41fa-4afd-99aa-409617c58827"
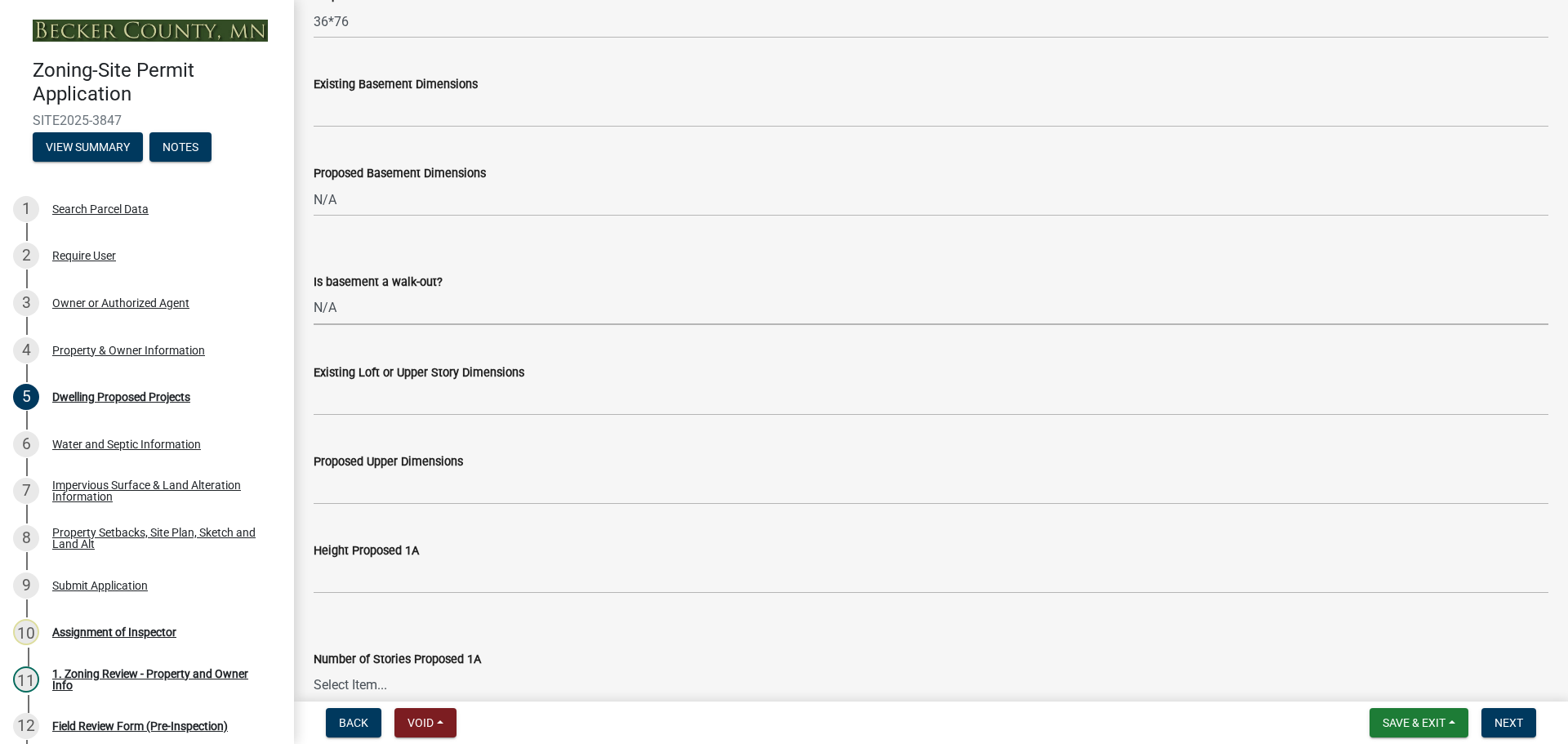
scroll to position [980, 0]
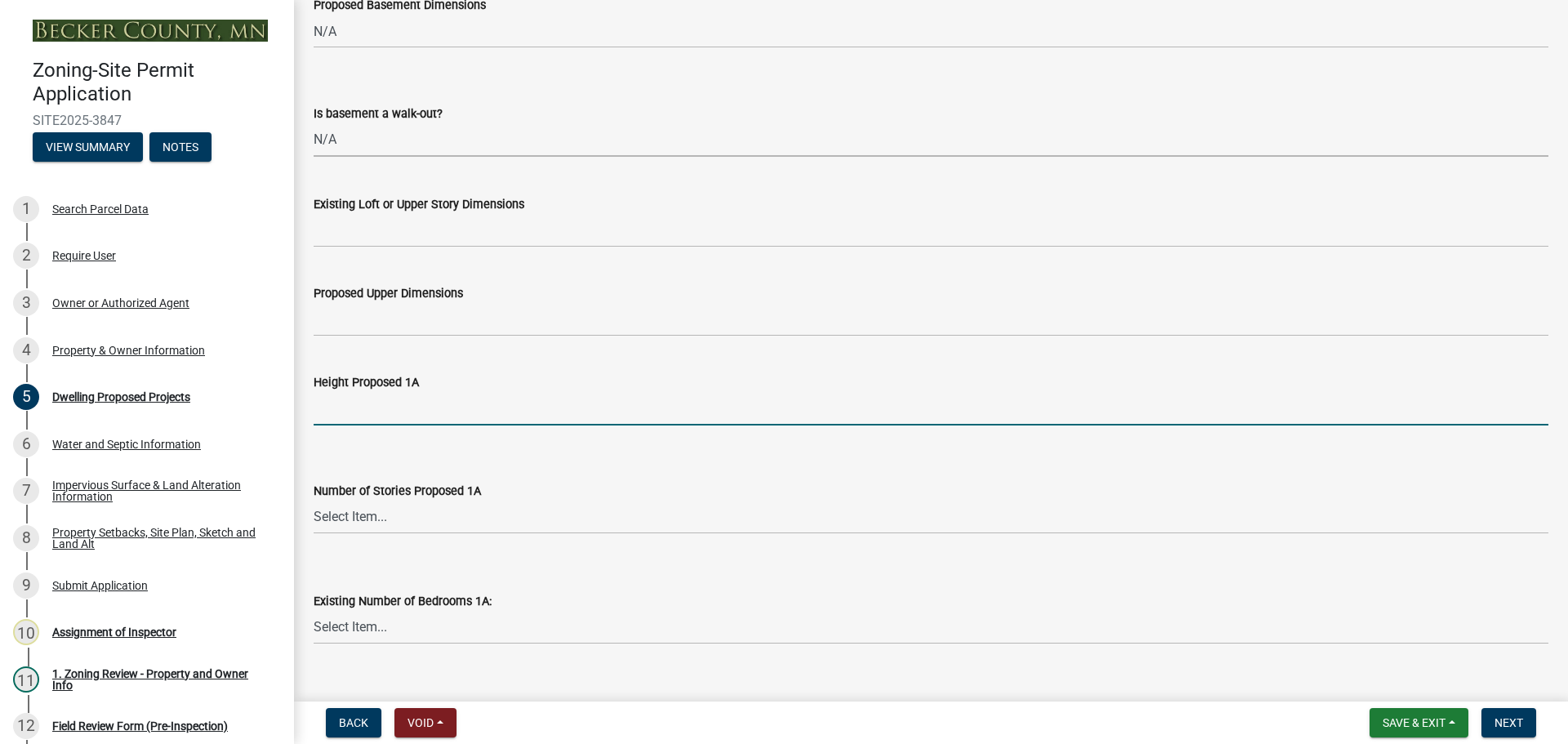
click at [406, 415] on input "Height Proposed 1A" at bounding box center [930, 408] width 1234 height 33
click at [605, 403] on input "Height Proposed 1A" at bounding box center [930, 408] width 1234 height 33
click at [578, 409] on input "Height Proposed 1A" at bounding box center [930, 408] width 1234 height 33
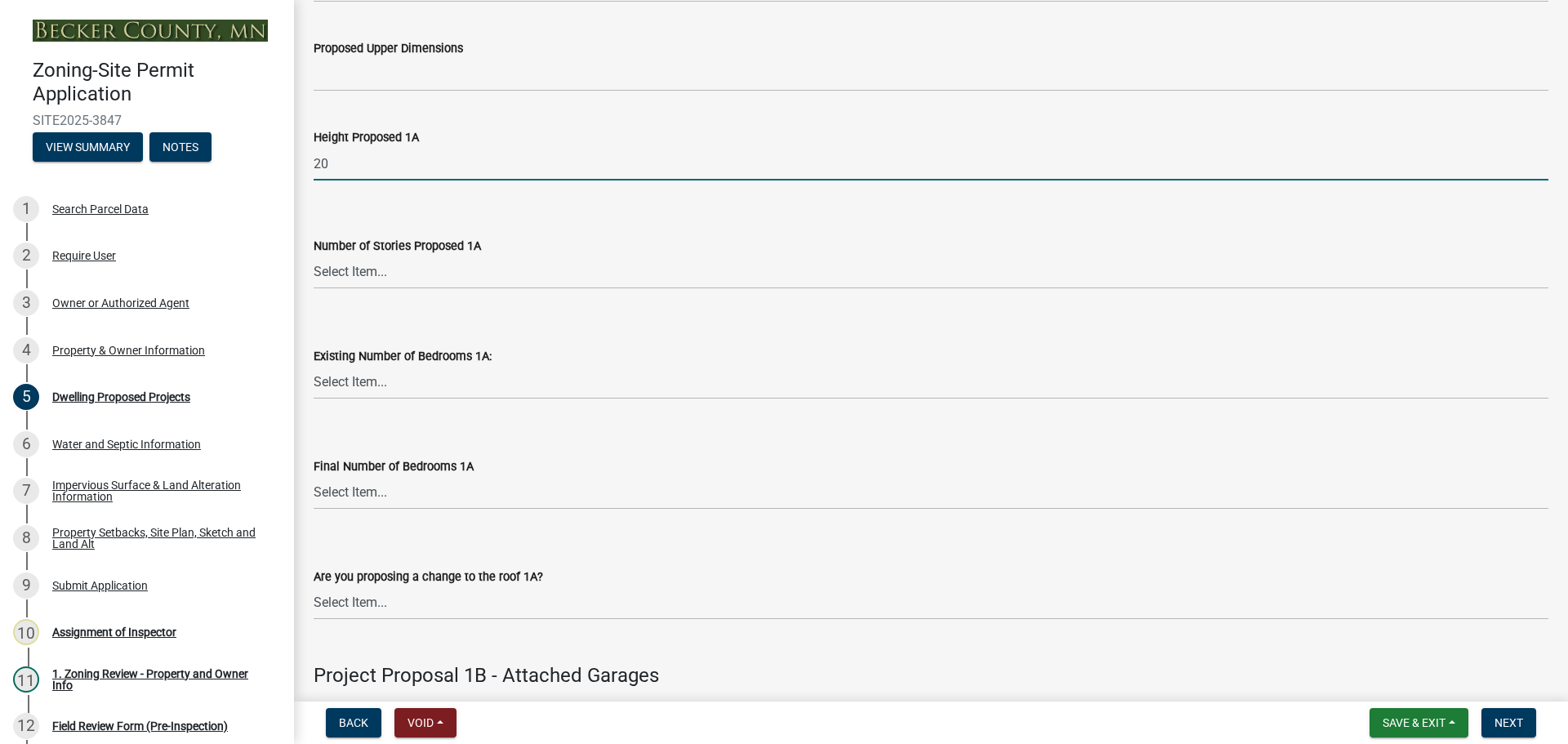
type input "20"
click at [344, 275] on select "Select Item... N/A 1 1.25 1.5 1.75 2 2.25 2.5" at bounding box center [930, 272] width 1234 height 33
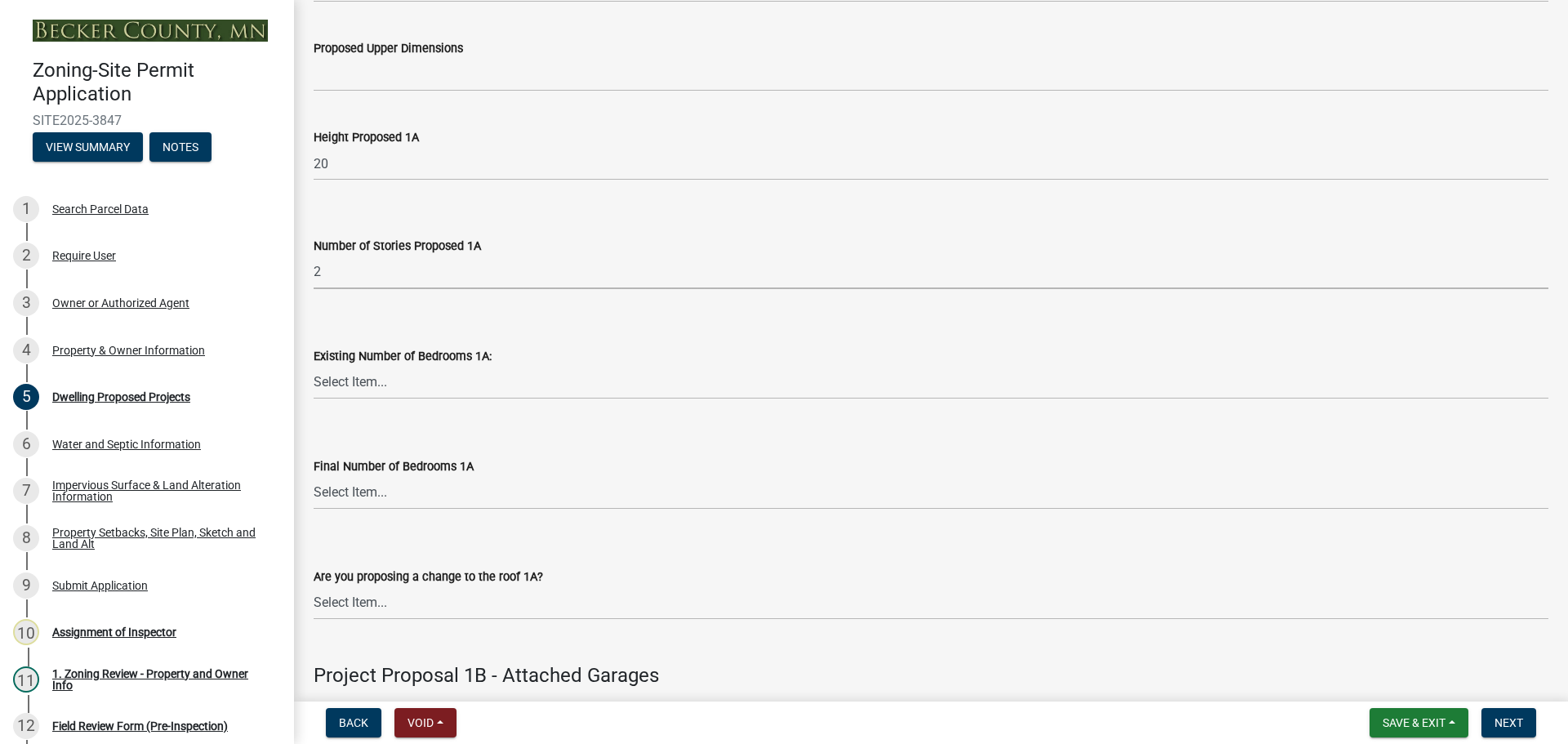
click at [313, 255] on select "Select Item... N/A 1 1.25 1.5 1.75 2 2.25 2.5" at bounding box center [930, 272] width 1234 height 33
click at [349, 278] on select "Select Item... N/A 1 1.25 1.5 1.75 2 2.25 2.5" at bounding box center [930, 272] width 1234 height 33
click at [313, 255] on select "Select Item... N/A 1 1.25 1.5 1.75 2 2.25 2.5" at bounding box center [930, 272] width 1234 height 33
select select "4f5e2784-8c40-49a3-b0e9-8f1a3cbab4f4"
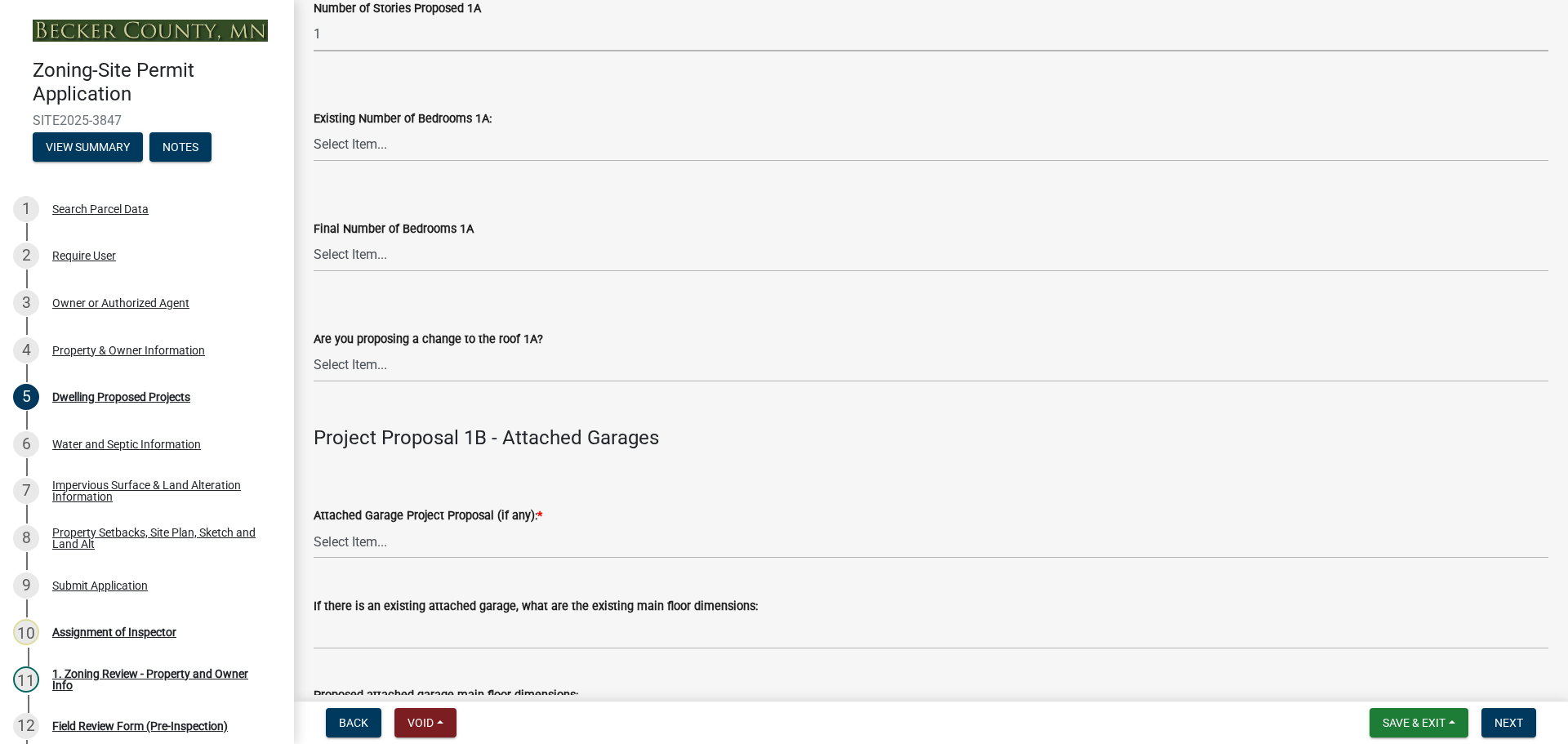
scroll to position [1307, 0]
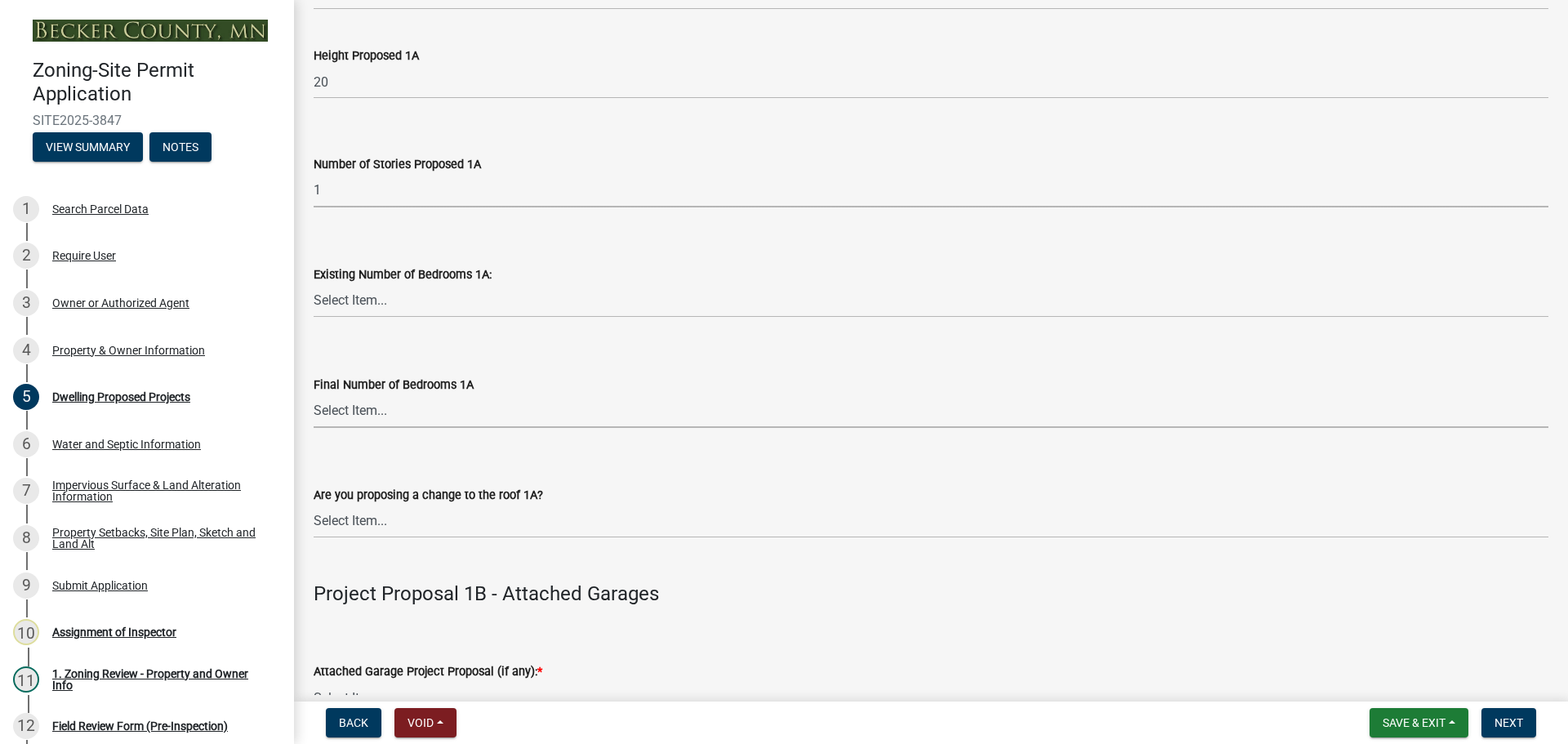
click at [409, 403] on select "Select Item... 0 1 2 3 4 5 6 7 8" at bounding box center [930, 410] width 1234 height 33
select select "744d8552-d7ef-4cf1-b465-42901748f06c"
click at [396, 391] on label "Final Number of Bedrooms 1A" at bounding box center [393, 385] width 160 height 11
click at [396, 394] on select "Select Item... 0 1 2 3 4 5 6 7 8" at bounding box center [930, 410] width 1234 height 33
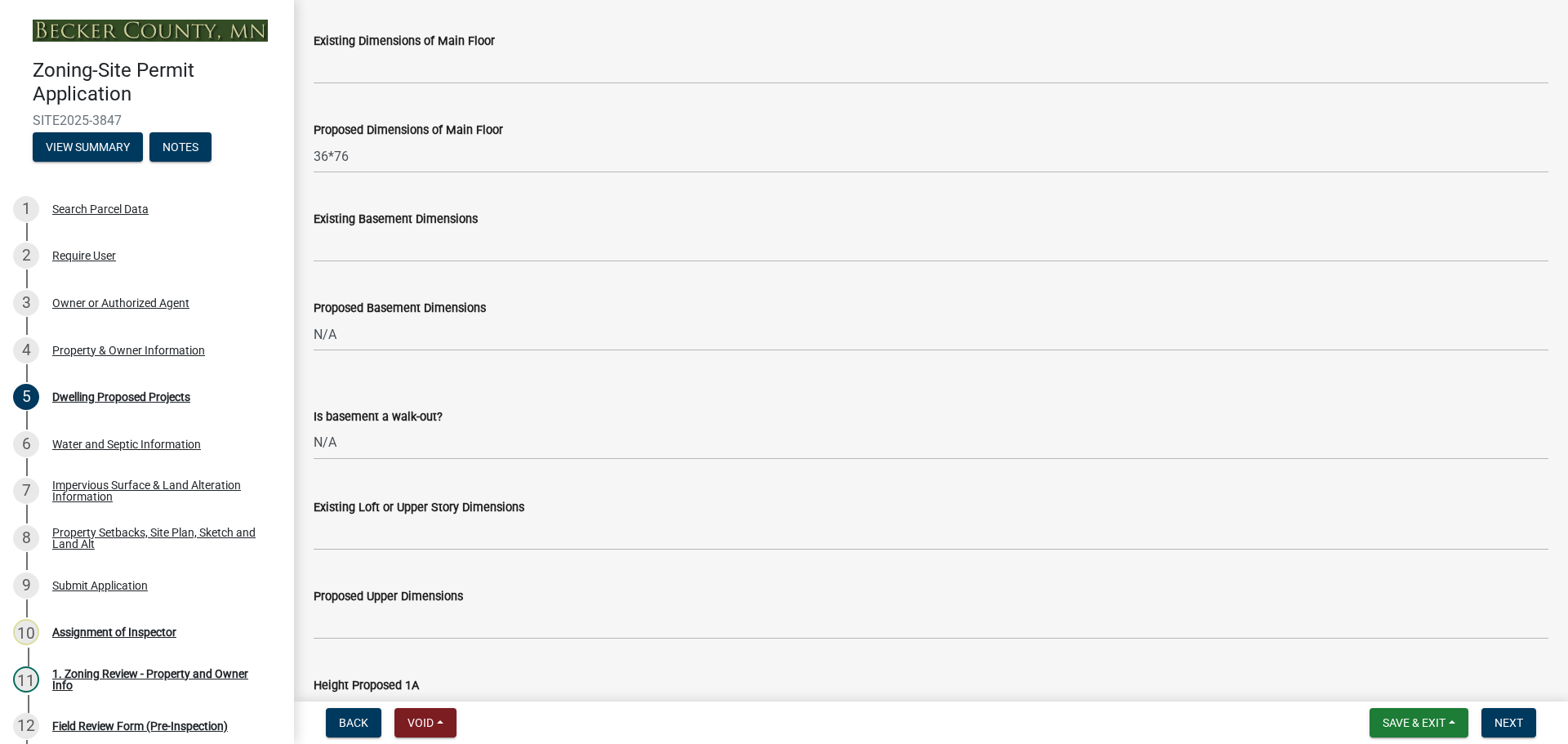
scroll to position [653, 0]
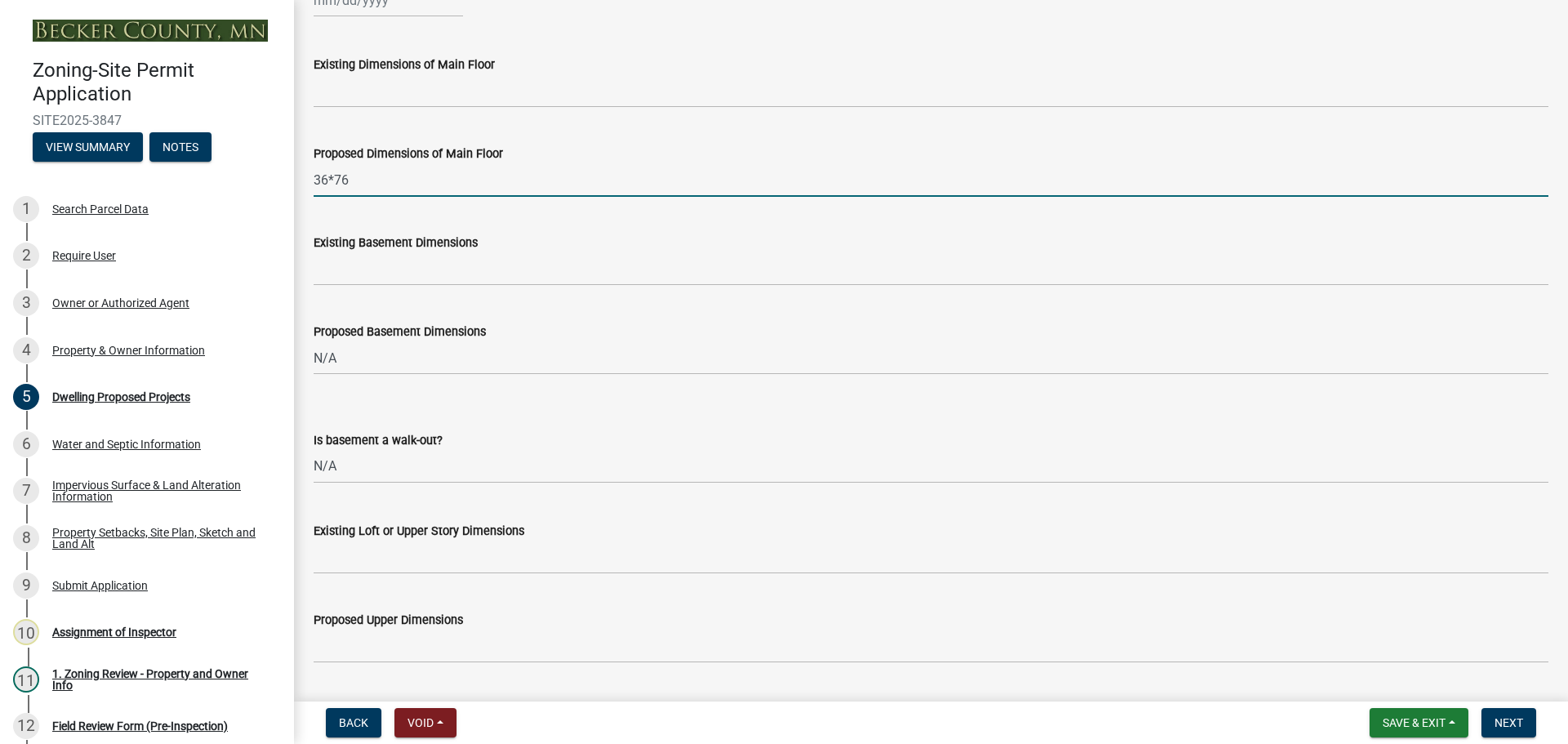
click at [371, 175] on input "36*76" at bounding box center [930, 180] width 1234 height 33
click at [382, 179] on input "36*" at bounding box center [930, 180] width 1234 height 33
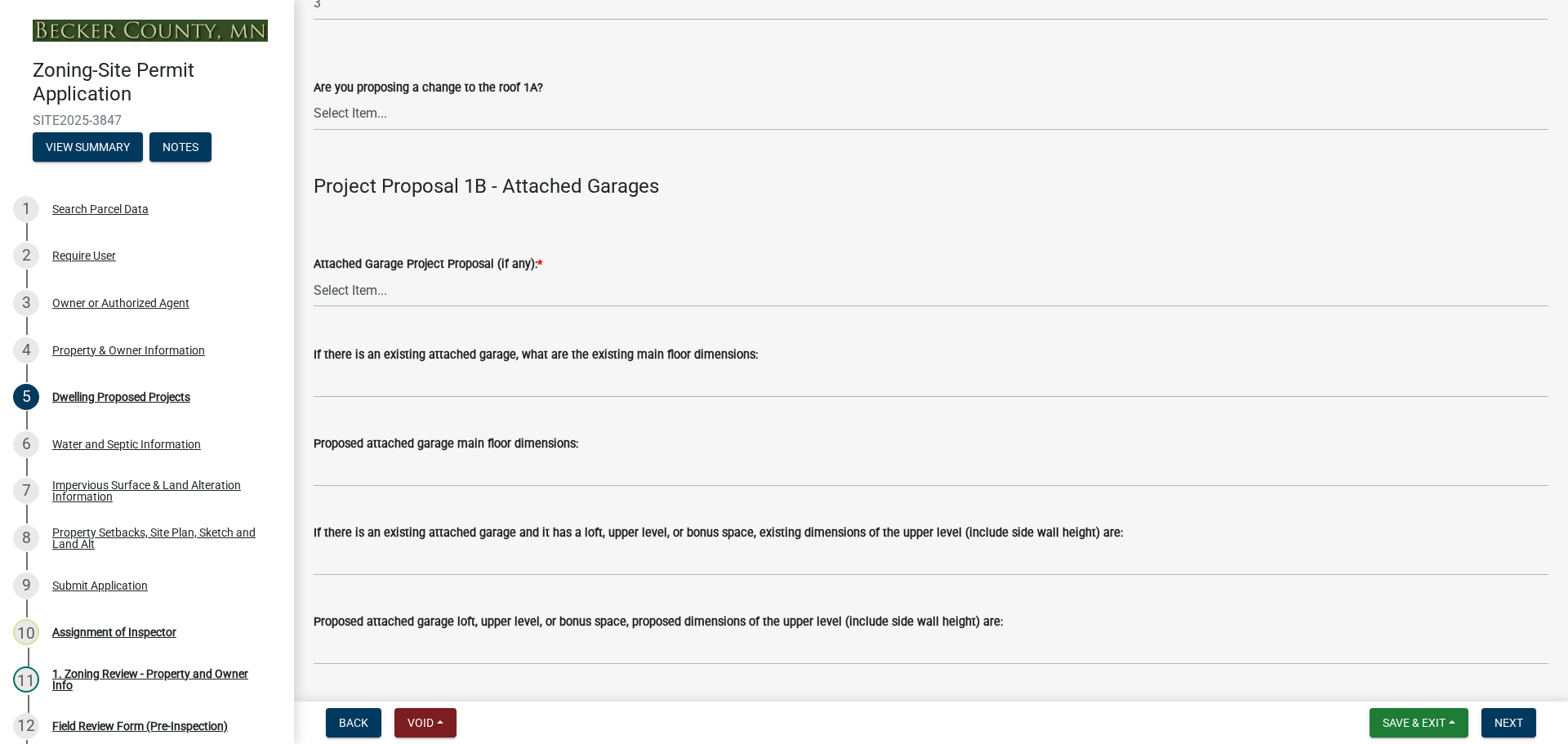
scroll to position [1714, 0]
type input "36*"
click at [408, 293] on select "Select Item... N/A New Attached Garage Addition to Attached Garage" at bounding box center [930, 289] width 1234 height 33
click at [313, 272] on select "Select Item... N/A New Attached Garage Addition to Attached Garage" at bounding box center [930, 289] width 1234 height 33
select select "638dddef-31f4-4d73-b0b5-0ffc7b344434"
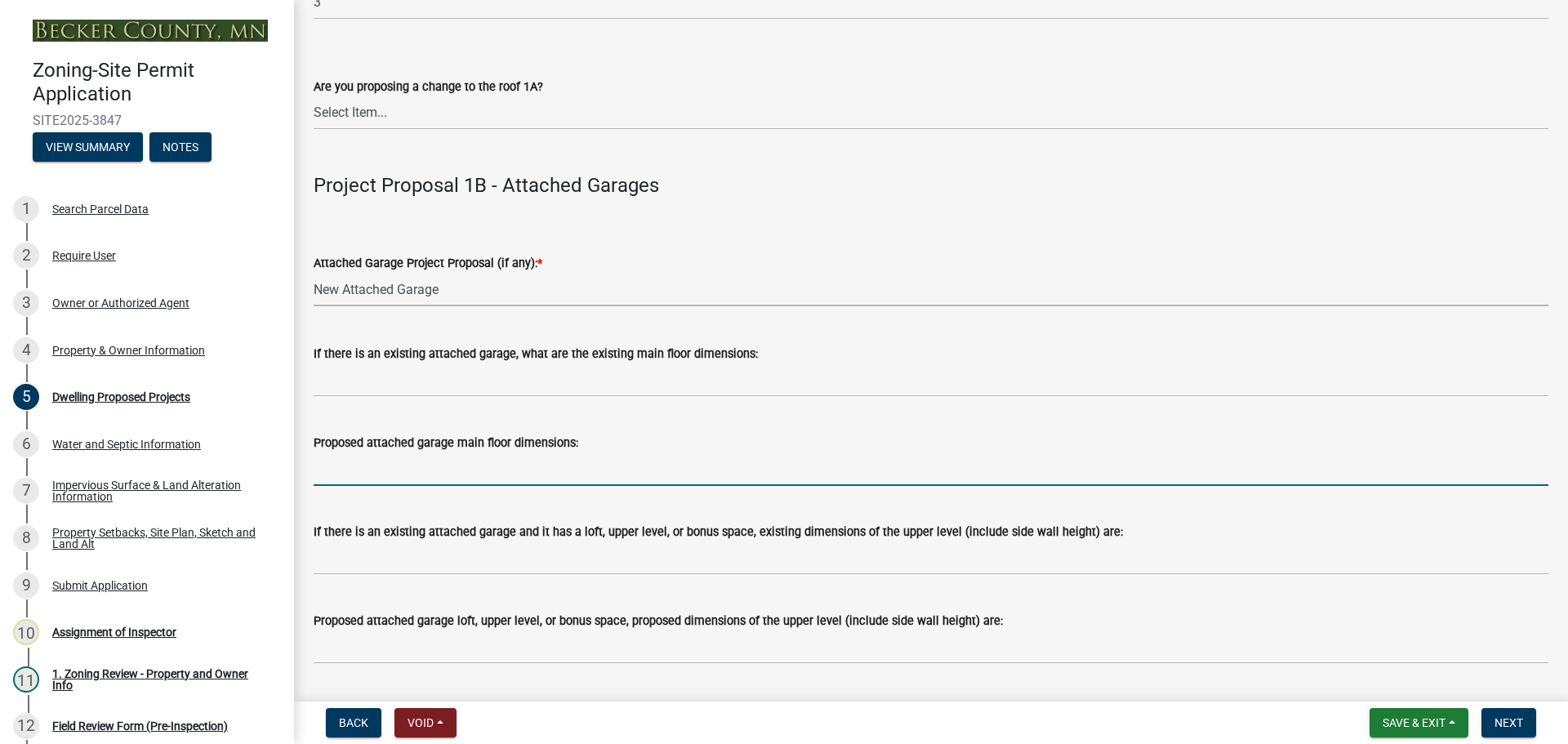
click at [385, 461] on input "Proposed attached garage main floor dimensions:" at bounding box center [930, 468] width 1234 height 33
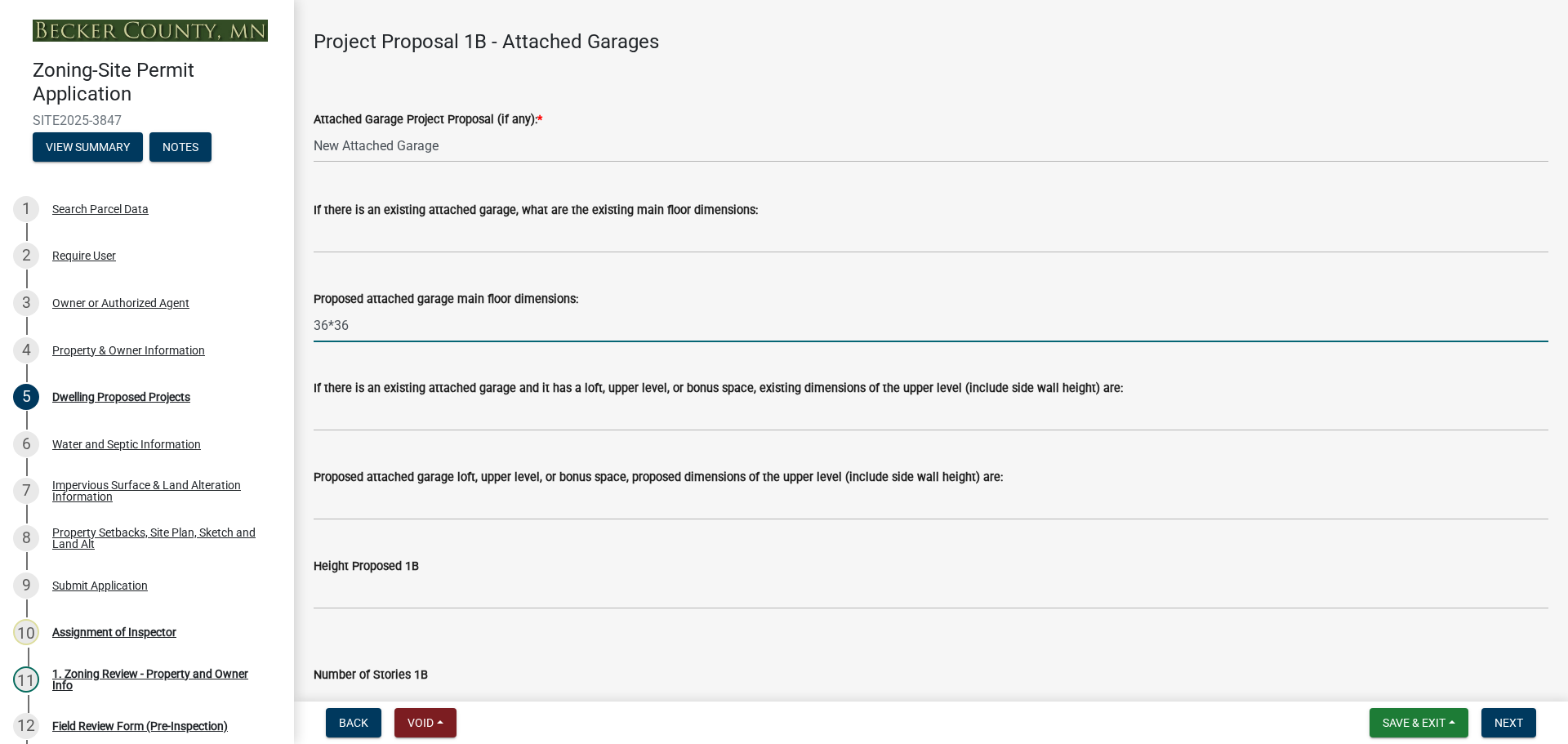
scroll to position [1960, 0]
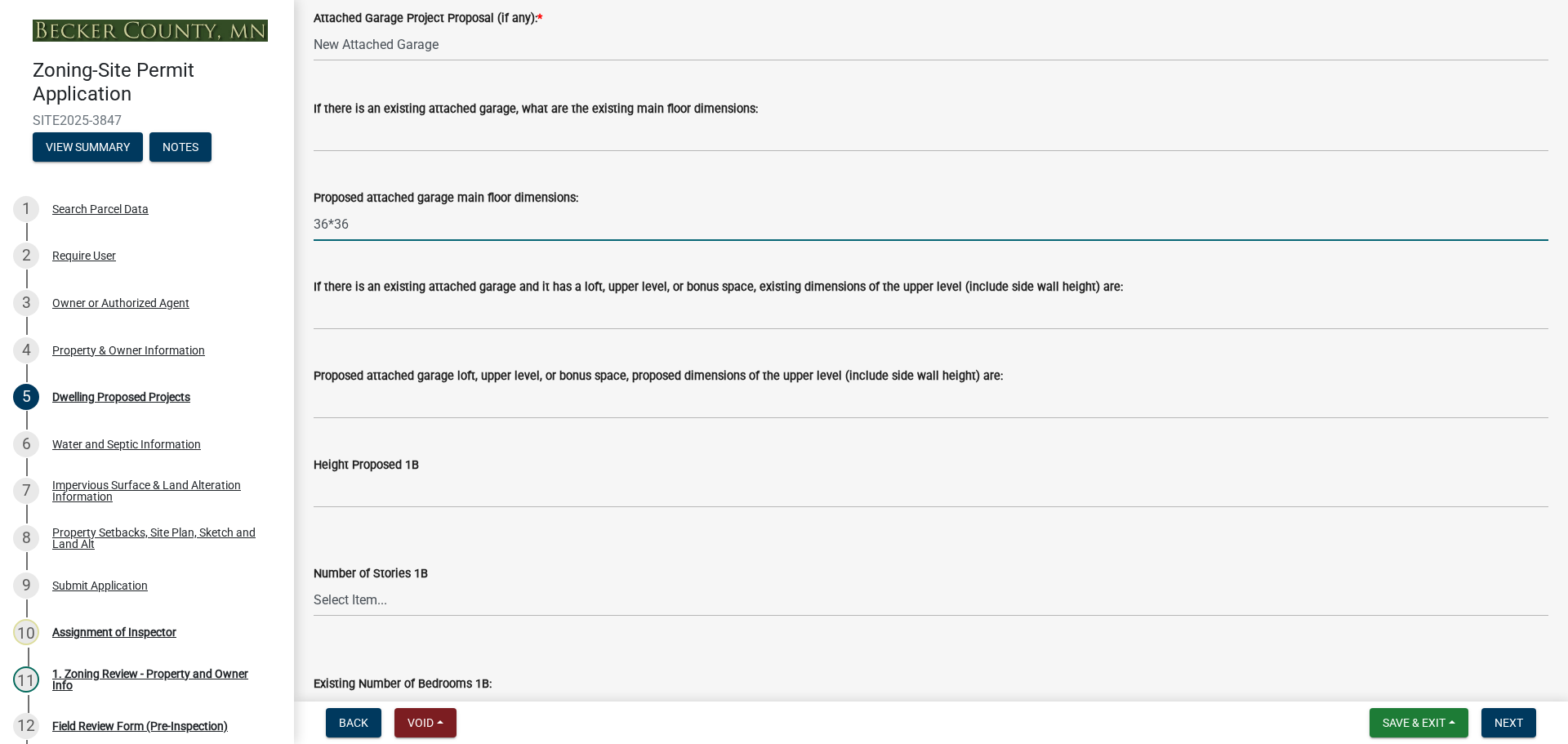
type input "36*36"
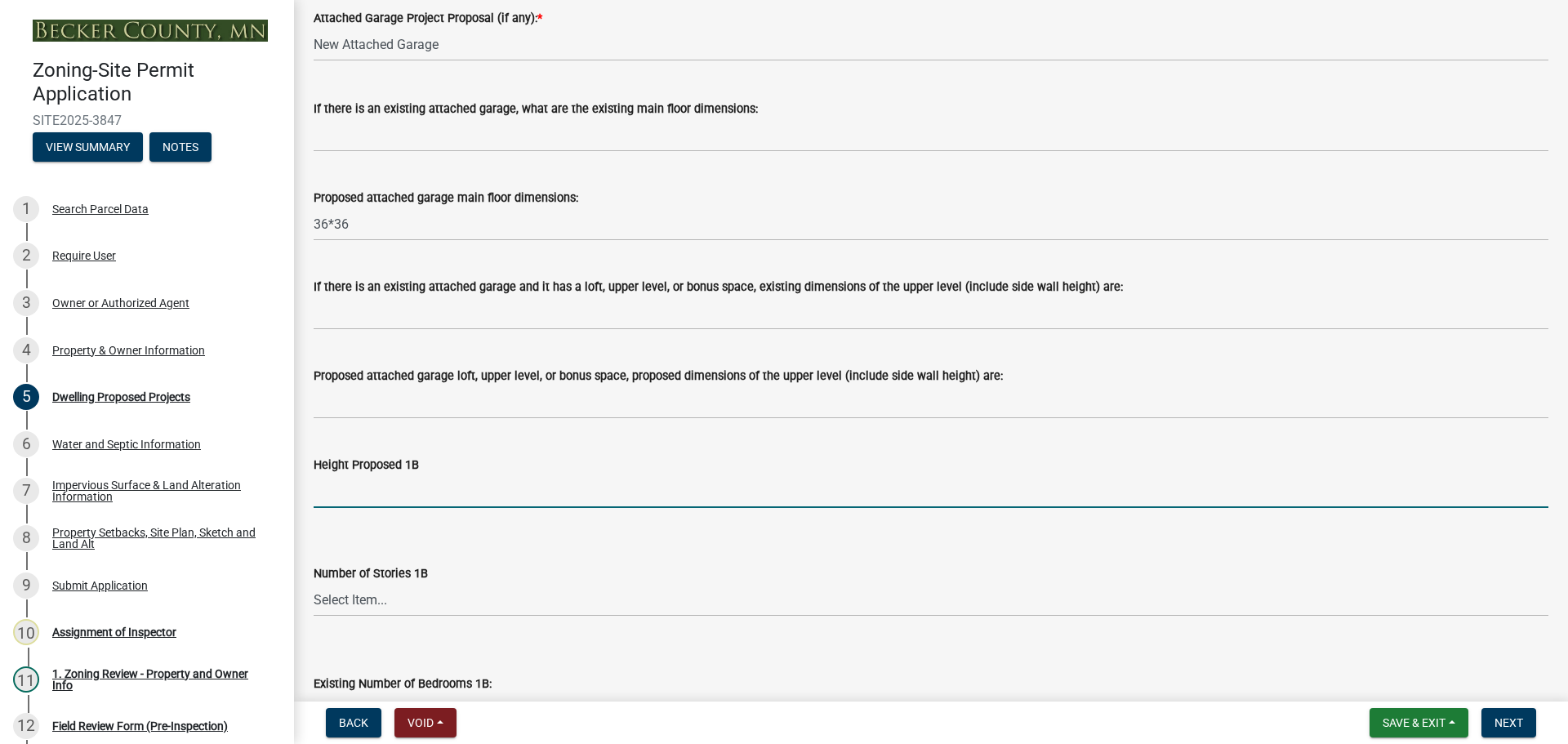
click at [351, 495] on input "Height Proposed 1B" at bounding box center [930, 490] width 1234 height 33
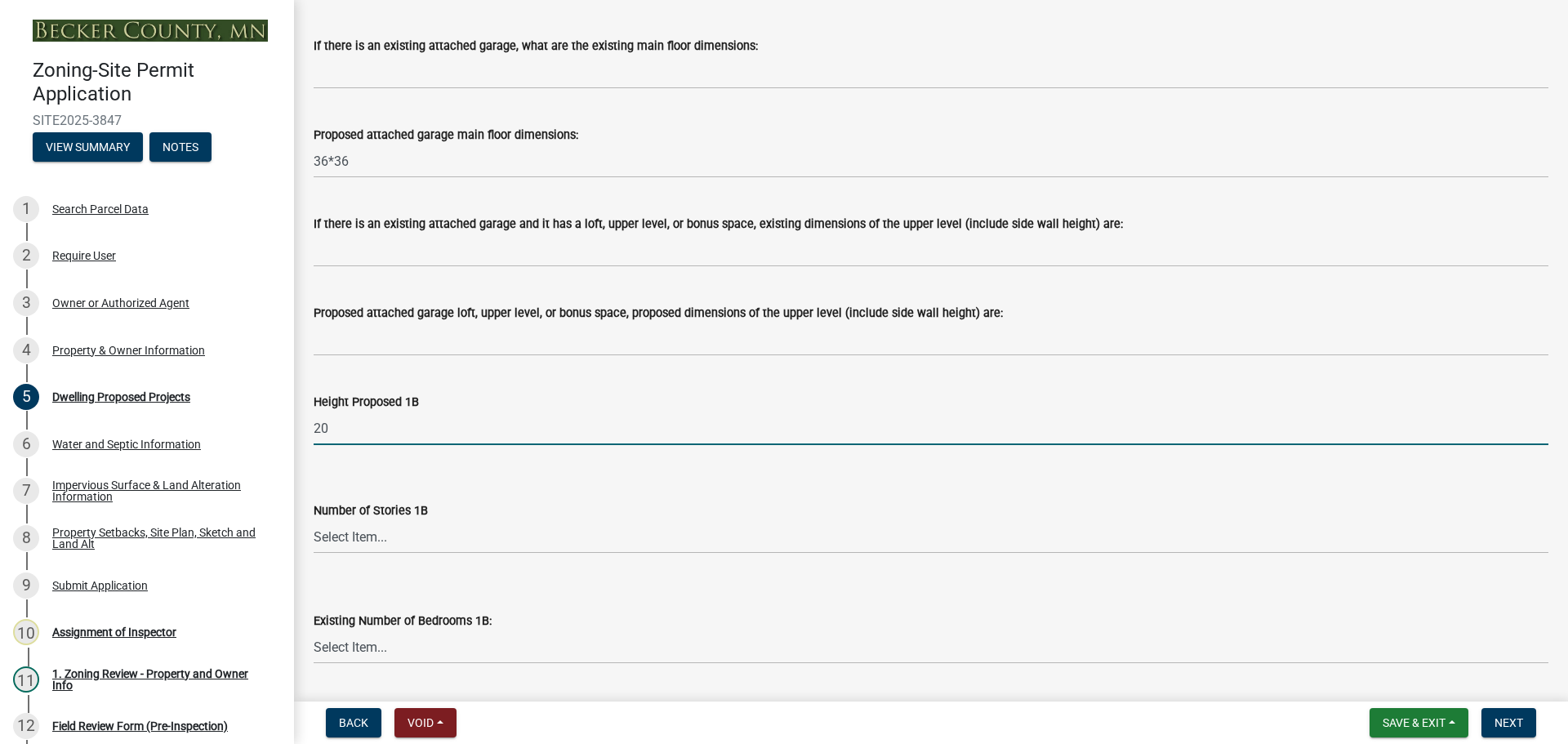
scroll to position [2123, 0]
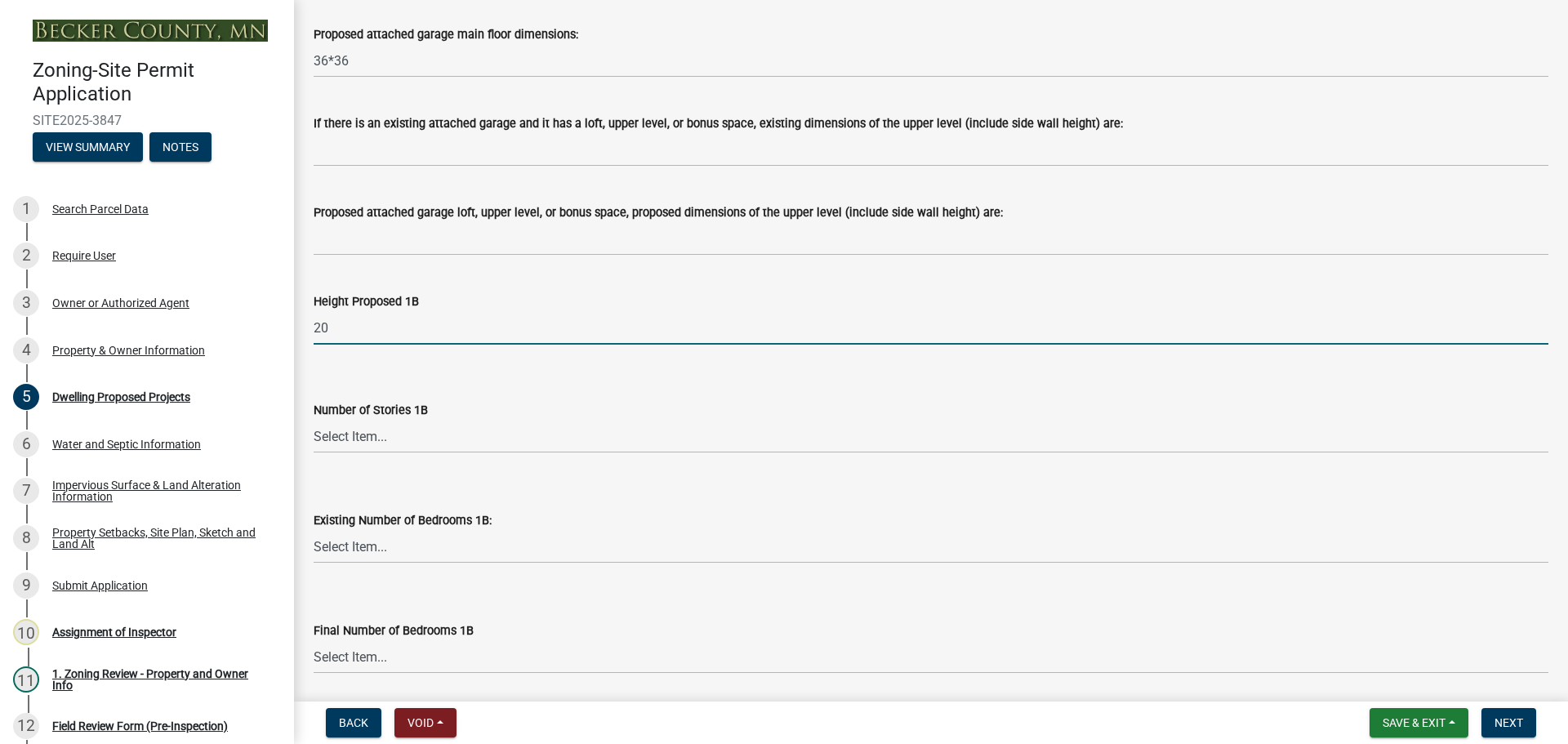
type input "20"
click at [358, 434] on select "Select Item... N/A 1 1.25 1.5 1.75 2 2.25 2.5" at bounding box center [930, 436] width 1234 height 33
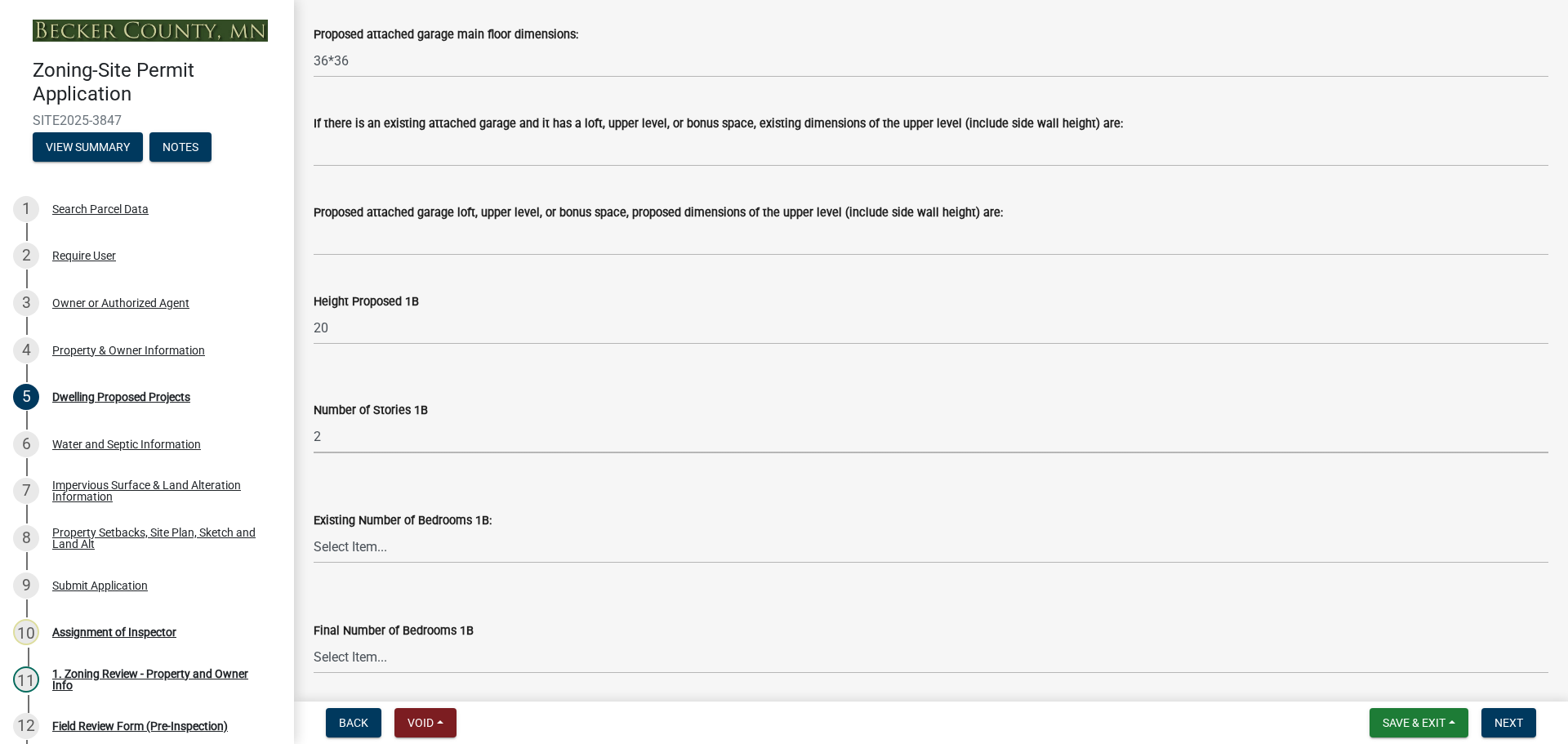
click at [313, 420] on select "Select Item... N/A 1 1.25 1.5 1.75 2 2.25 2.5" at bounding box center [930, 436] width 1234 height 33
select select "0c863e3c-258e-4b1d-9985-47500660ce44"
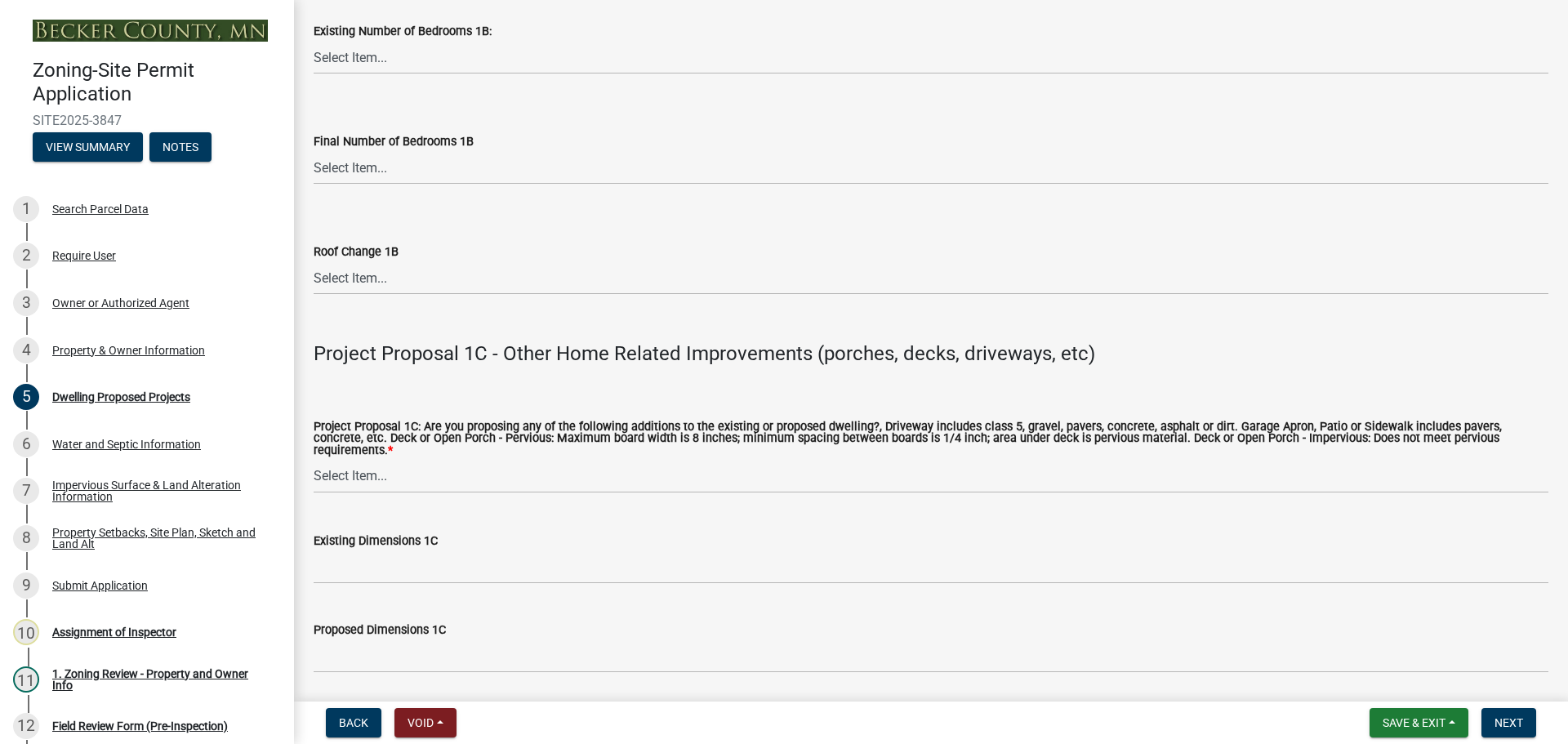
scroll to position [2613, 0]
click at [377, 474] on select "Select Item... N/A Driveway Garage Apron Home Patio Sidewalk Deck - Pervious De…" at bounding box center [930, 475] width 1234 height 33
click at [313, 459] on select "Select Item... N/A Driveway Garage Apron Home Patio Sidewalk Deck - Pervious De…" at bounding box center [930, 475] width 1234 height 33
select select "0ceb8b90-6e92-4b1f-be25-acba4c819eff"
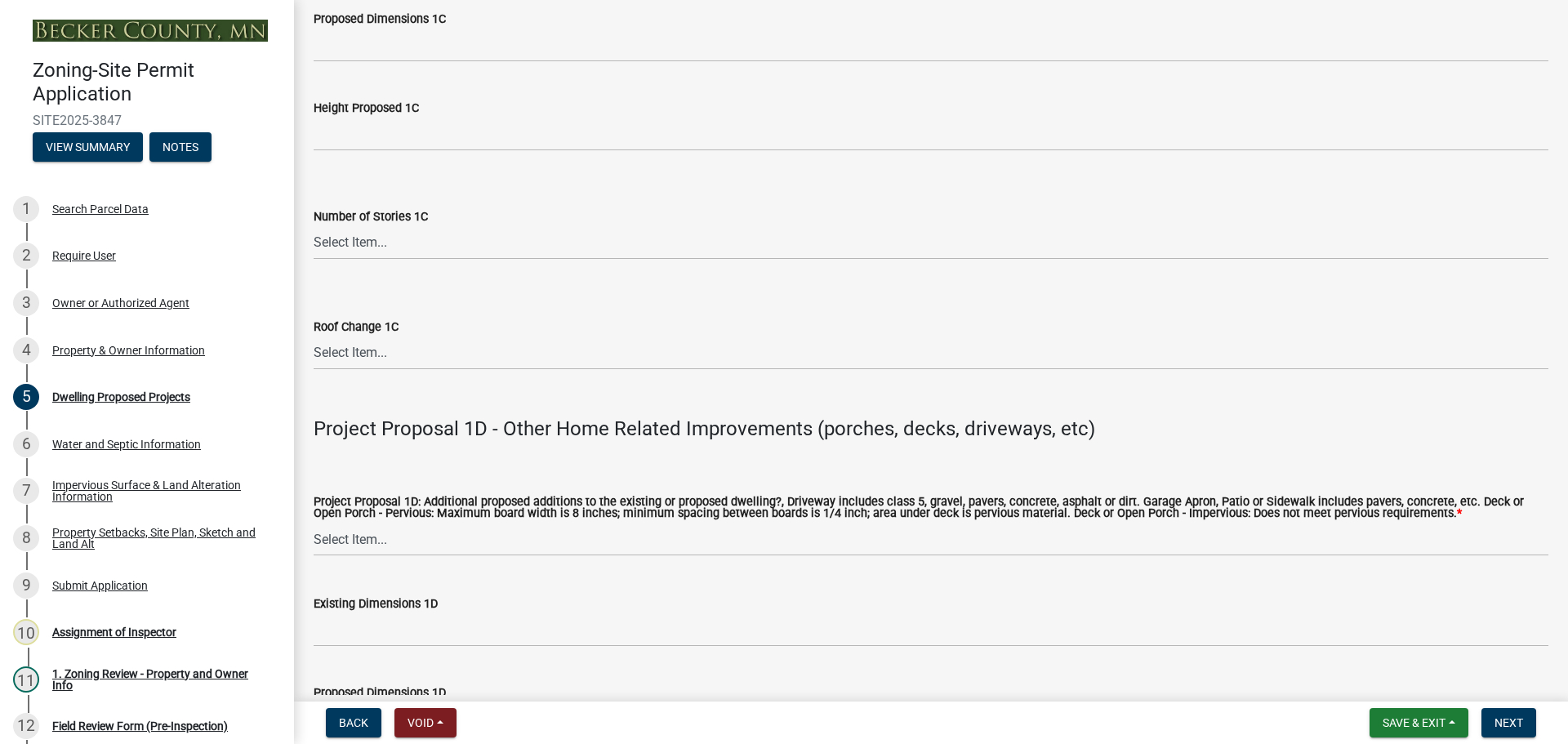
scroll to position [3348, 0]
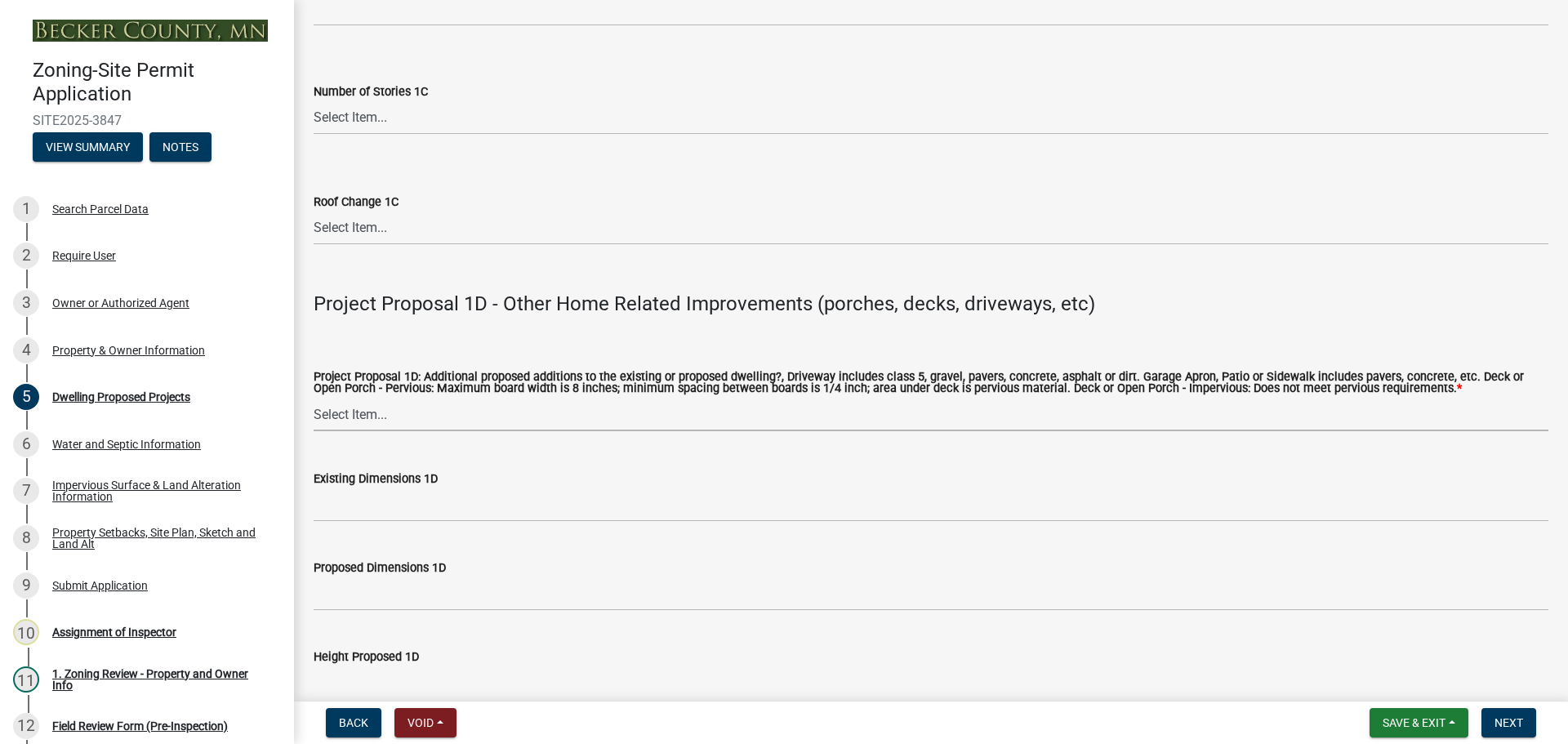
click at [388, 411] on select "Select Item... N/A Driveway Garage Apron Home Patio Sidewalk Deck - Pervious De…" at bounding box center [930, 414] width 1234 height 33
click at [313, 398] on select "Select Item... N/A Driveway Garage Apron Home Patio Sidewalk Deck - Pervious De…" at bounding box center [930, 414] width 1234 height 33
select select "574dab0a-a2f9-4f32-a930-7f8884412bac"
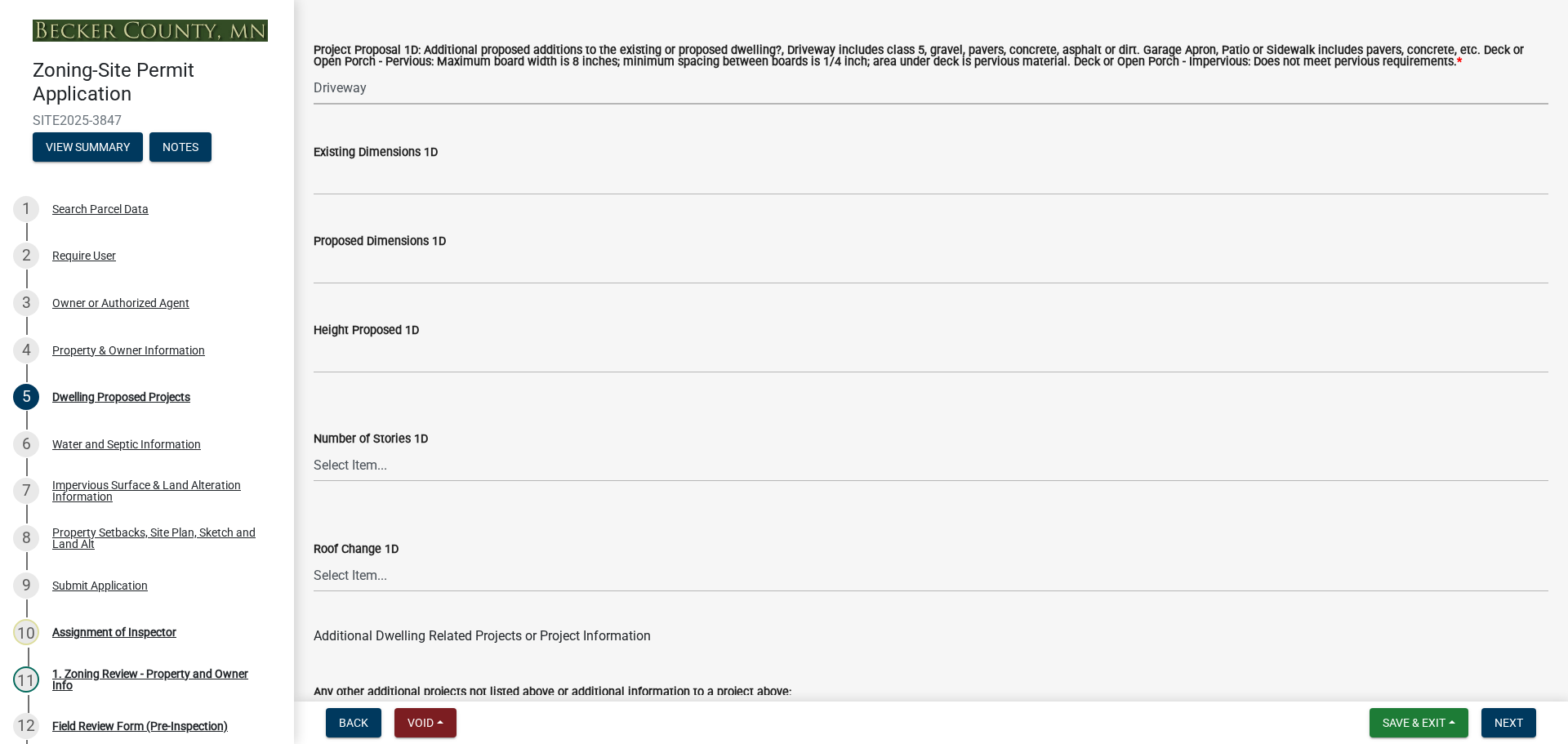
scroll to position [3916, 0]
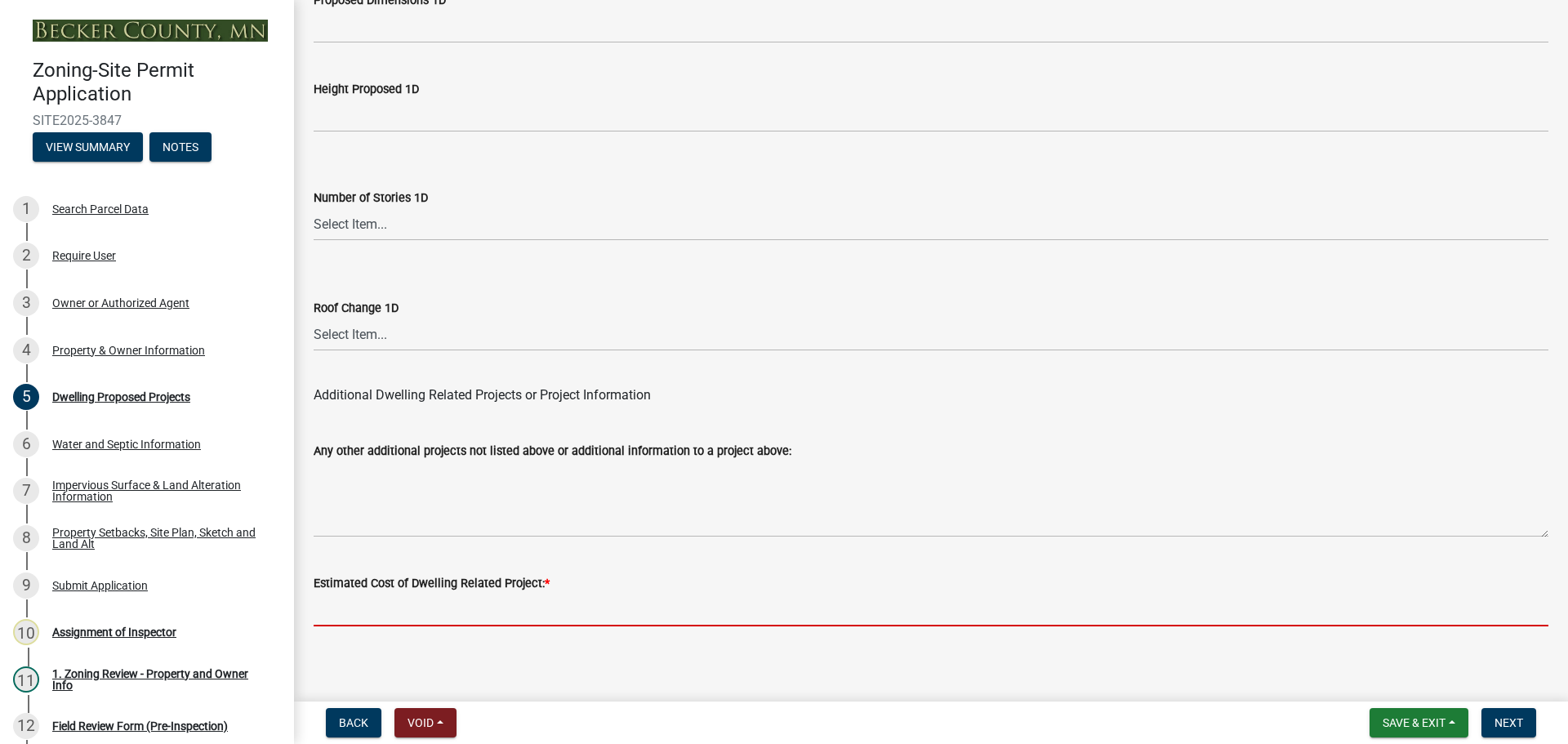
click at [463, 599] on input "text" at bounding box center [930, 609] width 1234 height 33
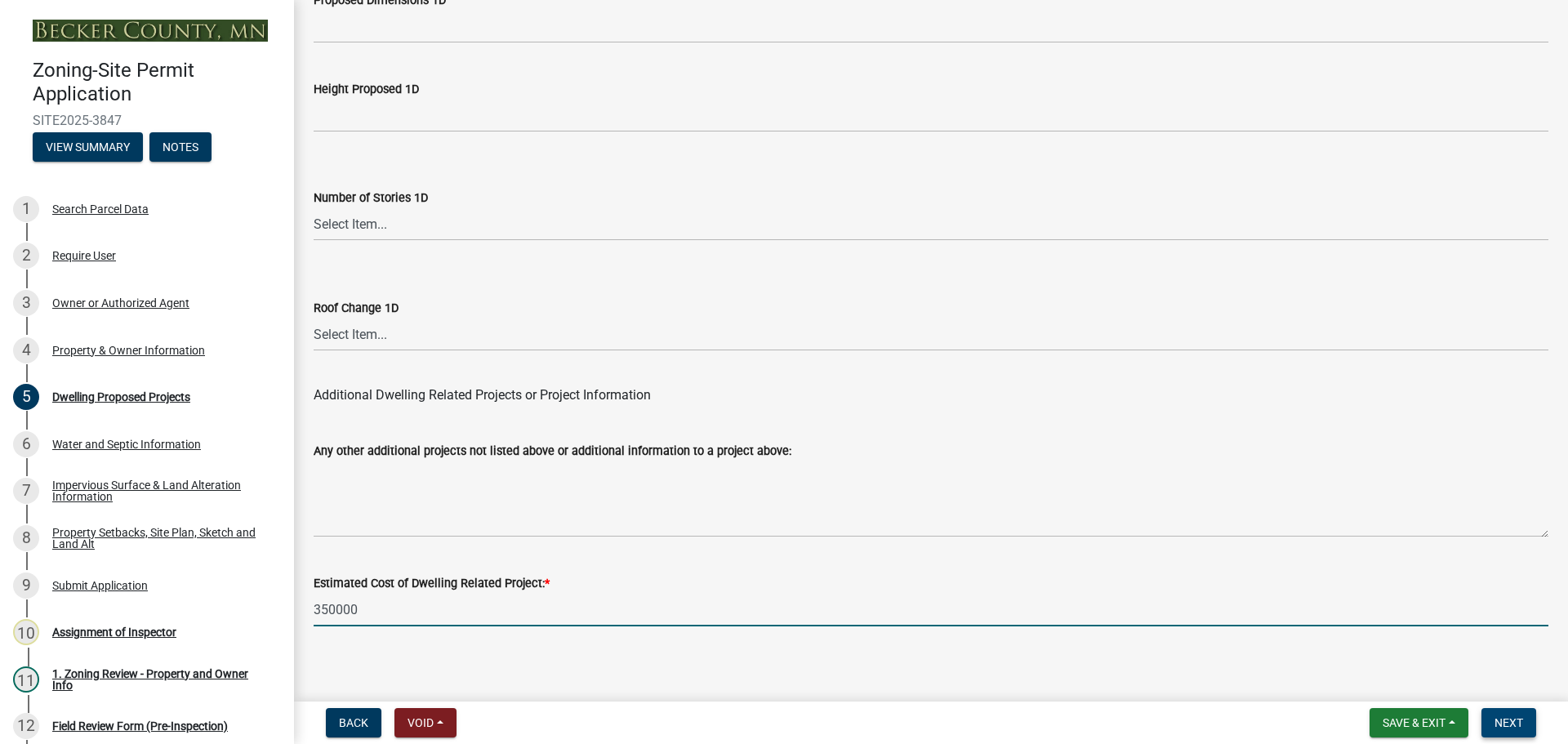
type input "350000"
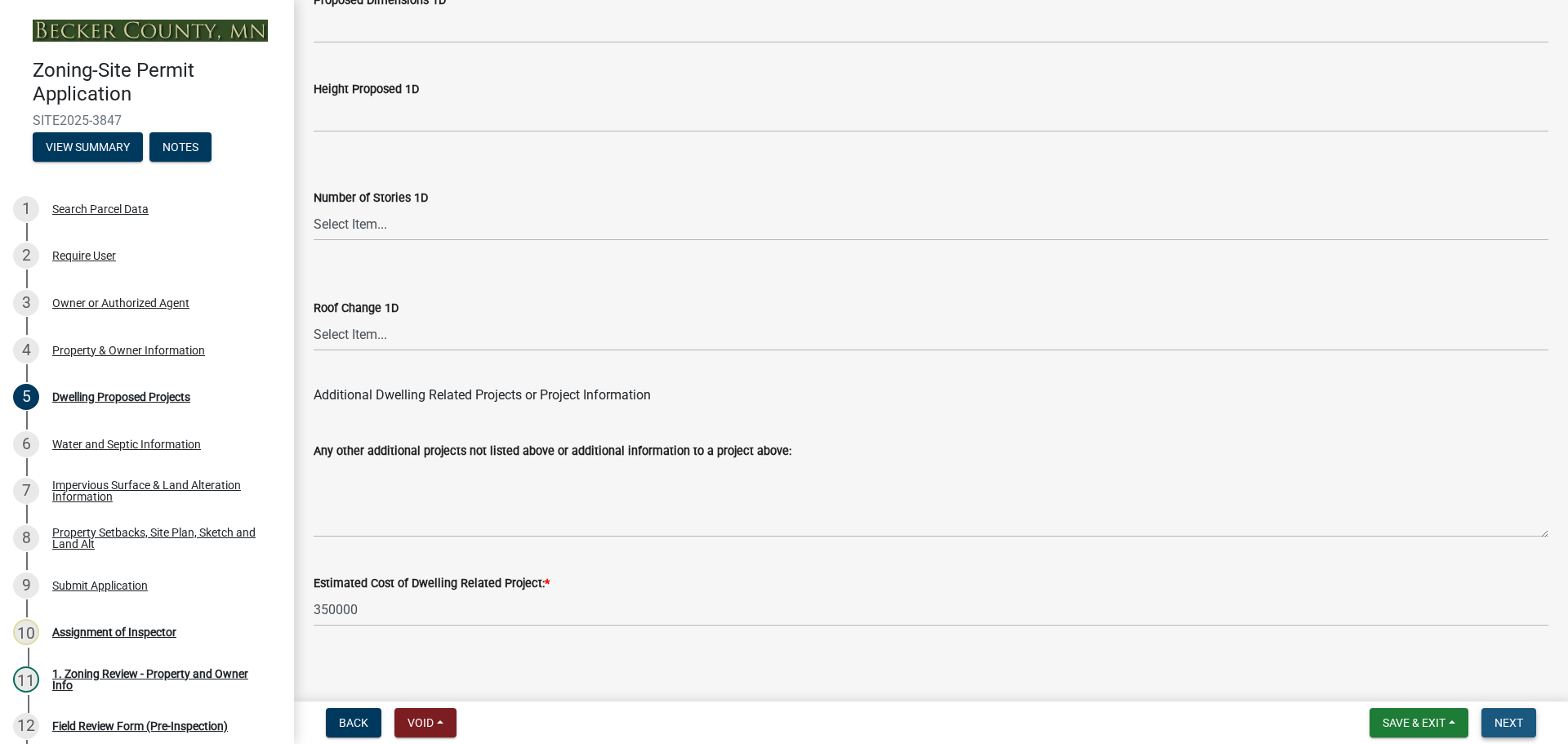
click at [1519, 724] on span "Next" at bounding box center [1508, 722] width 29 height 13
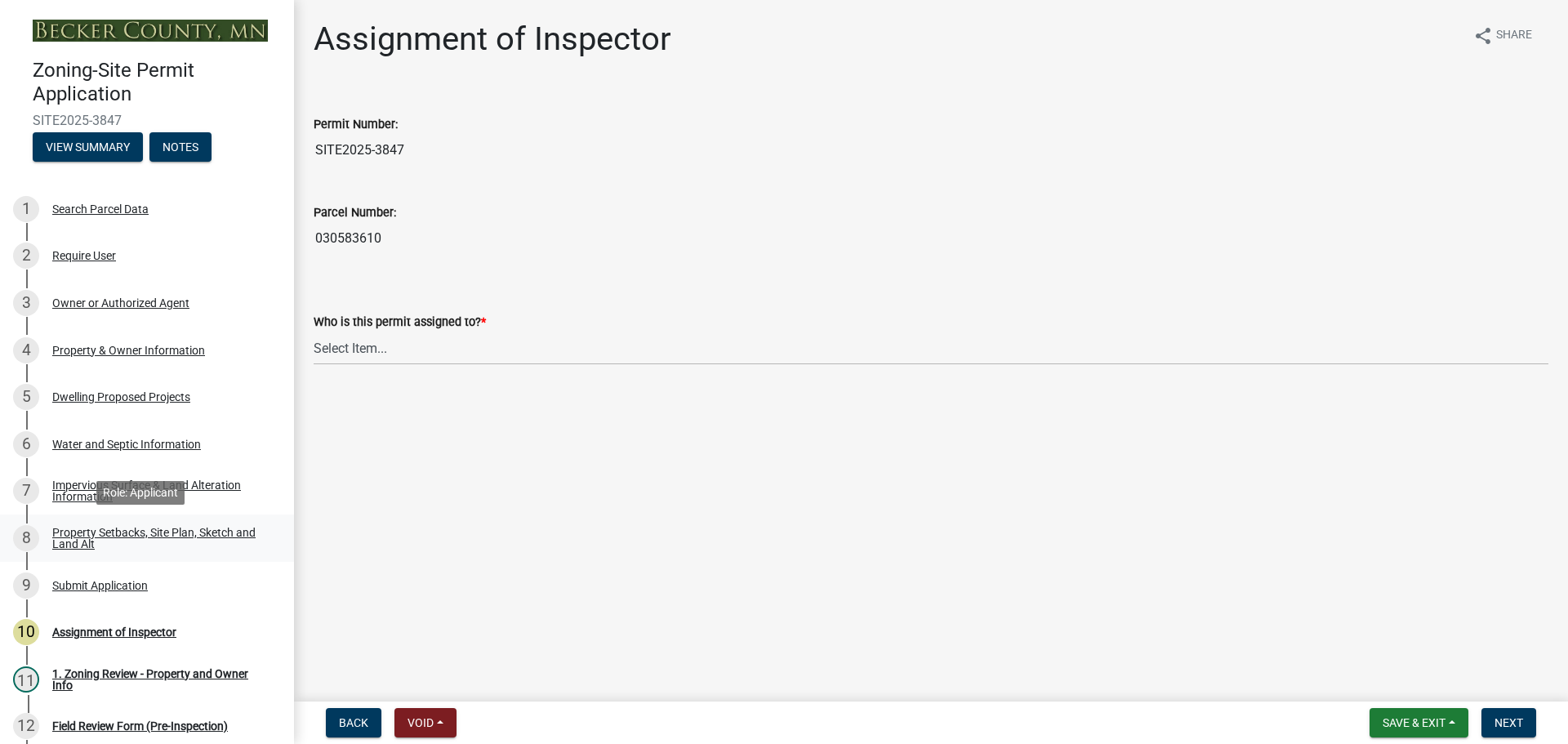
click at [134, 536] on div "Property Setbacks, Site Plan, Sketch and Land Alt" at bounding box center [159, 538] width 215 height 23
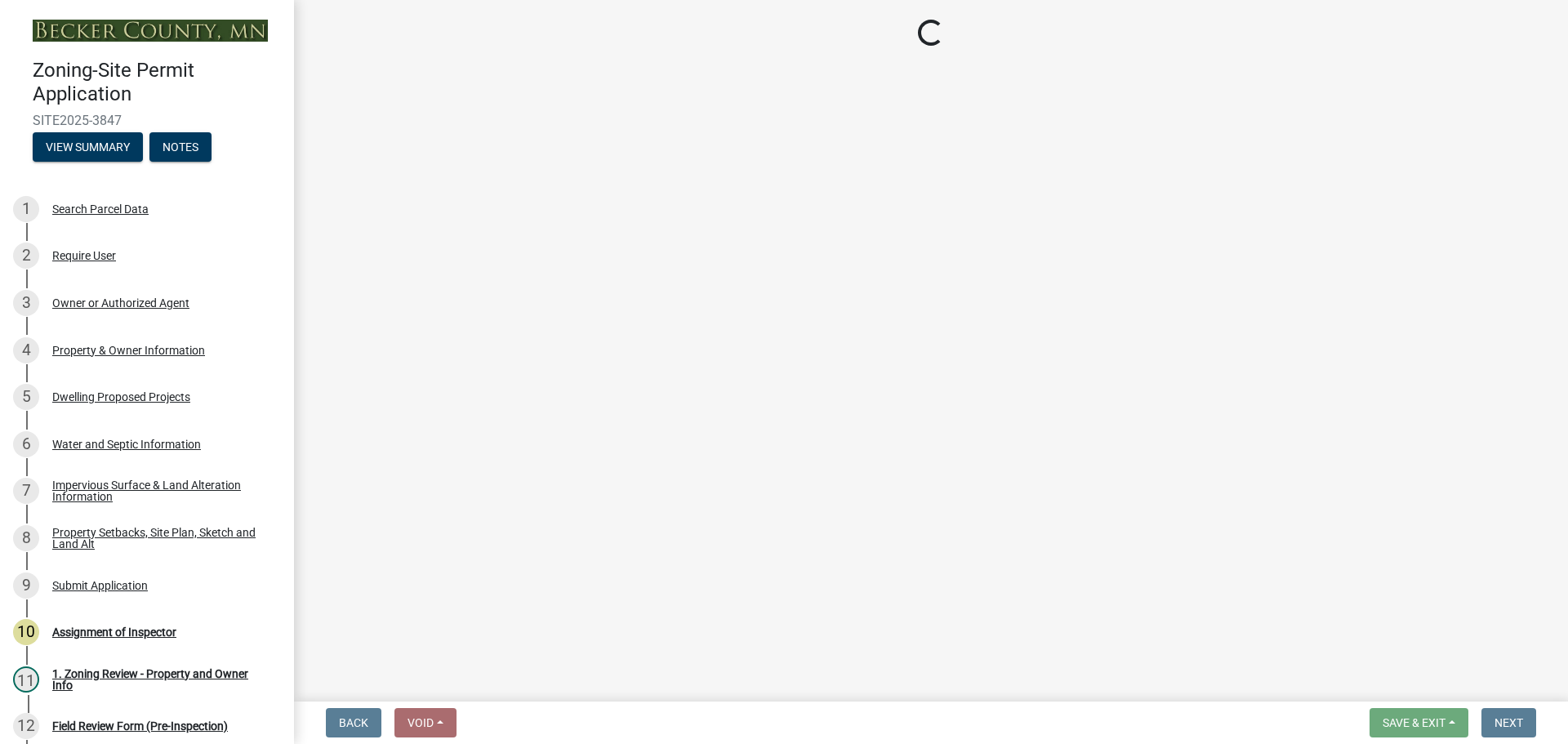
select select "d89fbfa0-1150-4954-b91c-9d482c9530a3"
select select "b56a4575-9846-47cf-8067-c59a4853da22"
select select "e8ab2dc3-aa3f-46f3-9b4a-37eb25ad84af"
select select "27b2a8b4-abf6-463e-8c0c-7c5d2b4fe26f"
select select "5ad4ab64-b44e-481c-9000-9e5907aa74e1"
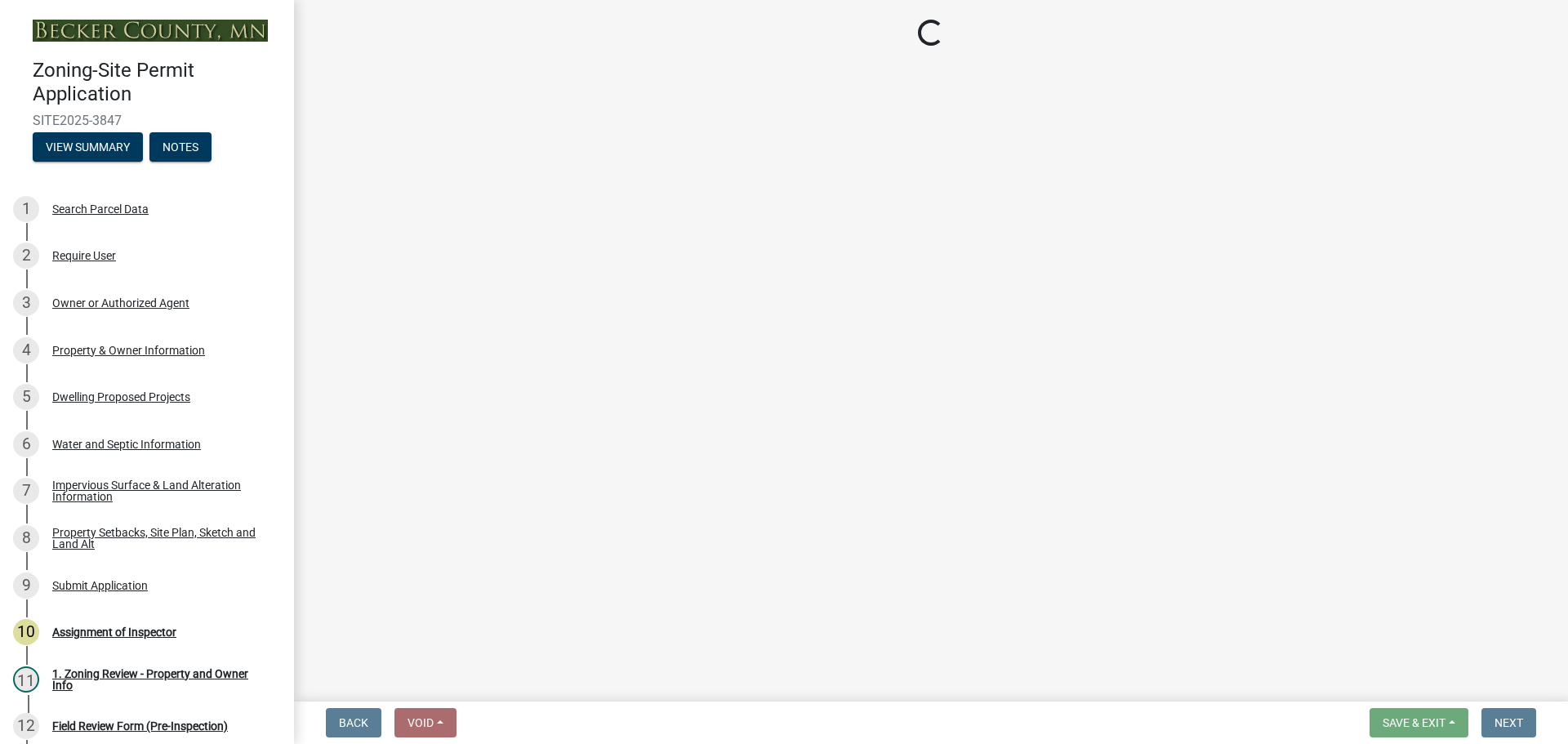
select select "e019de12-4845-45f2-ad10-5fb76eee0e55"
select select "c8b8ea71-7088-4e87-a493-7bc88cc2835b"
select select "133211ff-91ce-4a0a-9235-b48a7e2069a0"
select select "19d13e65-c93d-443e-910a-7a17299544cc"
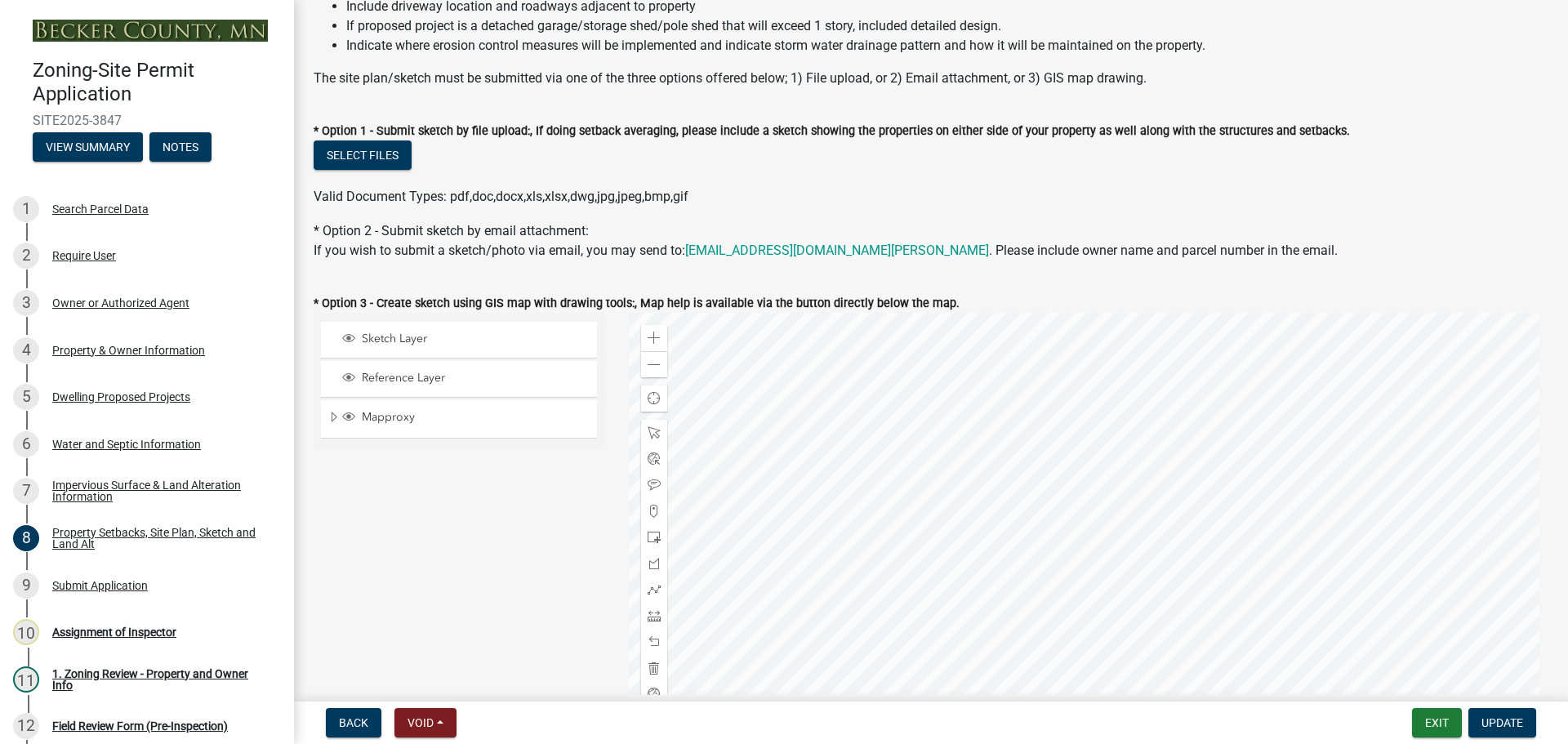
scroll to position [571, 0]
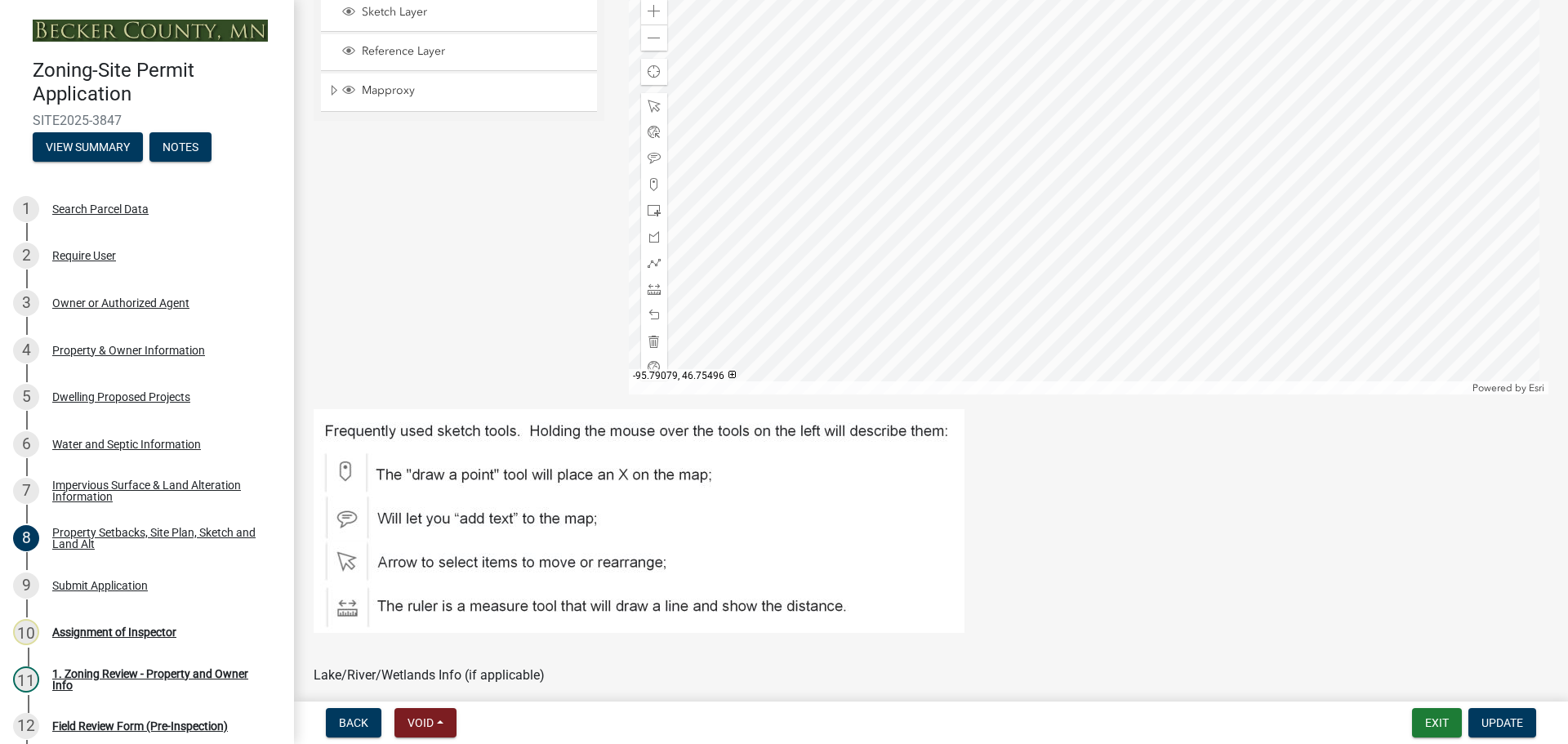
click at [936, 347] on div at bounding box center [1089, 191] width 920 height 409
click at [873, 261] on div at bounding box center [1089, 191] width 920 height 409
click at [648, 207] on span at bounding box center [654, 210] width 13 height 13
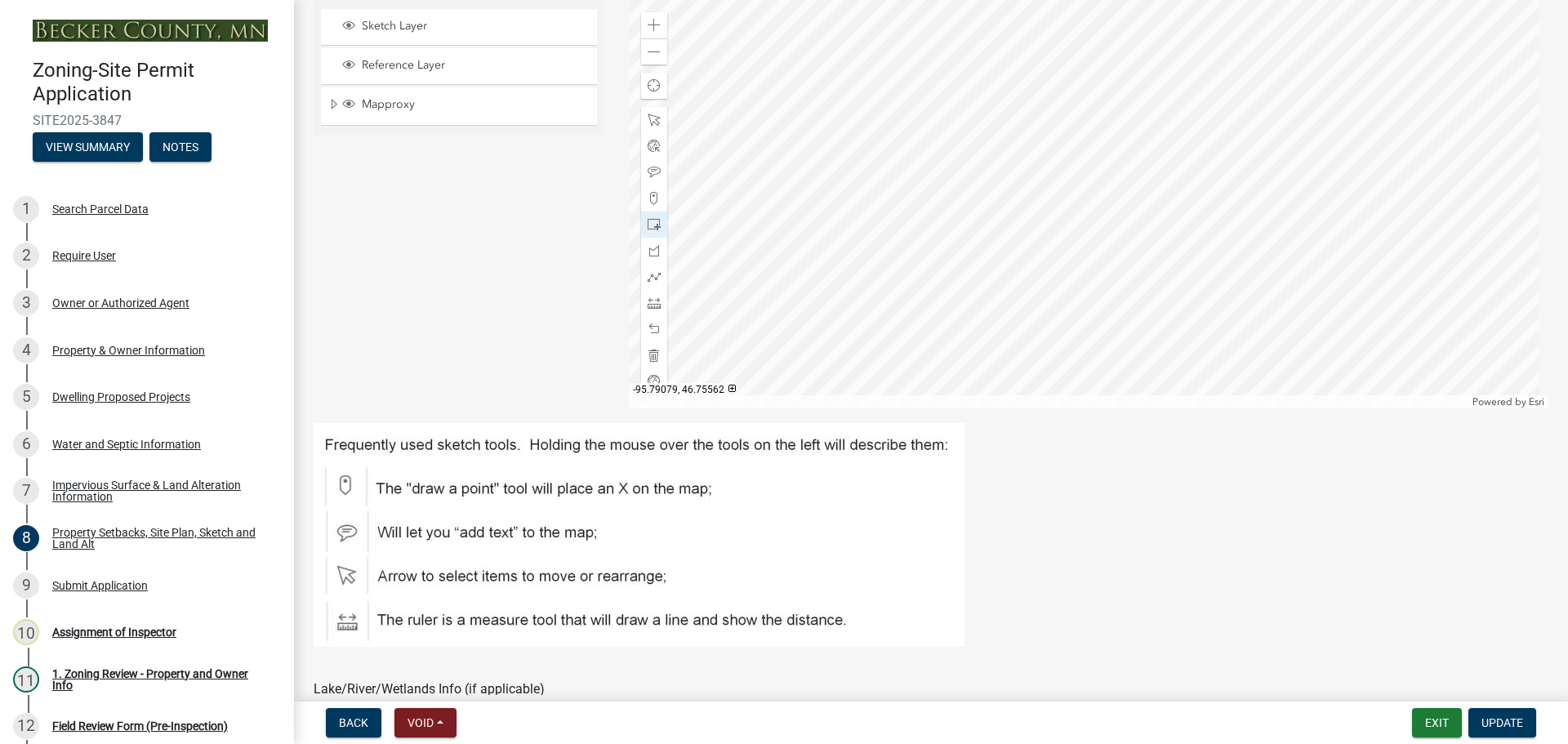
click at [861, 214] on div at bounding box center [1089, 204] width 920 height 409
click at [650, 329] on span at bounding box center [654, 329] width 13 height 13
click at [873, 223] on div at bounding box center [1089, 204] width 920 height 409
click at [1498, 719] on span "Update" at bounding box center [1502, 722] width 42 height 13
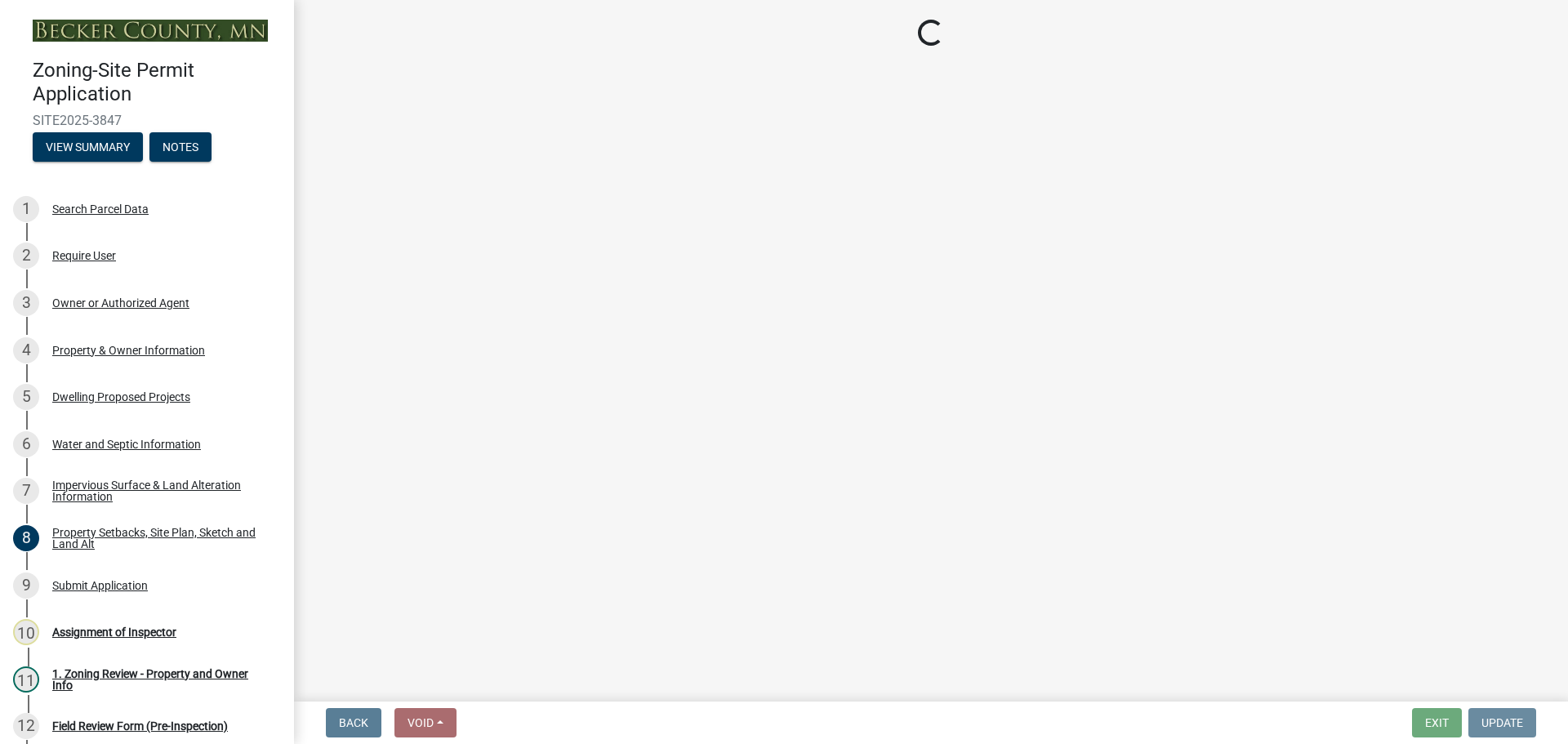
scroll to position [0, 0]
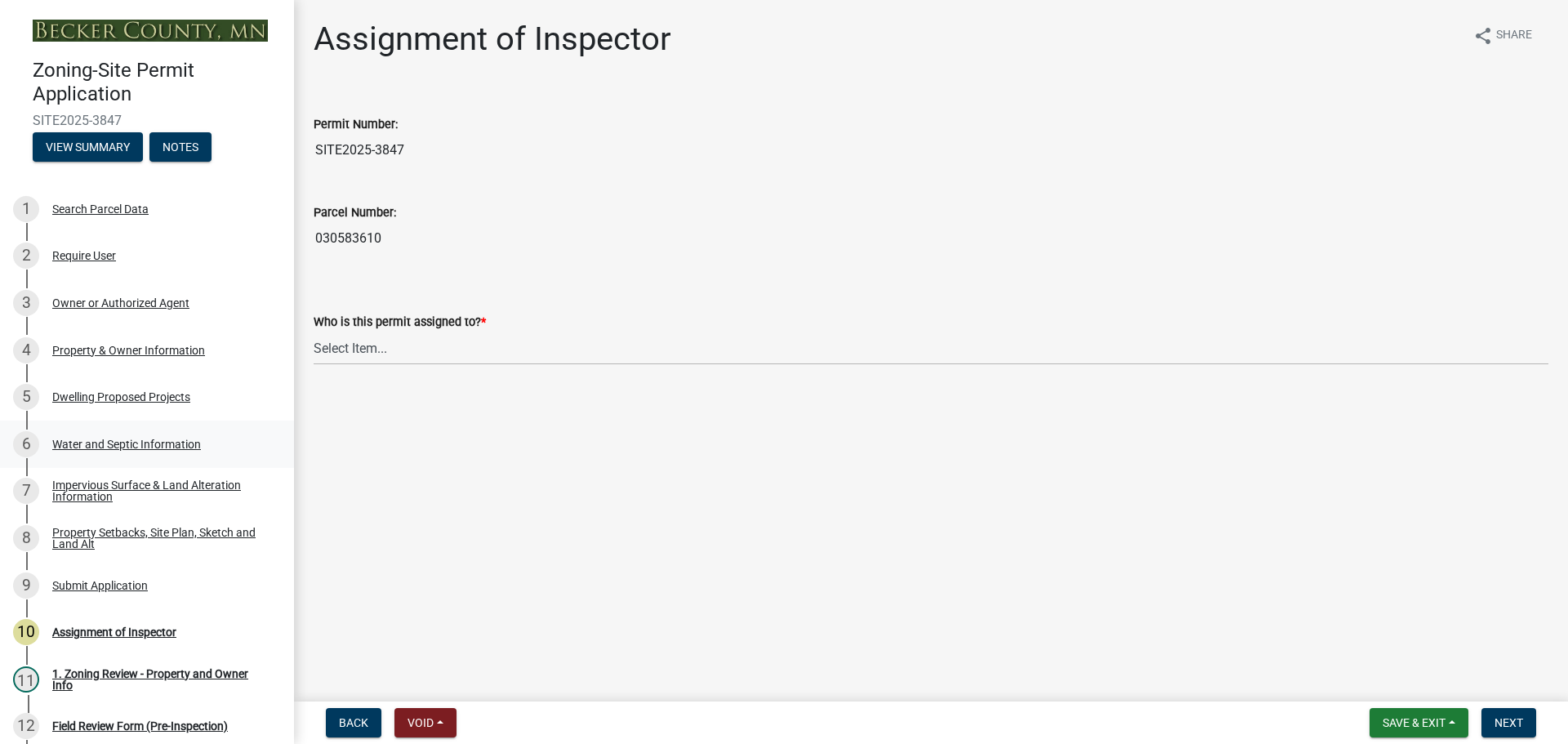
click at [107, 438] on div "Water and Septic Information" at bounding box center [126, 444] width 149 height 11
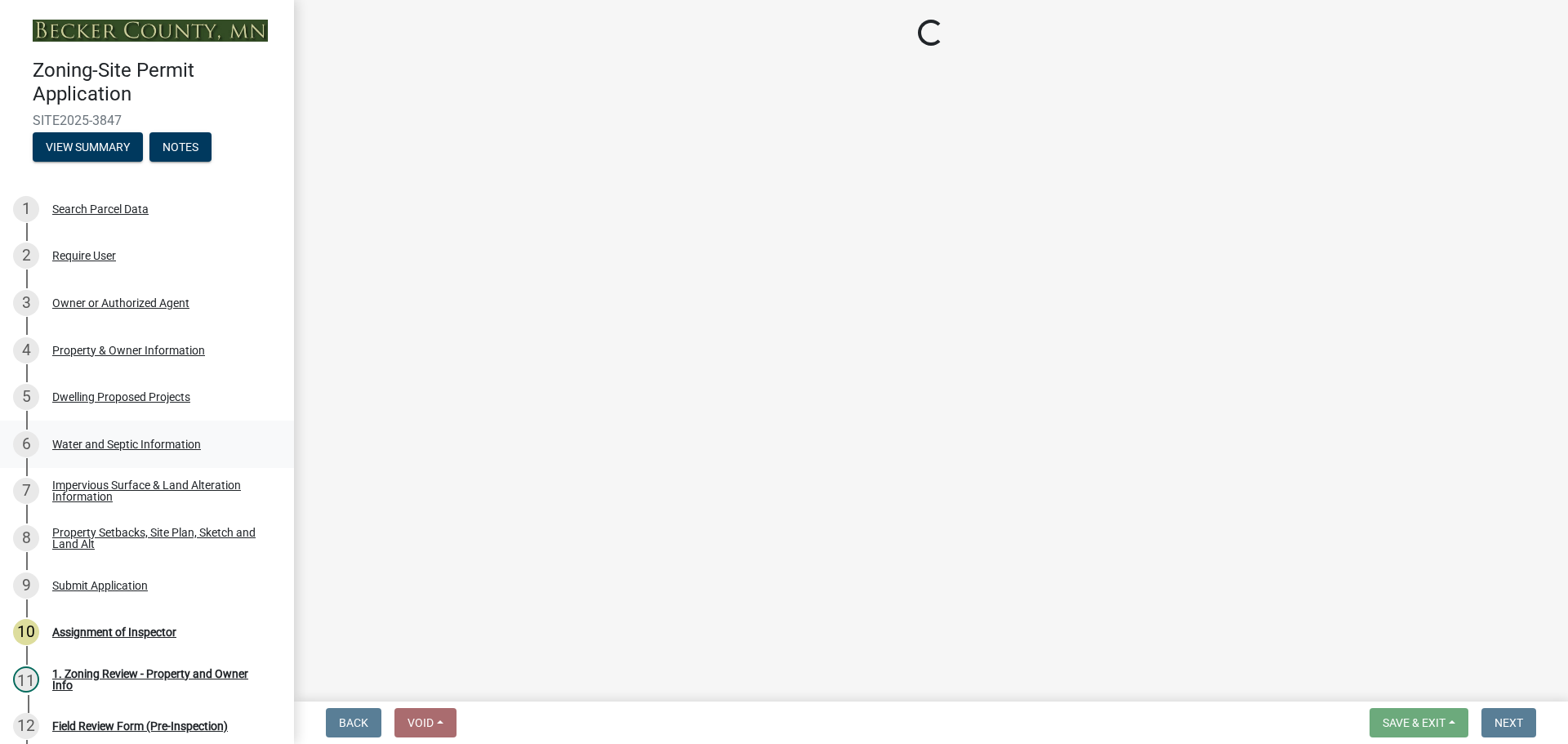
select select "295c6ba3-00c2-4229-aea3-8b4be6316de8"
select select "f3b2b20d-722a-45c9-937d-ba31bc47848e"
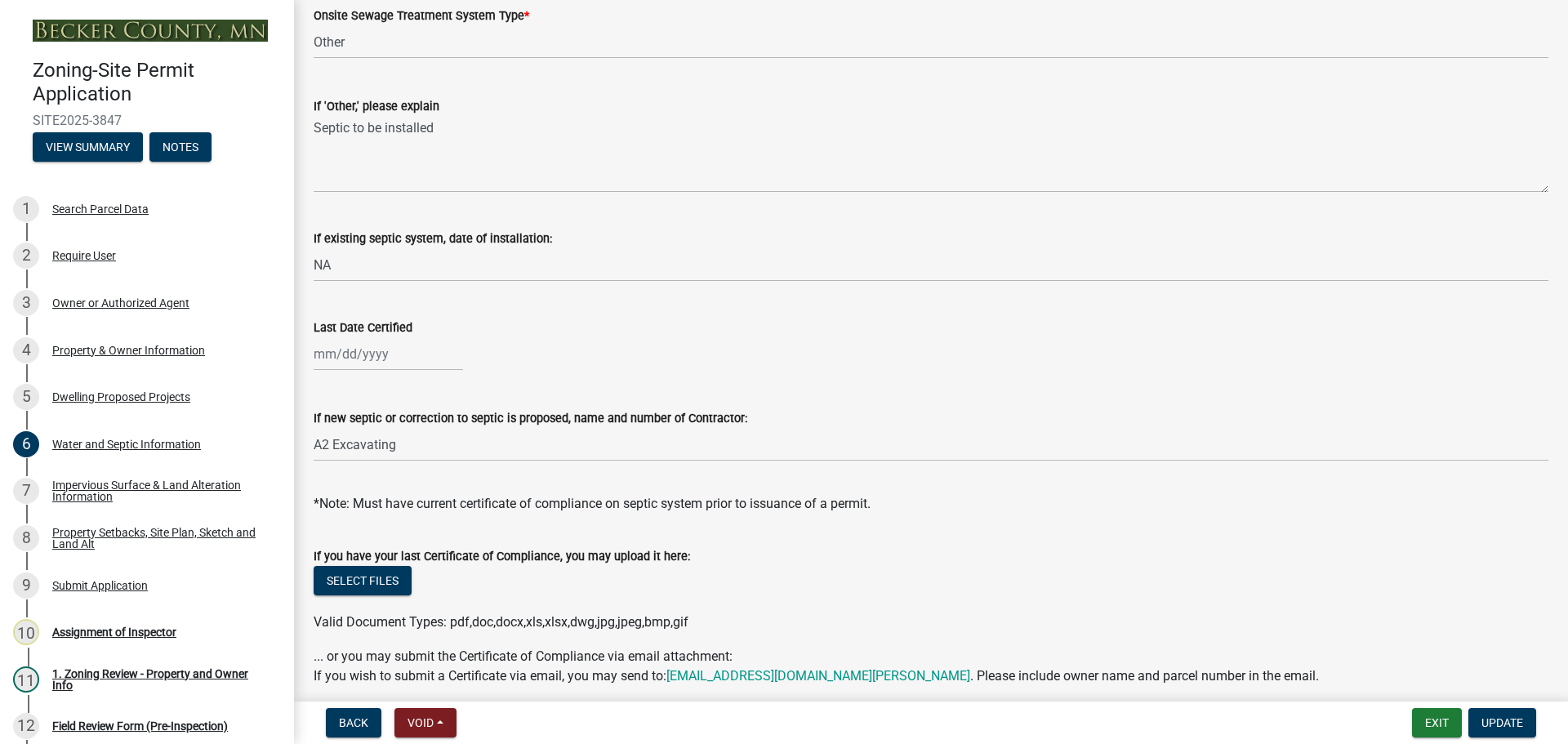
scroll to position [409, 0]
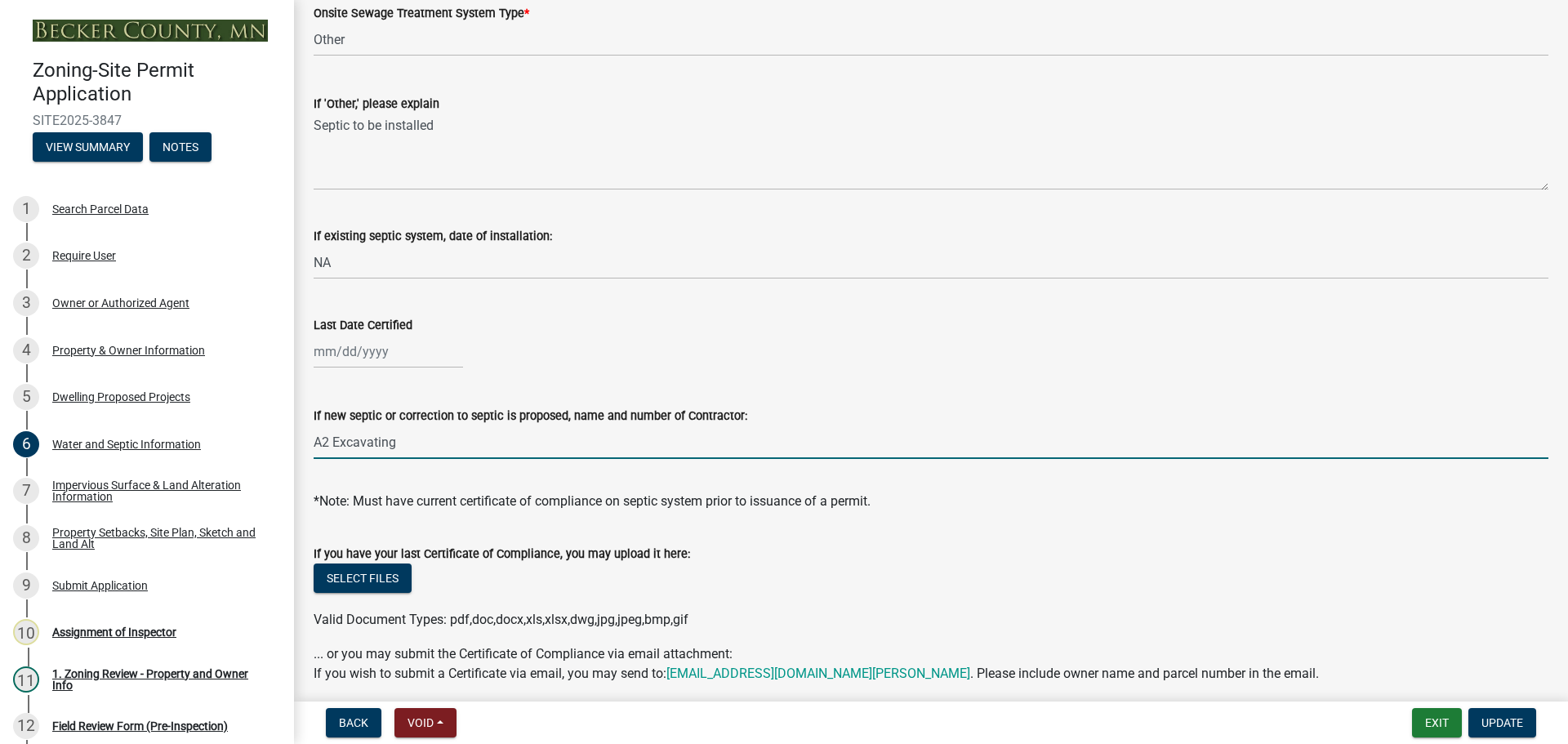
click at [414, 441] on input "A2 Excavating" at bounding box center [930, 442] width 1234 height 33
click at [411, 442] on input "A2 Excavating" at bounding box center [930, 442] width 1234 height 33
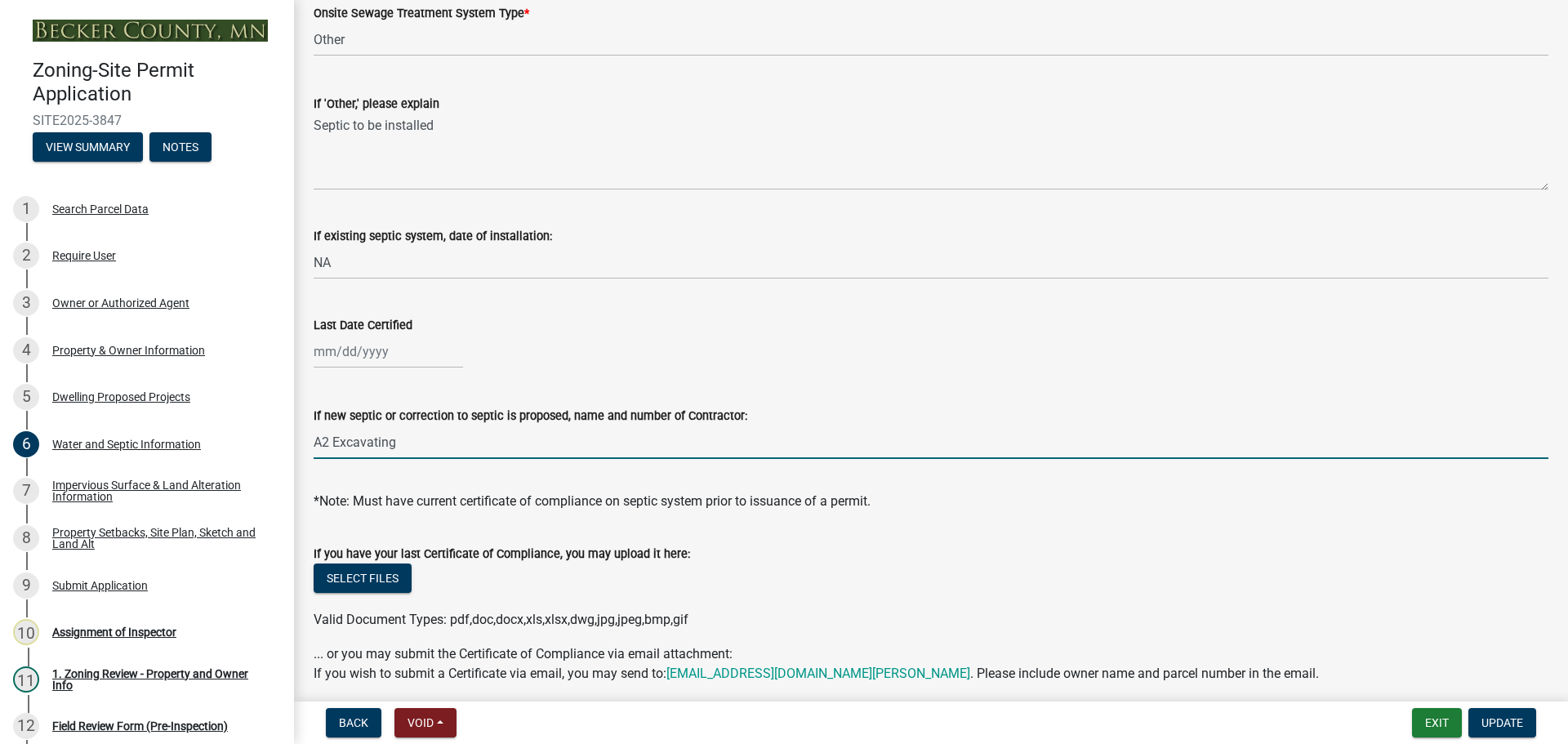
click at [411, 442] on input "A2 Excavating" at bounding box center [930, 442] width 1234 height 33
type input "??"
click at [1492, 728] on span "Update" at bounding box center [1502, 722] width 42 height 13
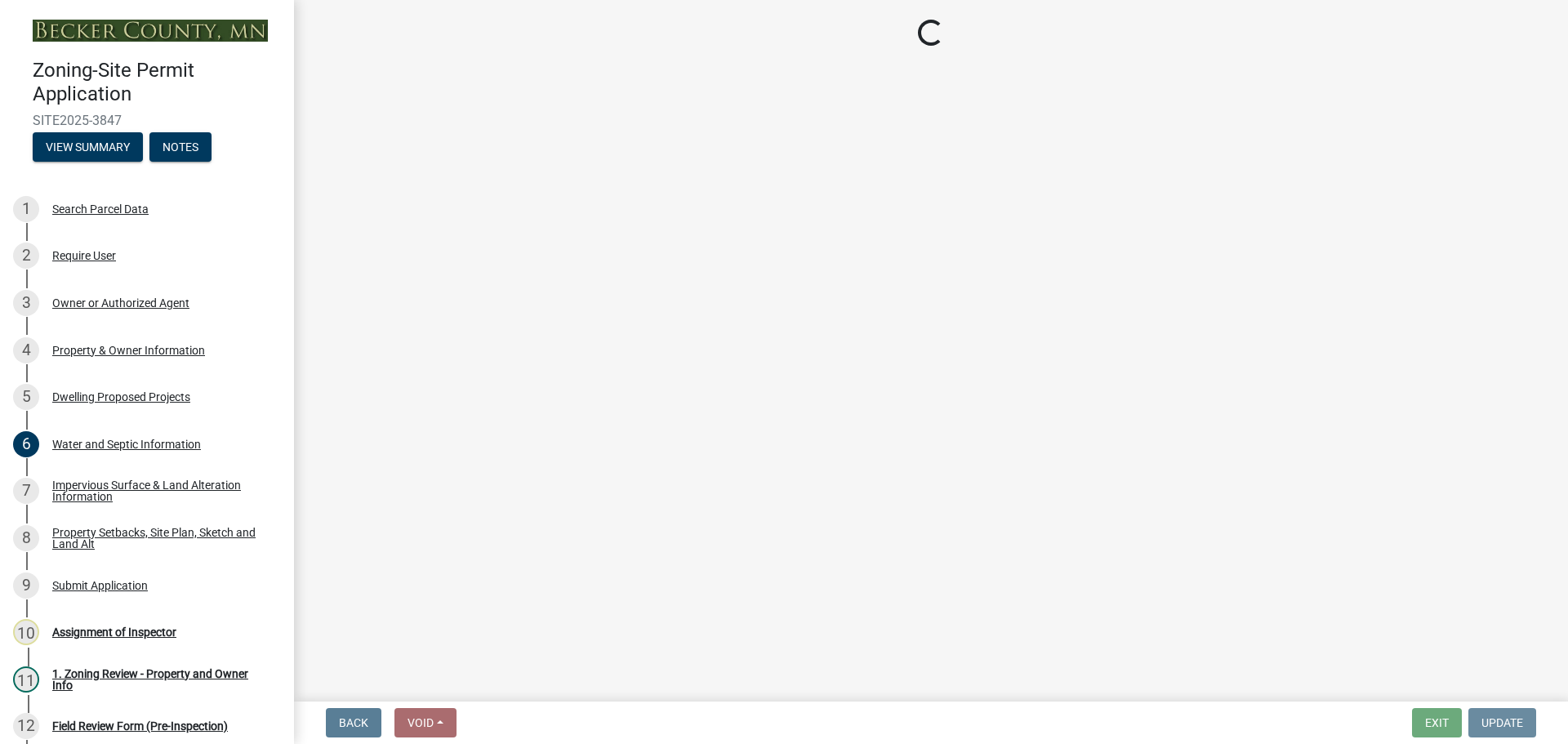
scroll to position [0, 0]
click at [117, 627] on div "Assignment of Inspector" at bounding box center [114, 632] width 124 height 11
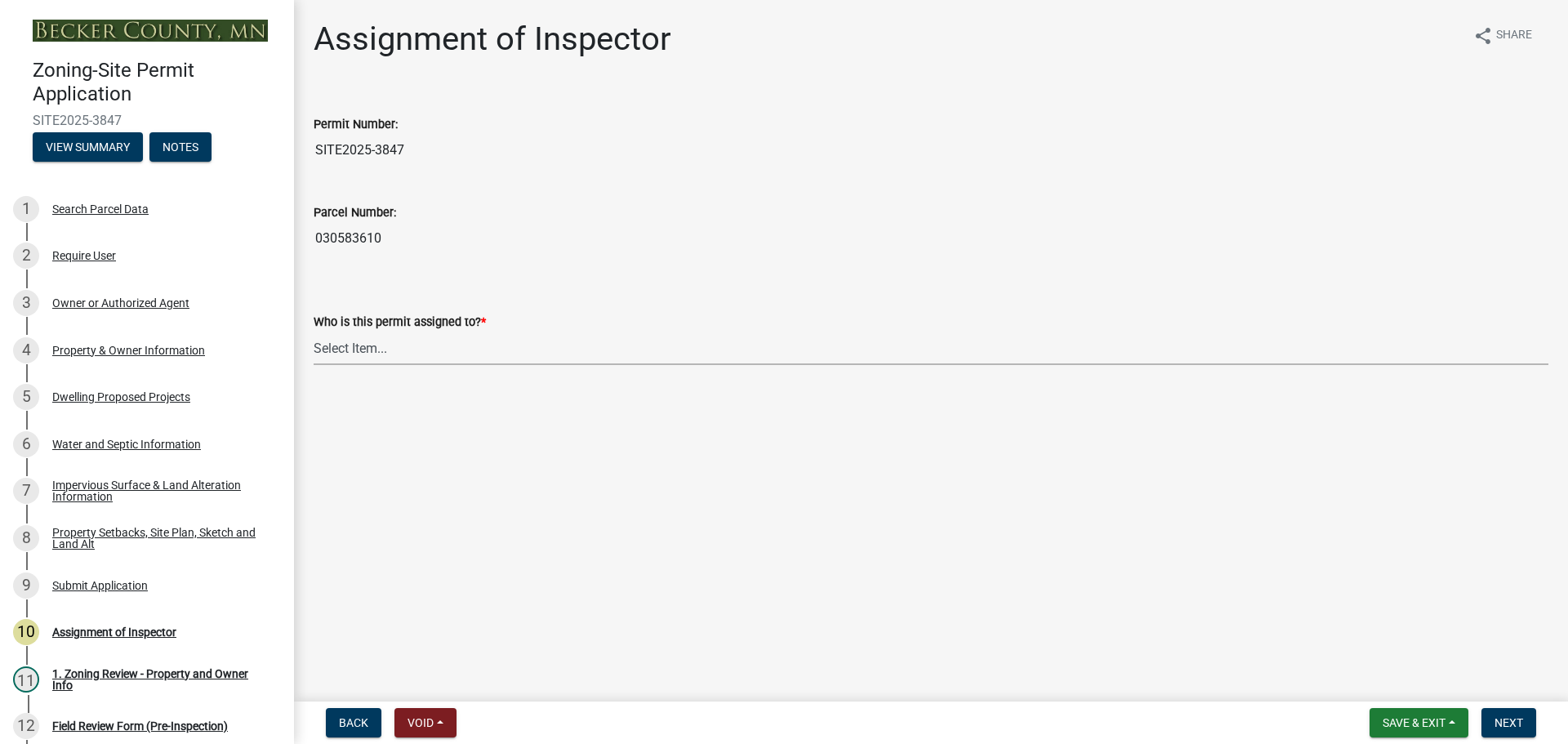
click at [368, 349] on select "Select Item... [PERSON_NAME] [PERSON_NAME] [PERSON_NAME] [PERSON_NAME] [PERSON_…" at bounding box center [930, 347] width 1234 height 33
click at [313, 331] on select "Select Item... [PERSON_NAME] [PERSON_NAME] [PERSON_NAME] [PERSON_NAME] [PERSON_…" at bounding box center [930, 347] width 1234 height 33
select select "c0b6e50c-983d-48c1-a910-e8bd43c13b77"
click at [1531, 719] on button "Next" at bounding box center [1508, 723] width 54 height 30
